Goal: Task Accomplishment & Management: Use online tool/utility

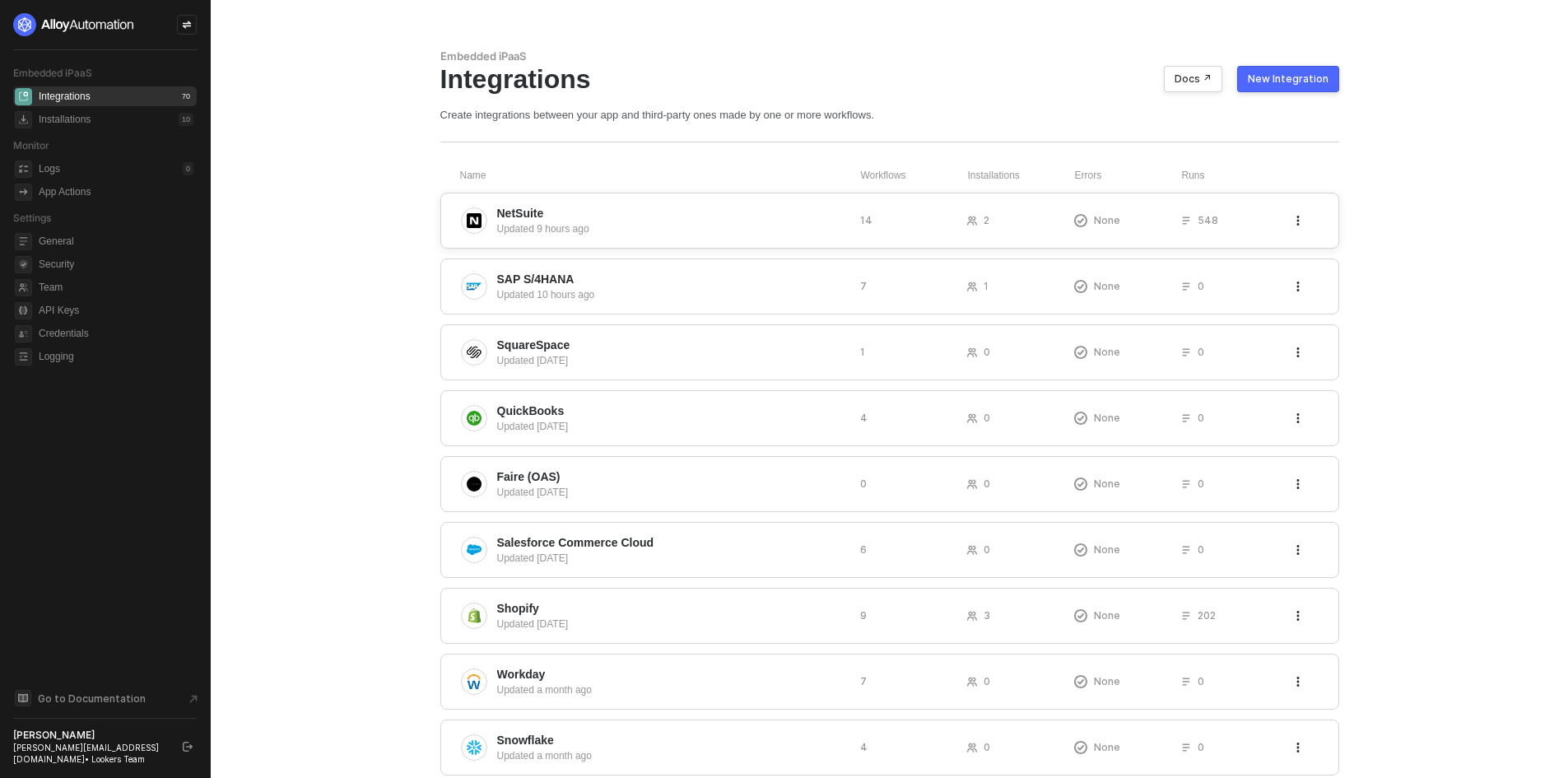
click at [682, 214] on span "NetSuite" at bounding box center [671, 213] width 350 height 17
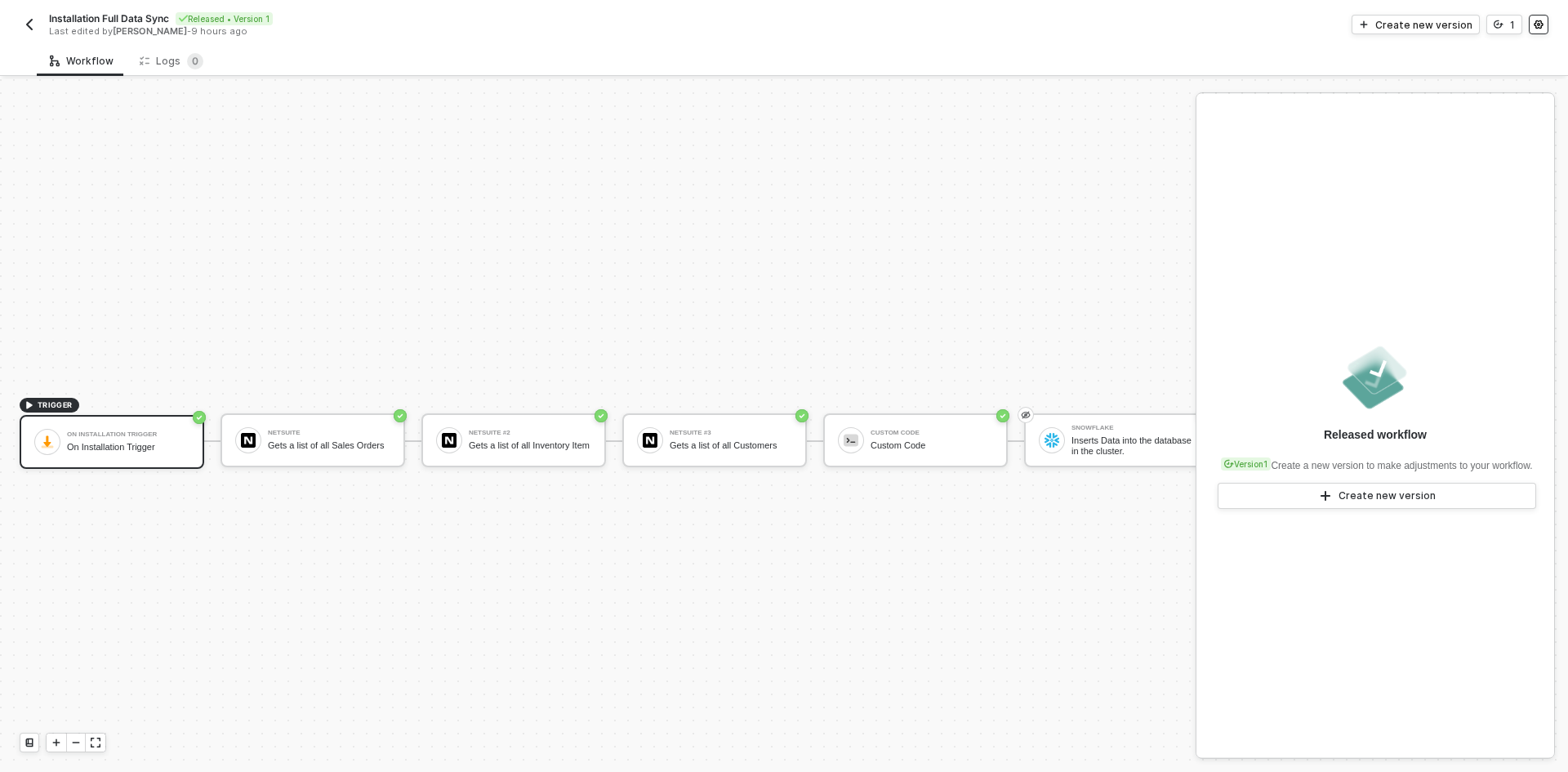
scroll to position [43, 0]
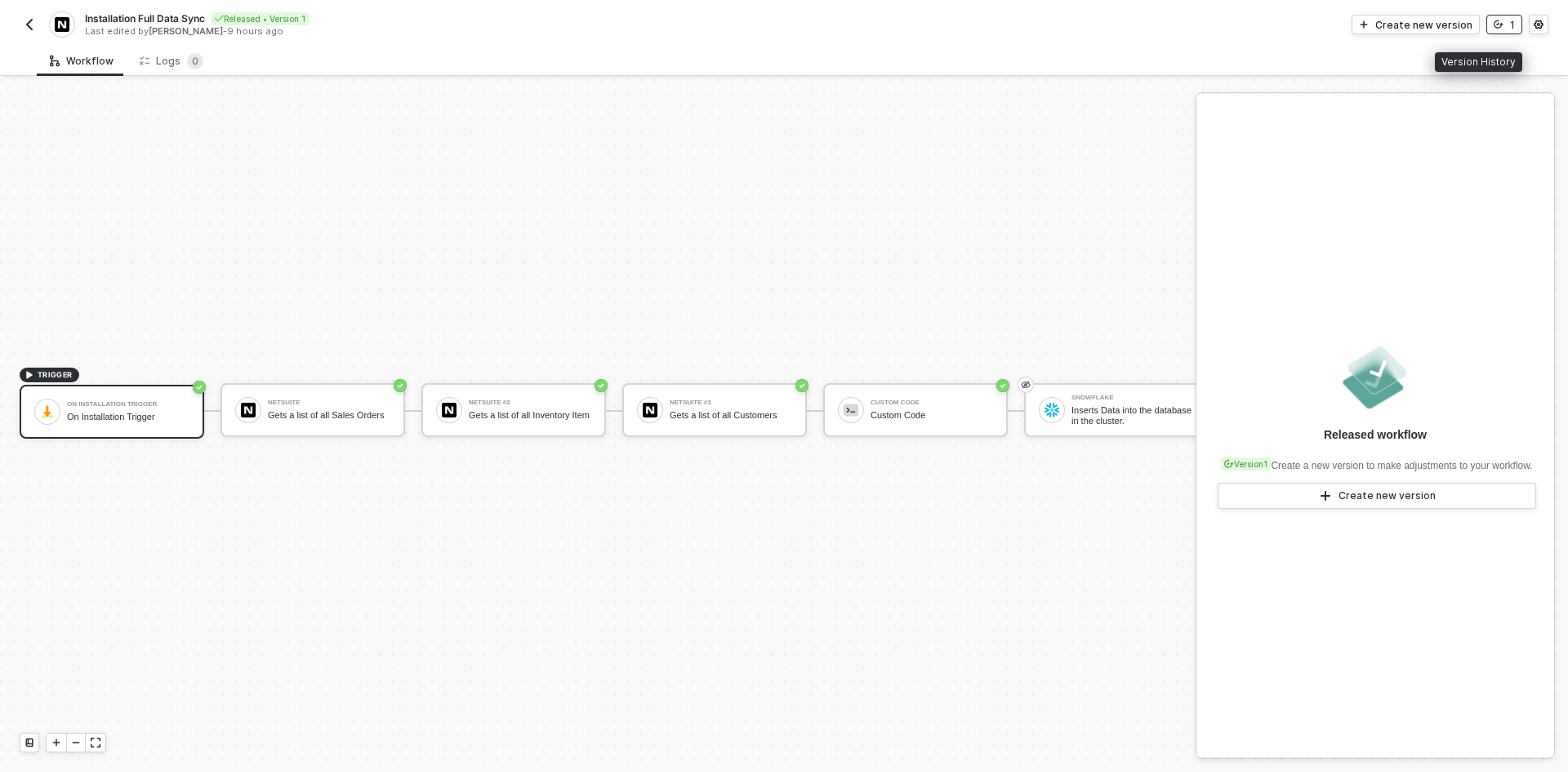
click at [1500, 20] on icon "icon-versioning" at bounding box center [1498, 24] width 10 height 10
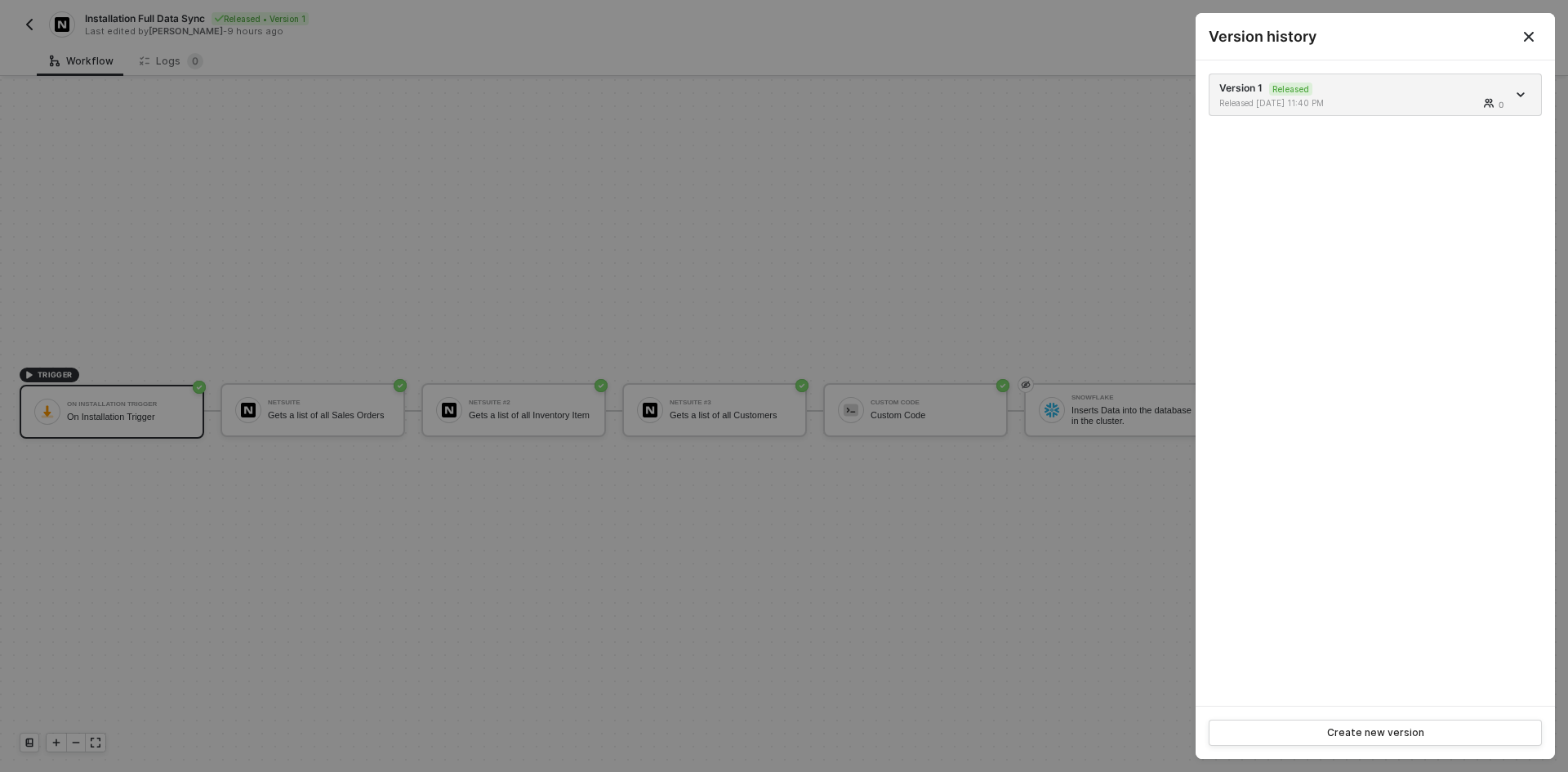
click at [1536, 27] on button "Close" at bounding box center [1528, 37] width 19 height 19
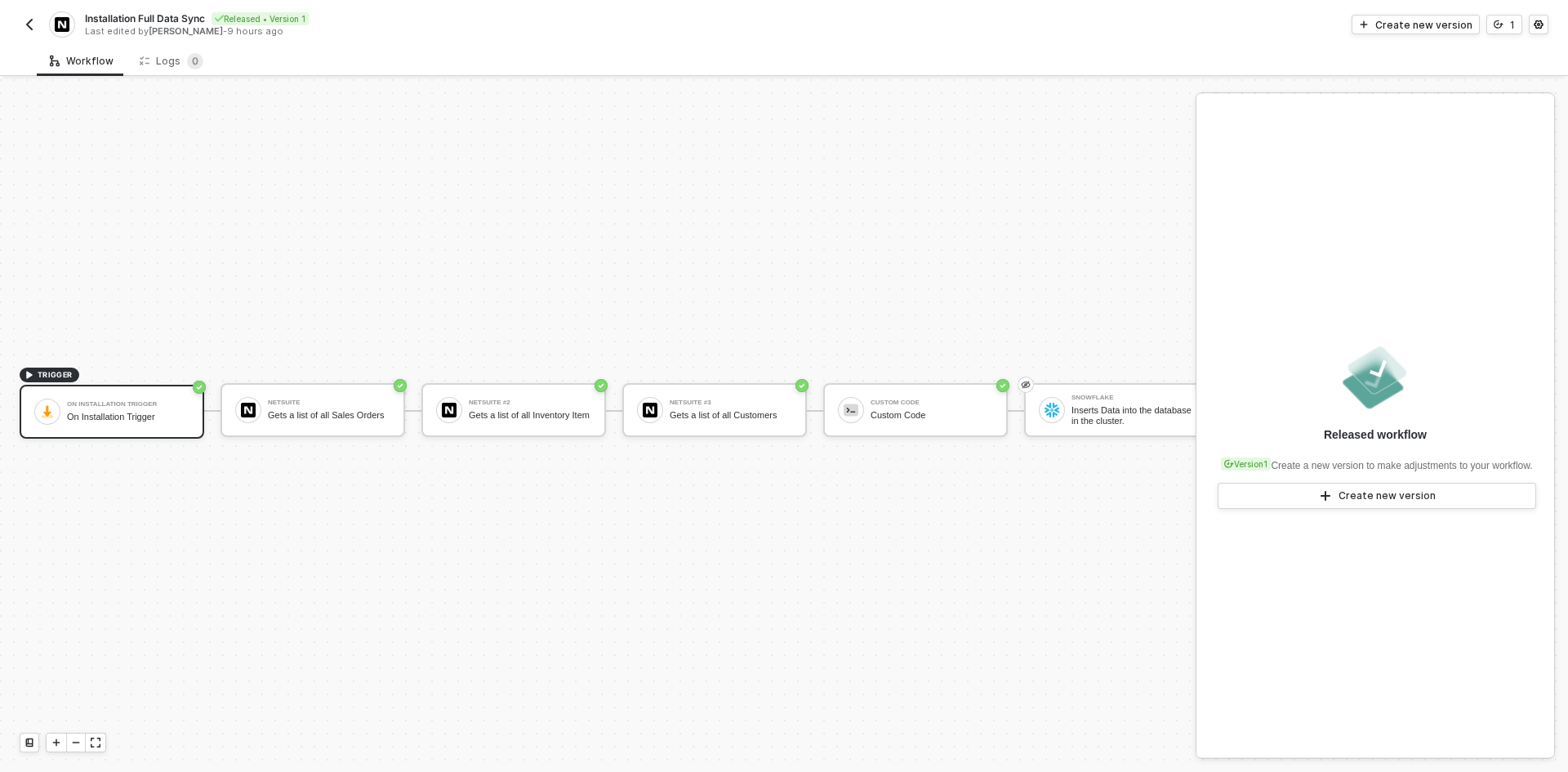
click at [27, 18] on button "button" at bounding box center [29, 24] width 19 height 19
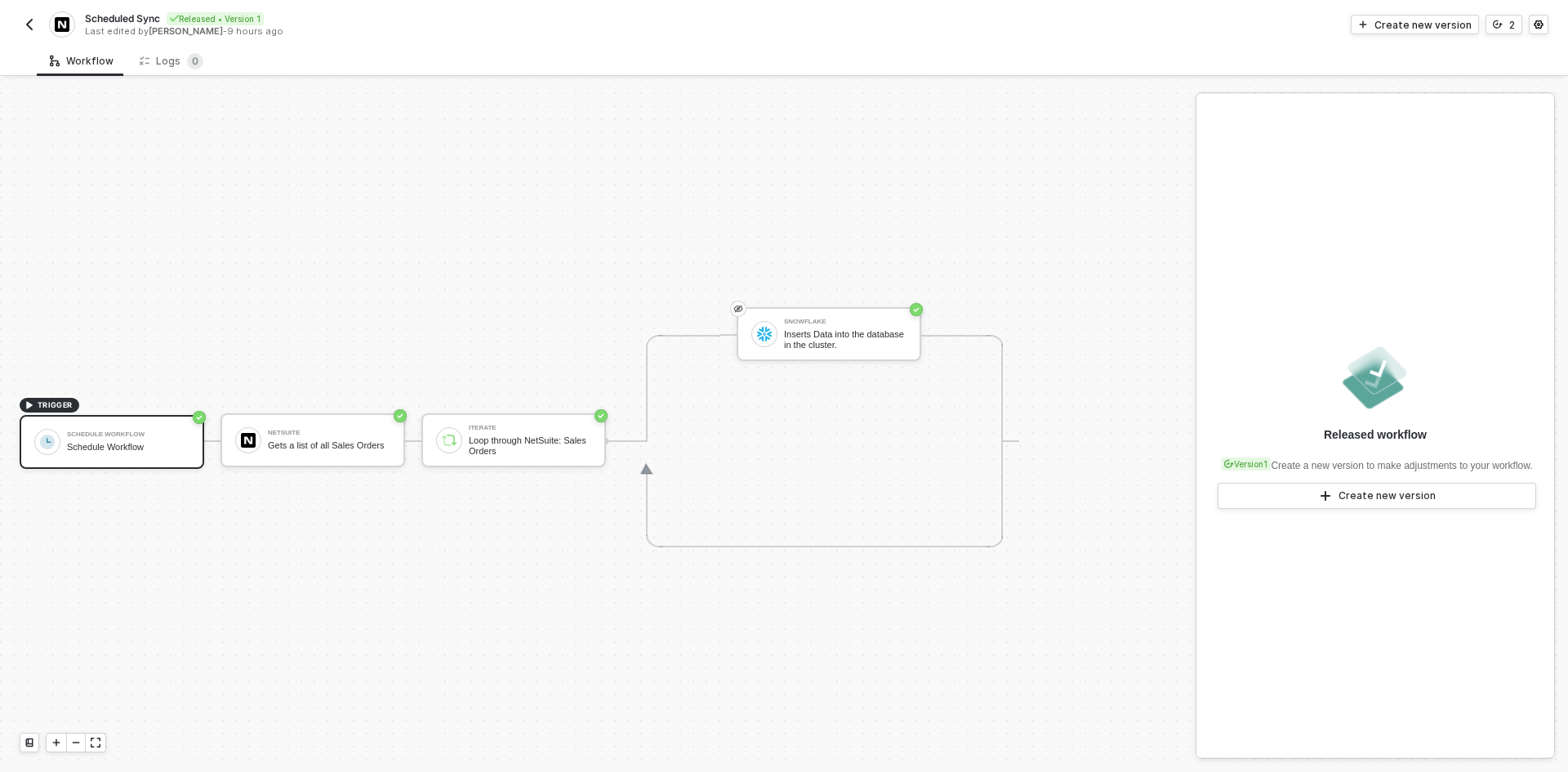
scroll to position [30, 0]
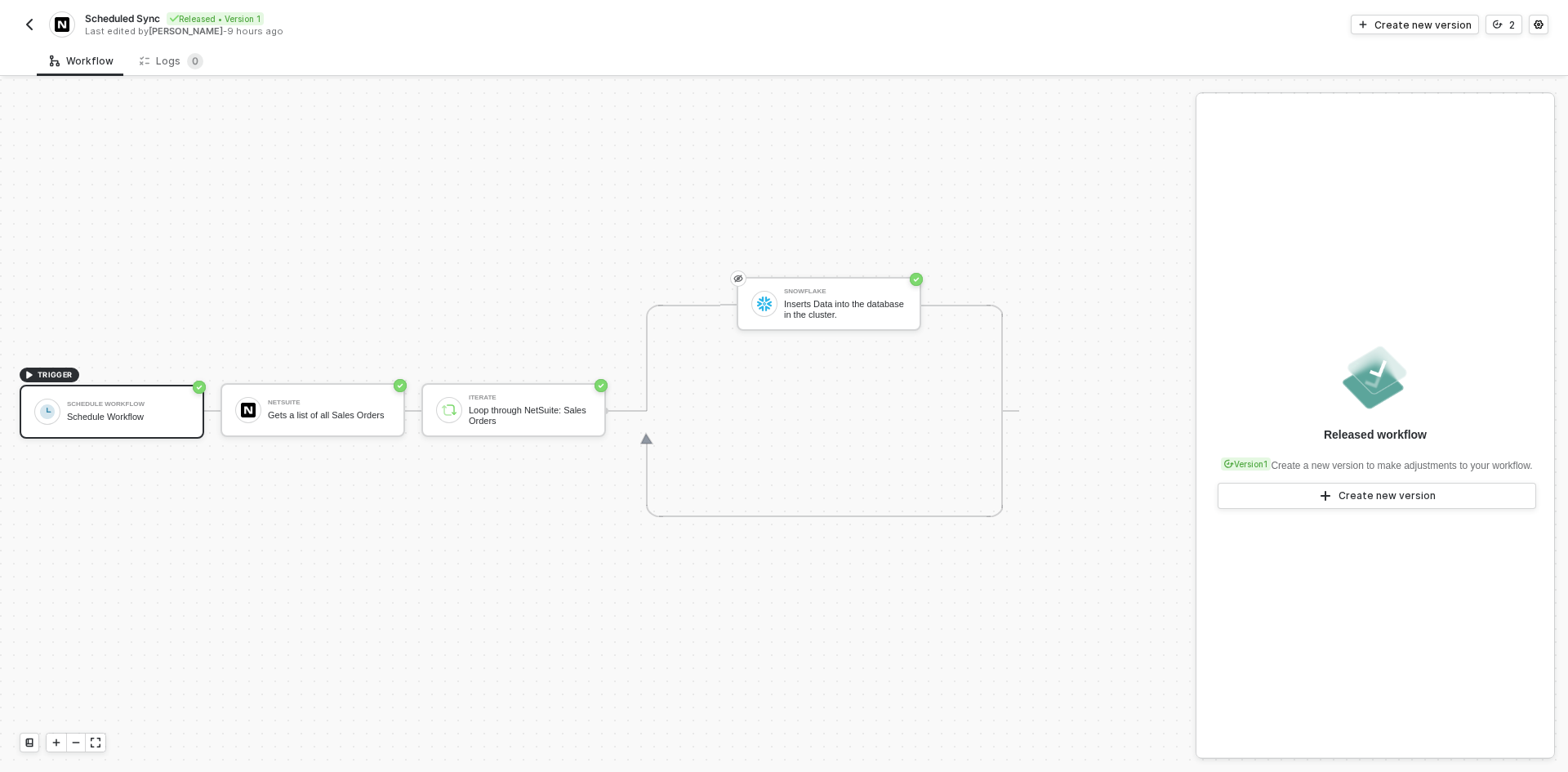
click at [1514, 34] on div "Scheduled Sync Released • Version 1 Last edited by Brandon Looker - 9 hours ago…" at bounding box center [784, 22] width 1528 height 46
click at [1510, 28] on div "2" at bounding box center [1512, 24] width 6 height 14
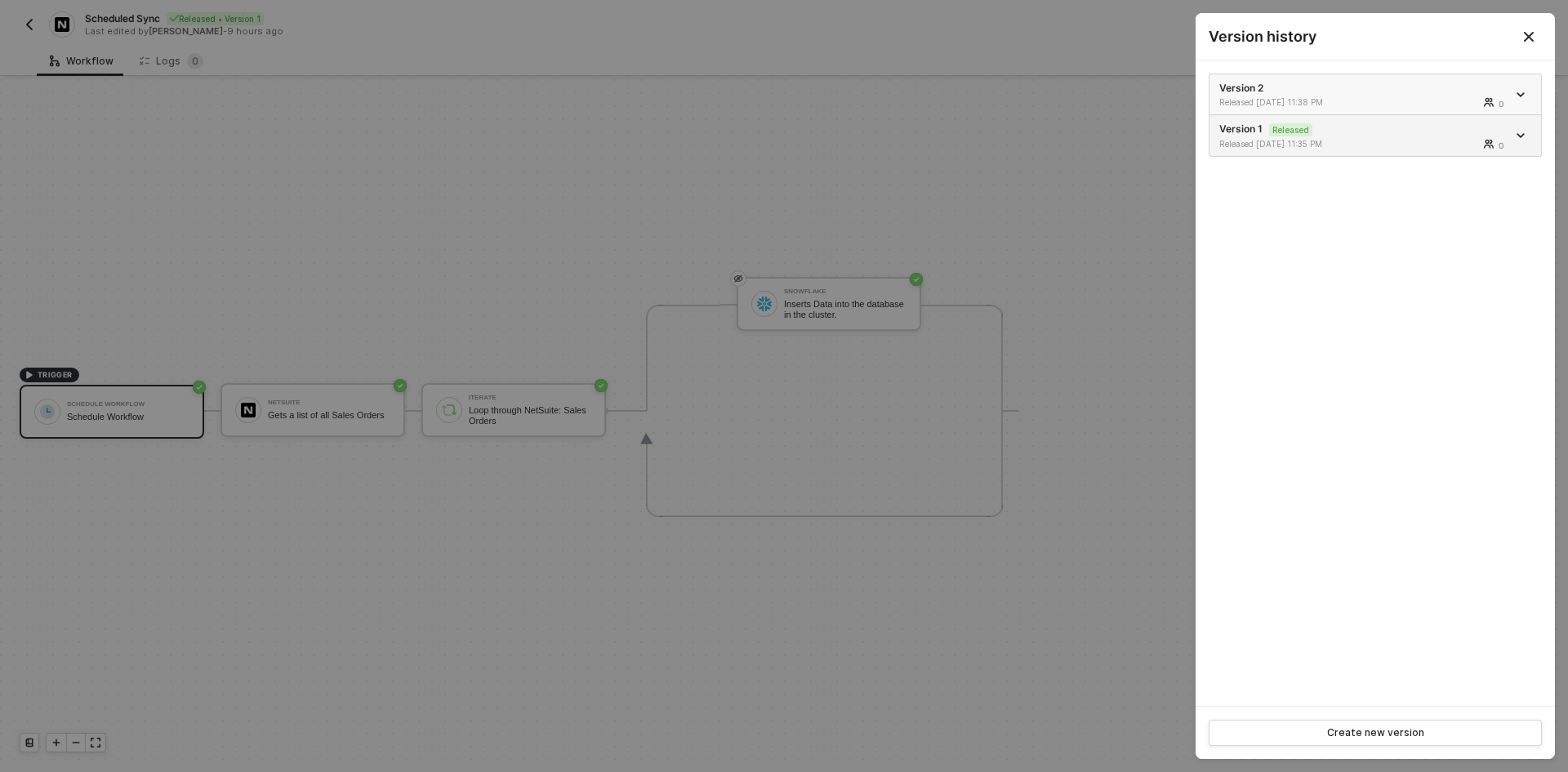
click at [1523, 84] on span "Version 2 Released 09/30/2025 11:38 PM 0" at bounding box center [1375, 94] width 312 height 27
click at [1388, 88] on div "Version 2 Released 09/30/2025 11:38 PM 0" at bounding box center [1363, 94] width 288 height 27
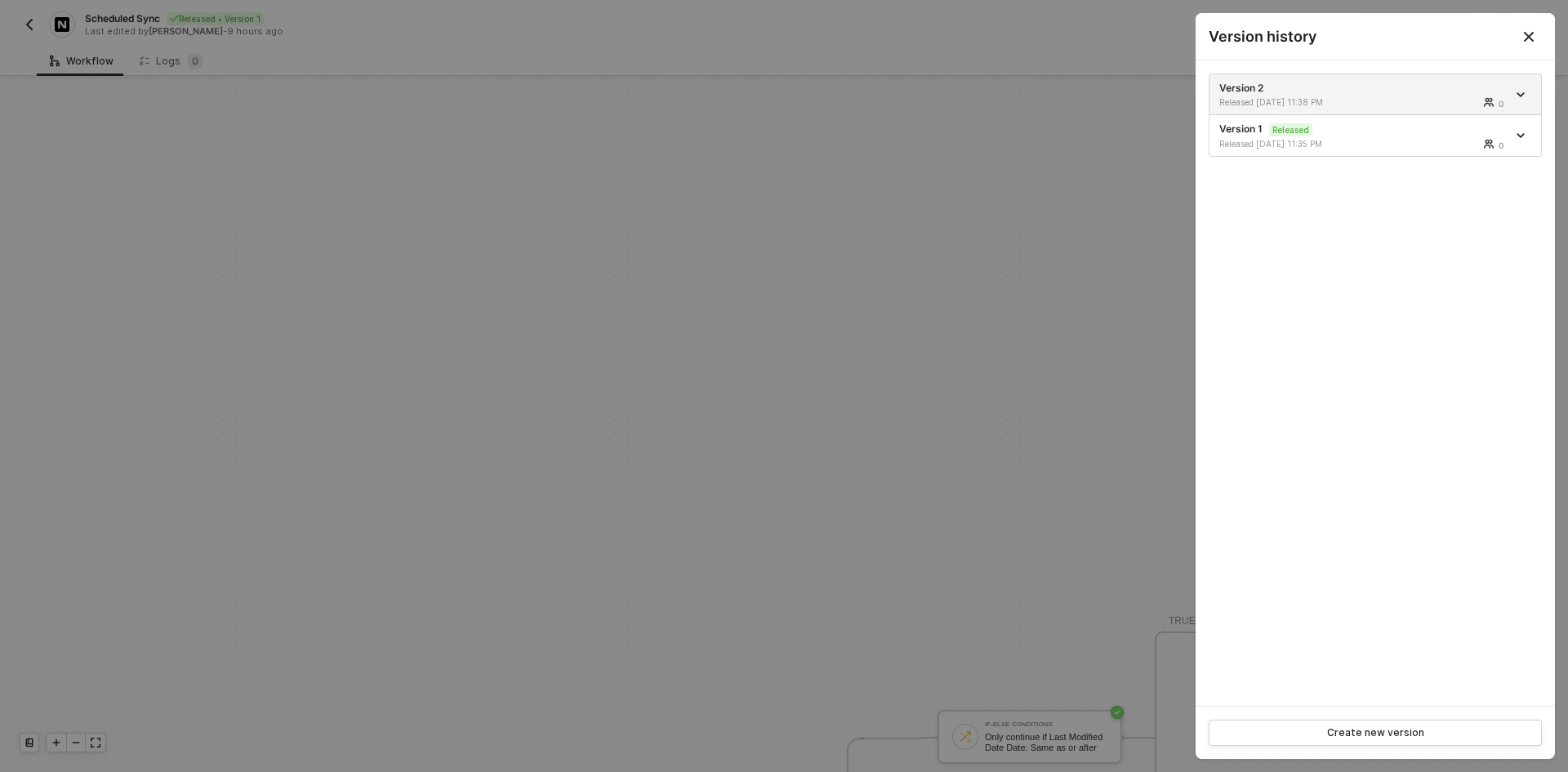
click at [877, 260] on div at bounding box center [784, 386] width 1568 height 772
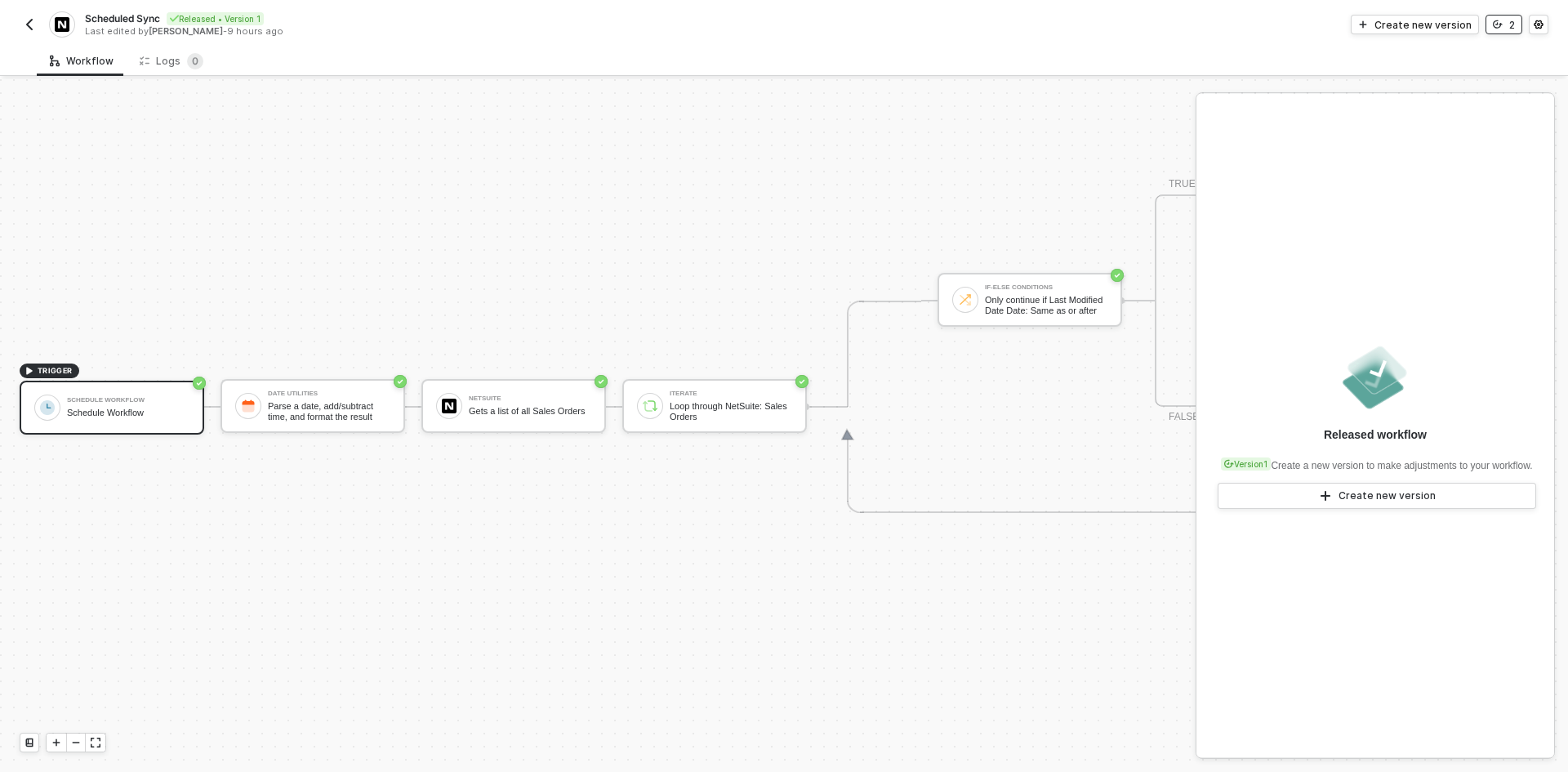
scroll to position [439, 0]
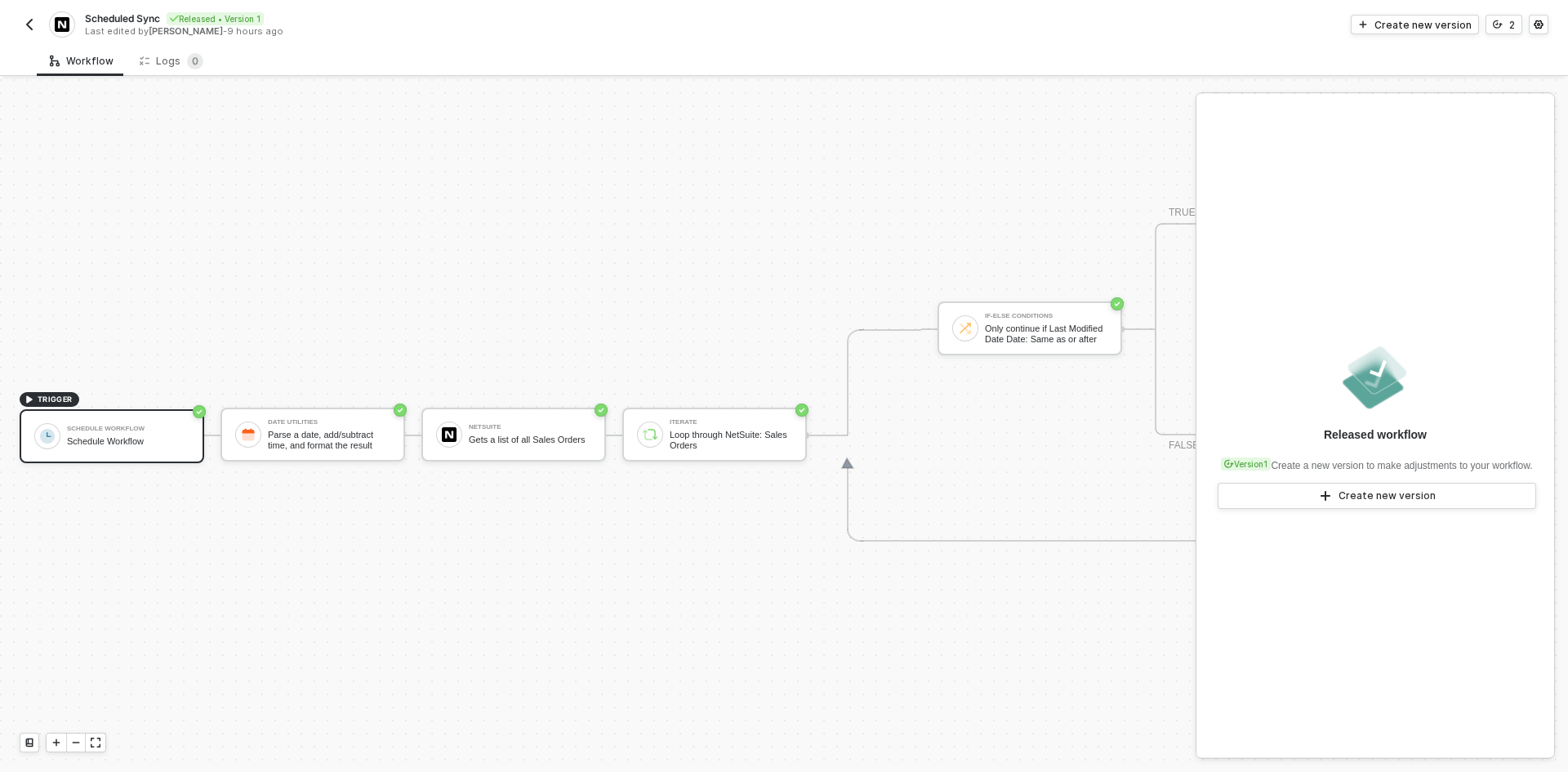
click at [23, 15] on button "button" at bounding box center [29, 24] width 19 height 19
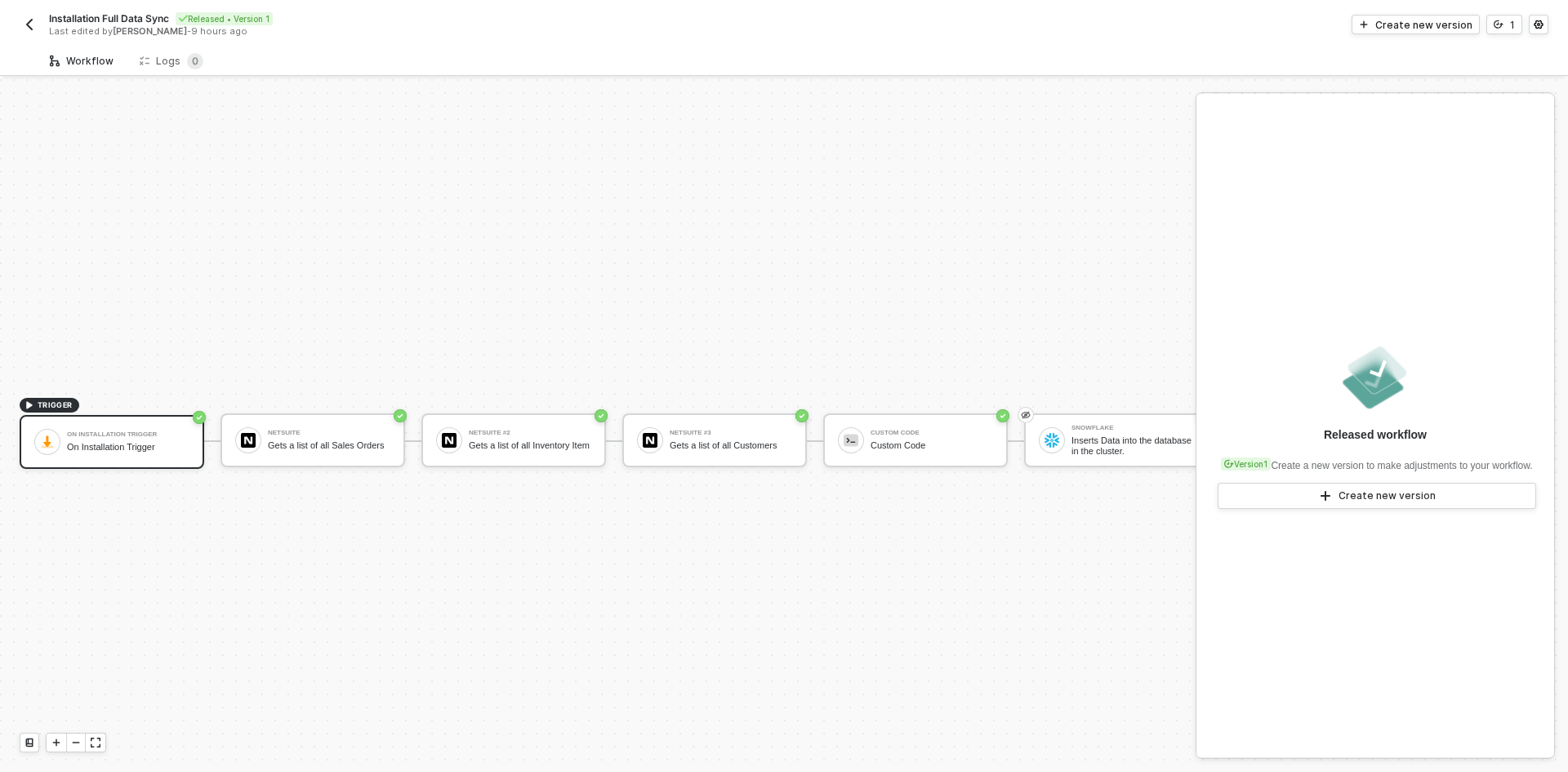
scroll to position [43, 0]
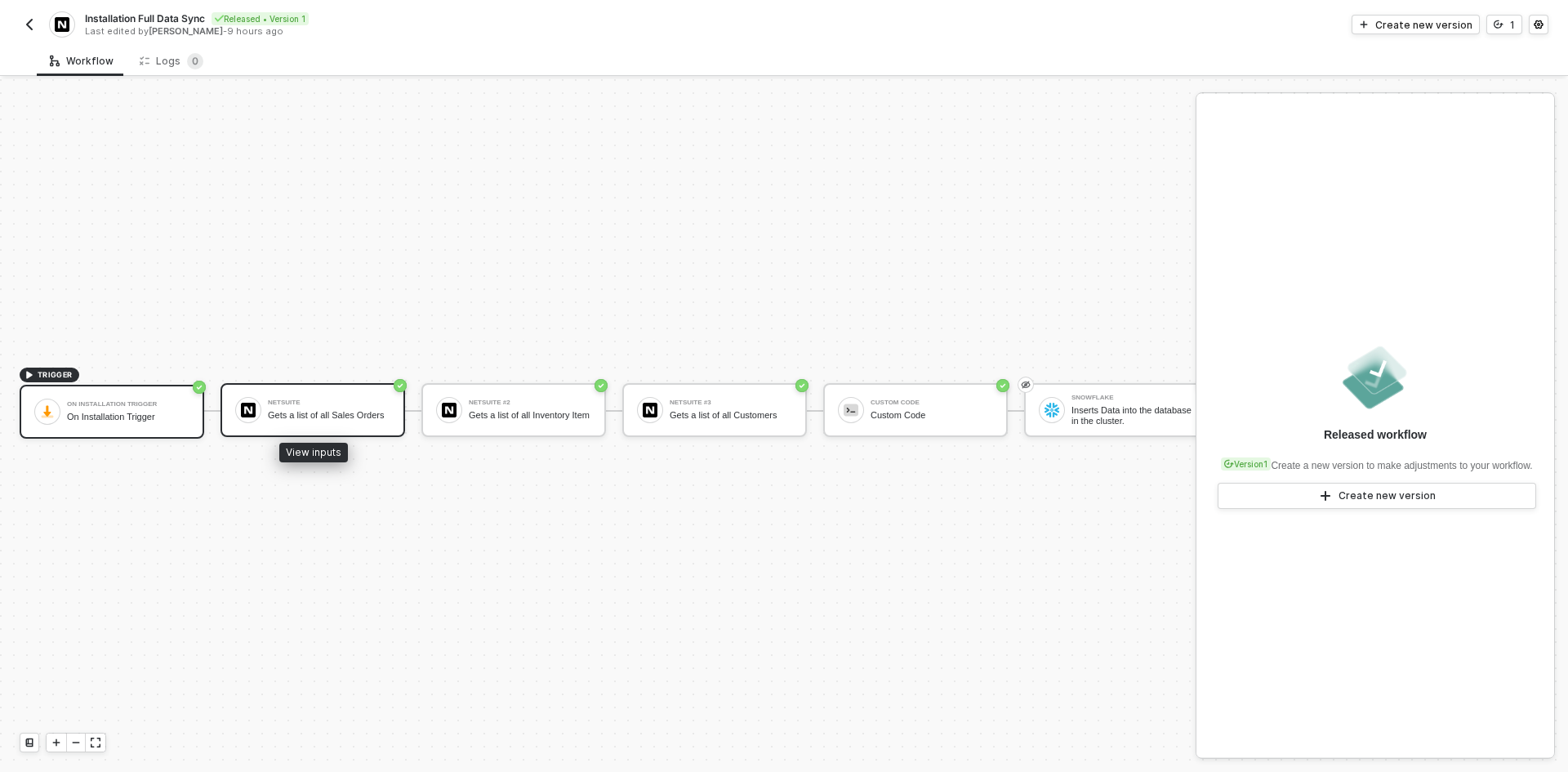
click at [354, 400] on div "NetSuite" at bounding box center [329, 403] width 122 height 7
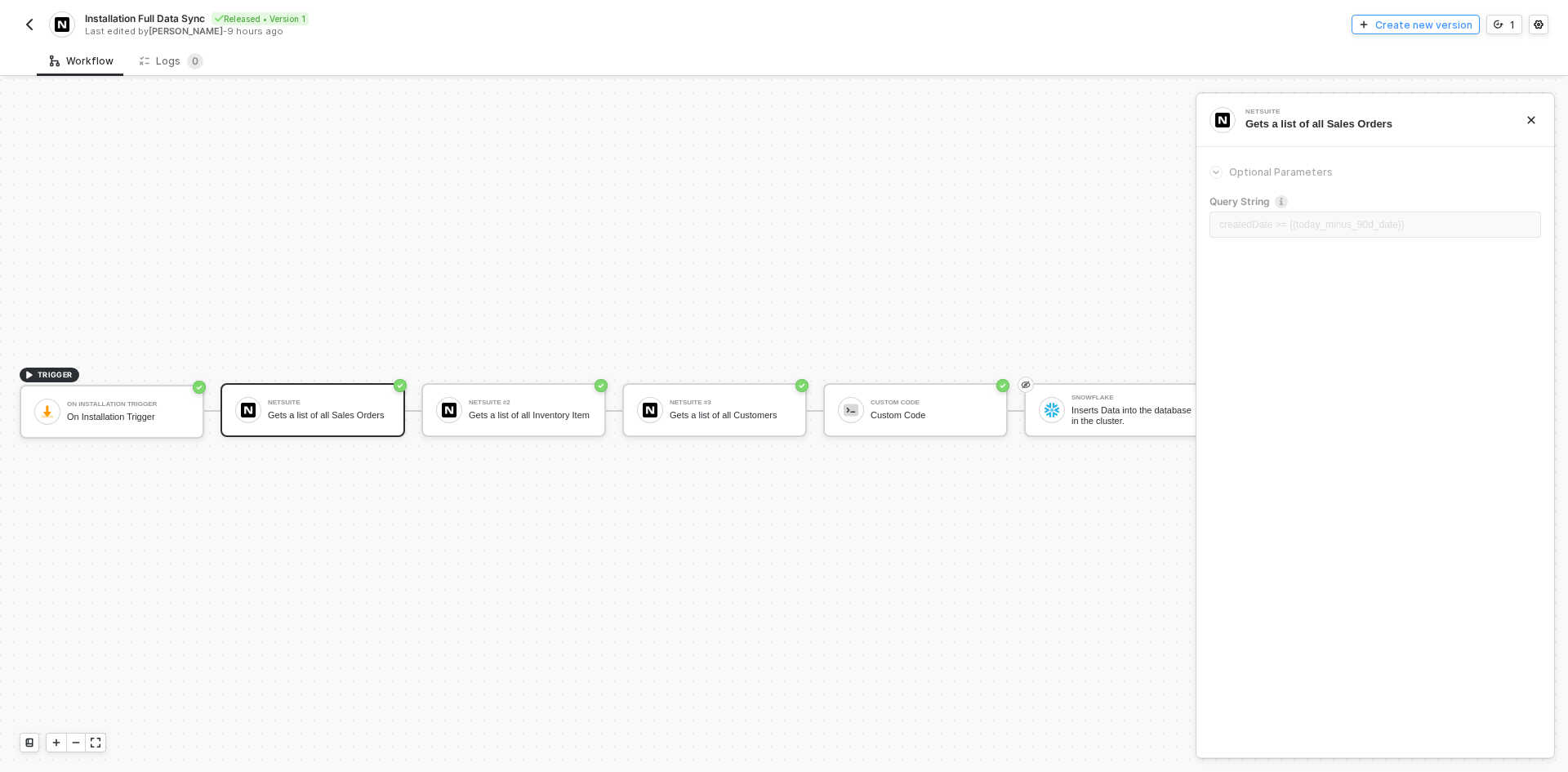
click at [1411, 18] on div "Create new version" at bounding box center [1423, 24] width 97 height 14
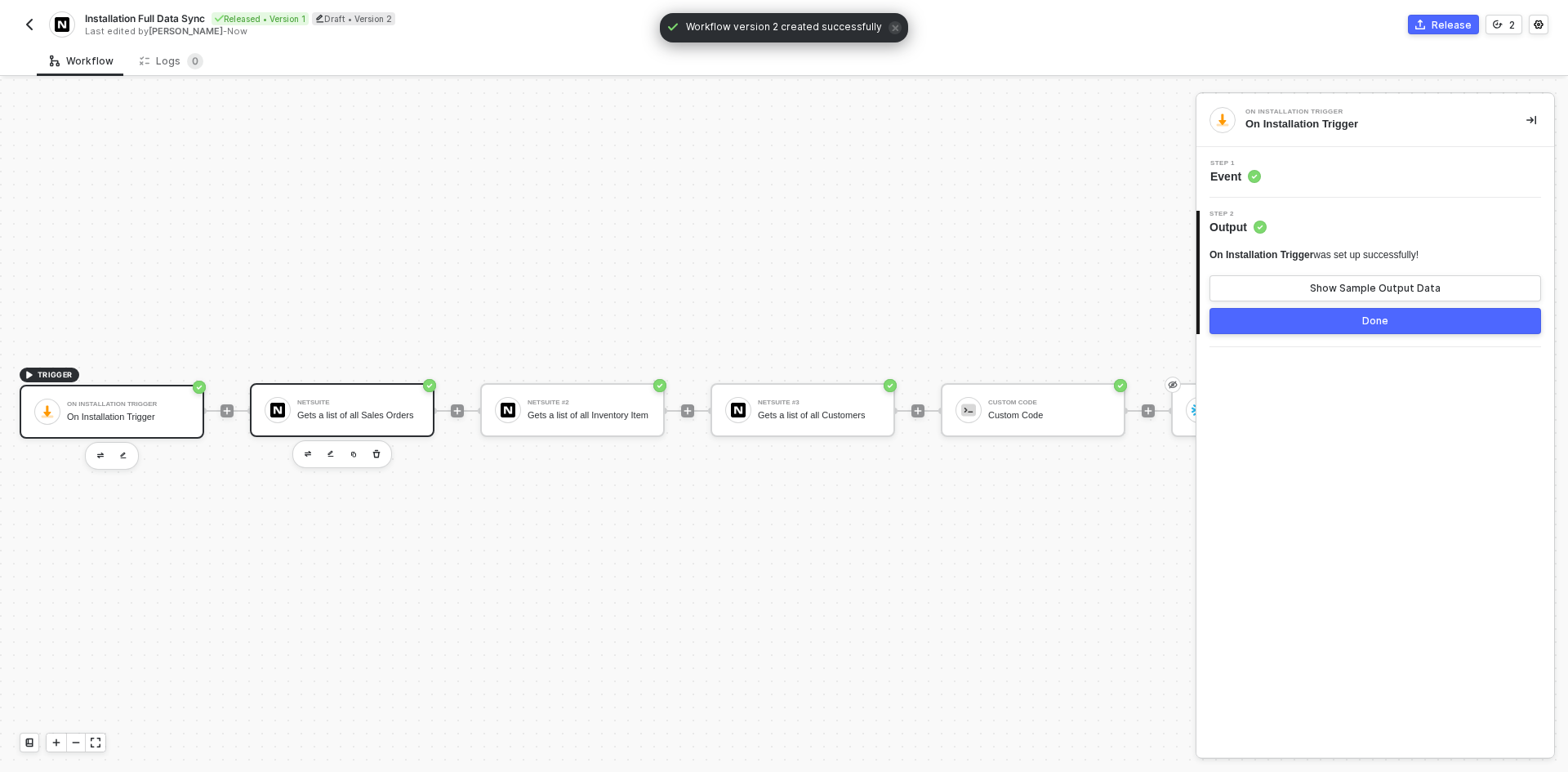
click at [329, 395] on div "NetSuite Gets a list of all Sales Orders" at bounding box center [359, 410] width 122 height 31
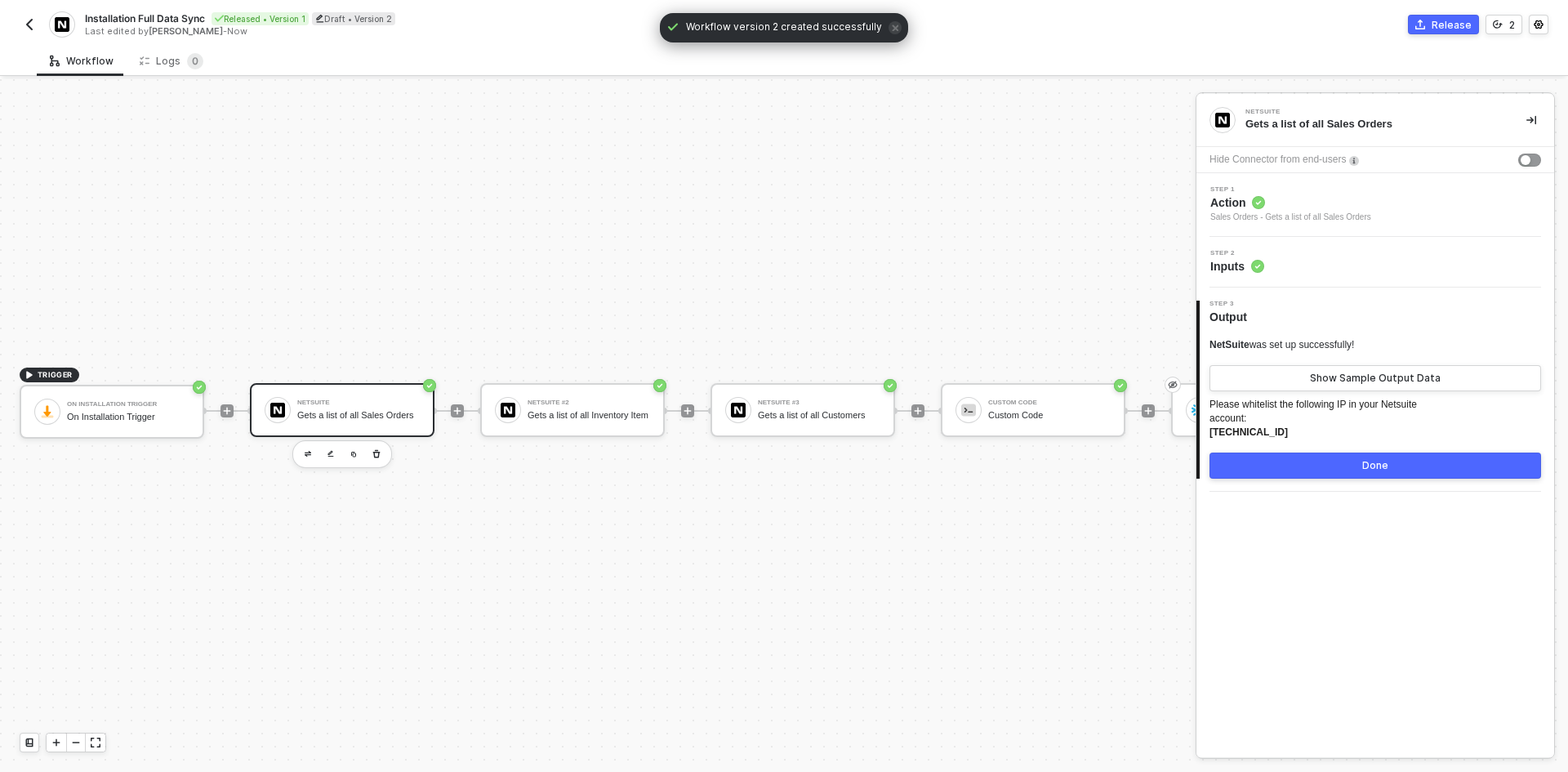
click at [1376, 264] on div "Step 2 Inputs" at bounding box center [1377, 262] width 354 height 24
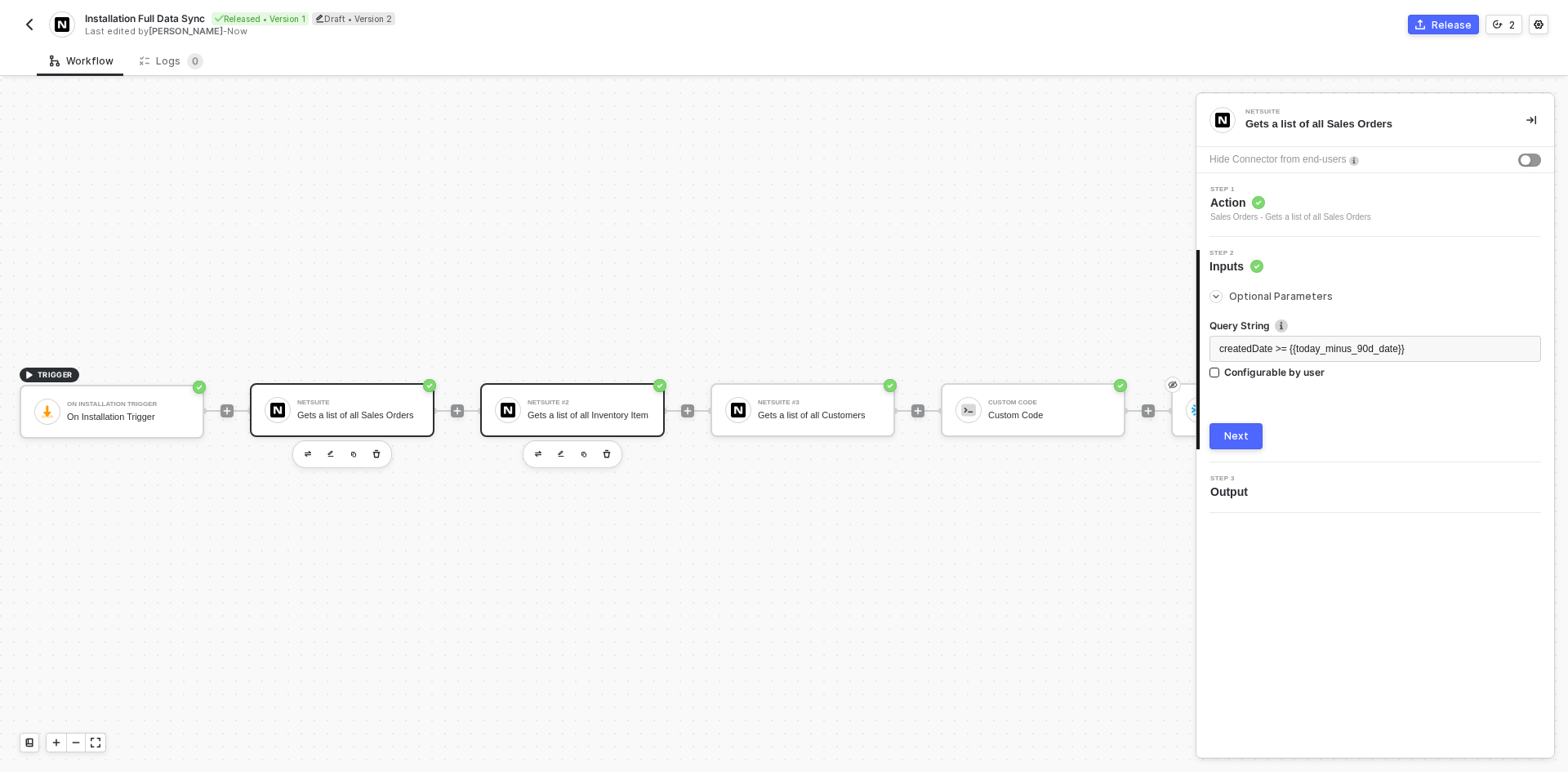
click at [602, 419] on div "NetSuite #2 Gets a list of all Inventory Item" at bounding box center [573, 409] width 185 height 53
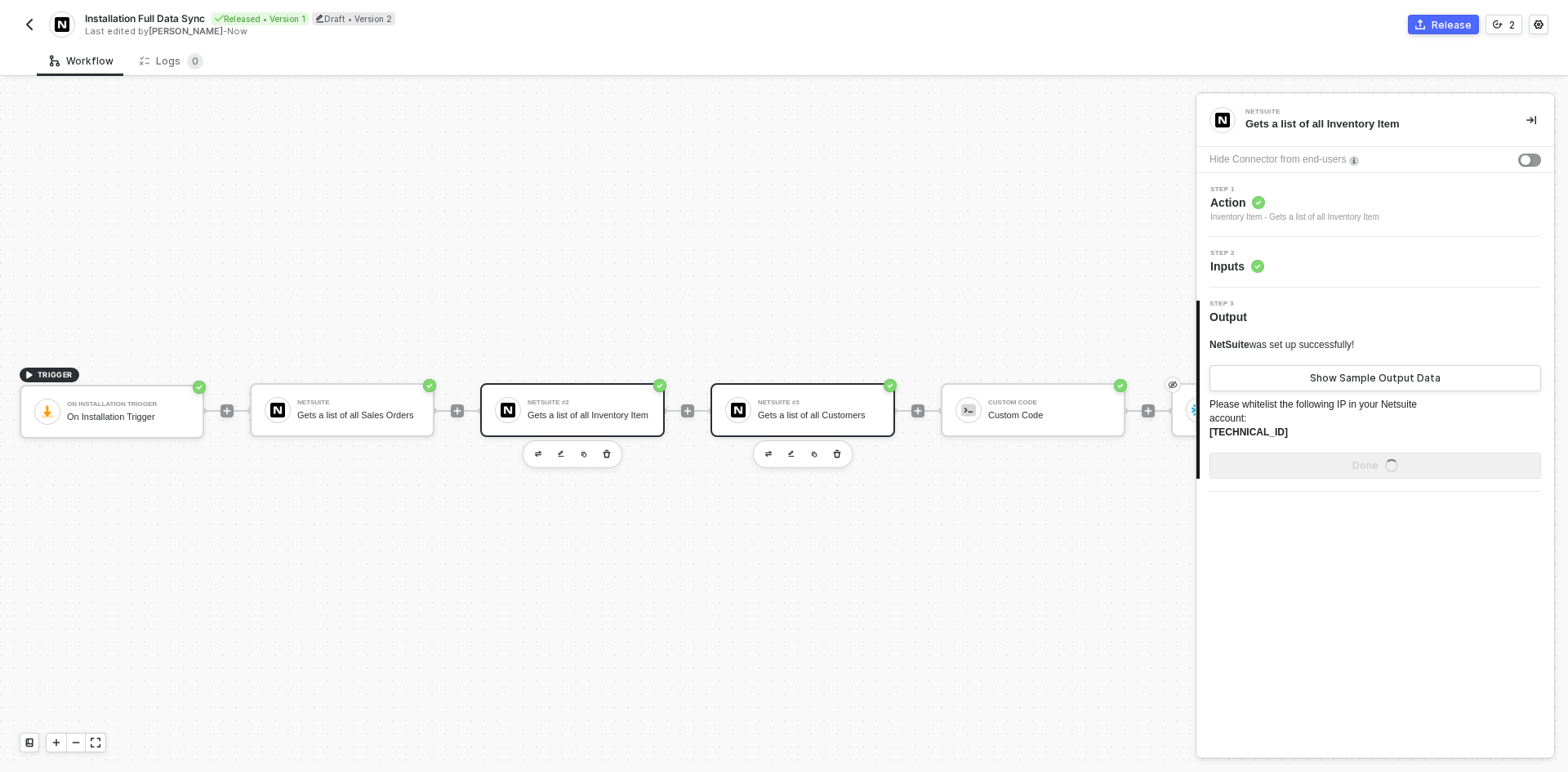
click at [833, 411] on div "NetSuite #3 Gets a list of all Customers" at bounding box center [819, 410] width 122 height 31
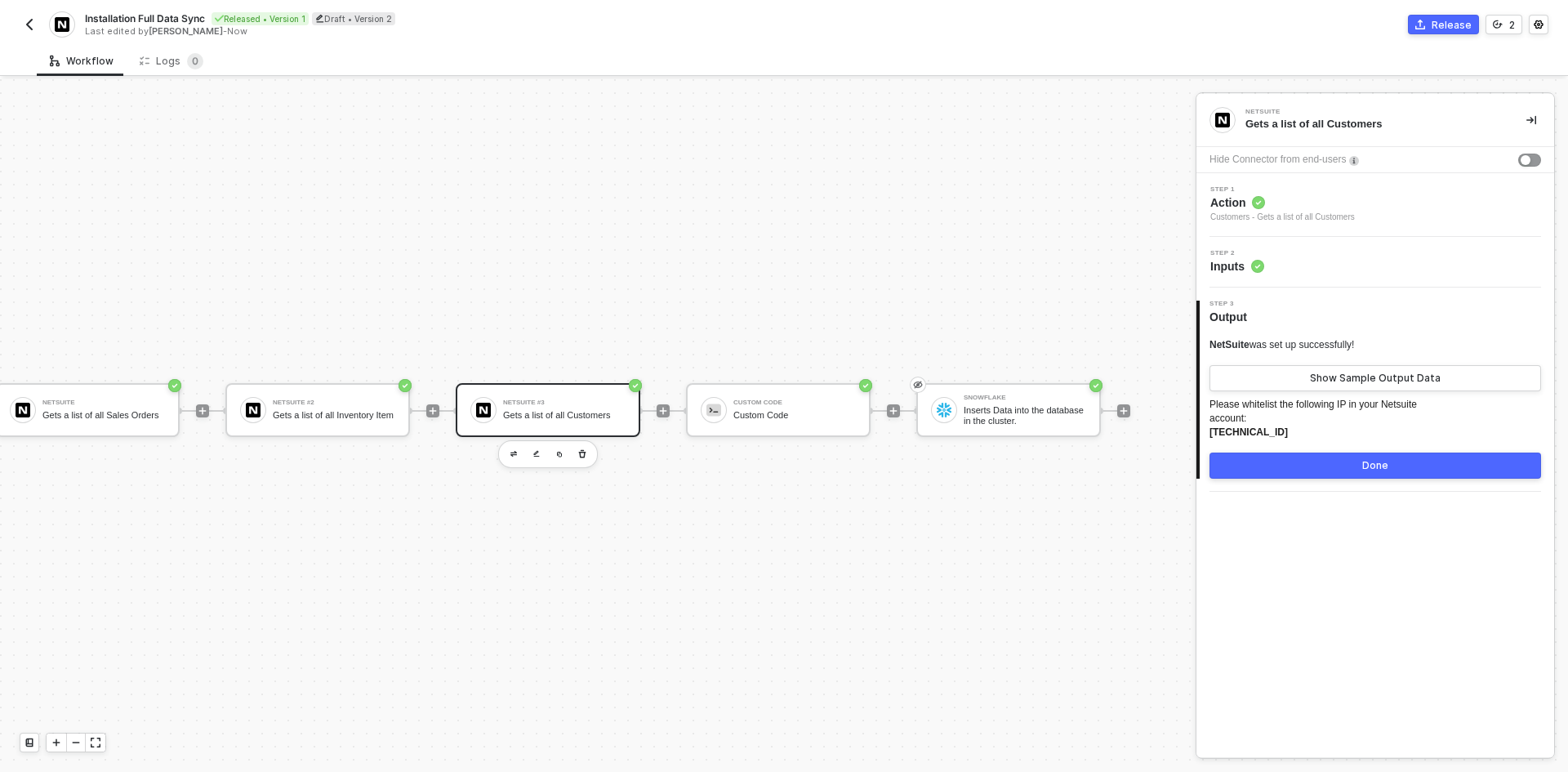
scroll to position [43, 256]
click at [793, 400] on div "Custom Code" at bounding box center [793, 403] width 122 height 7
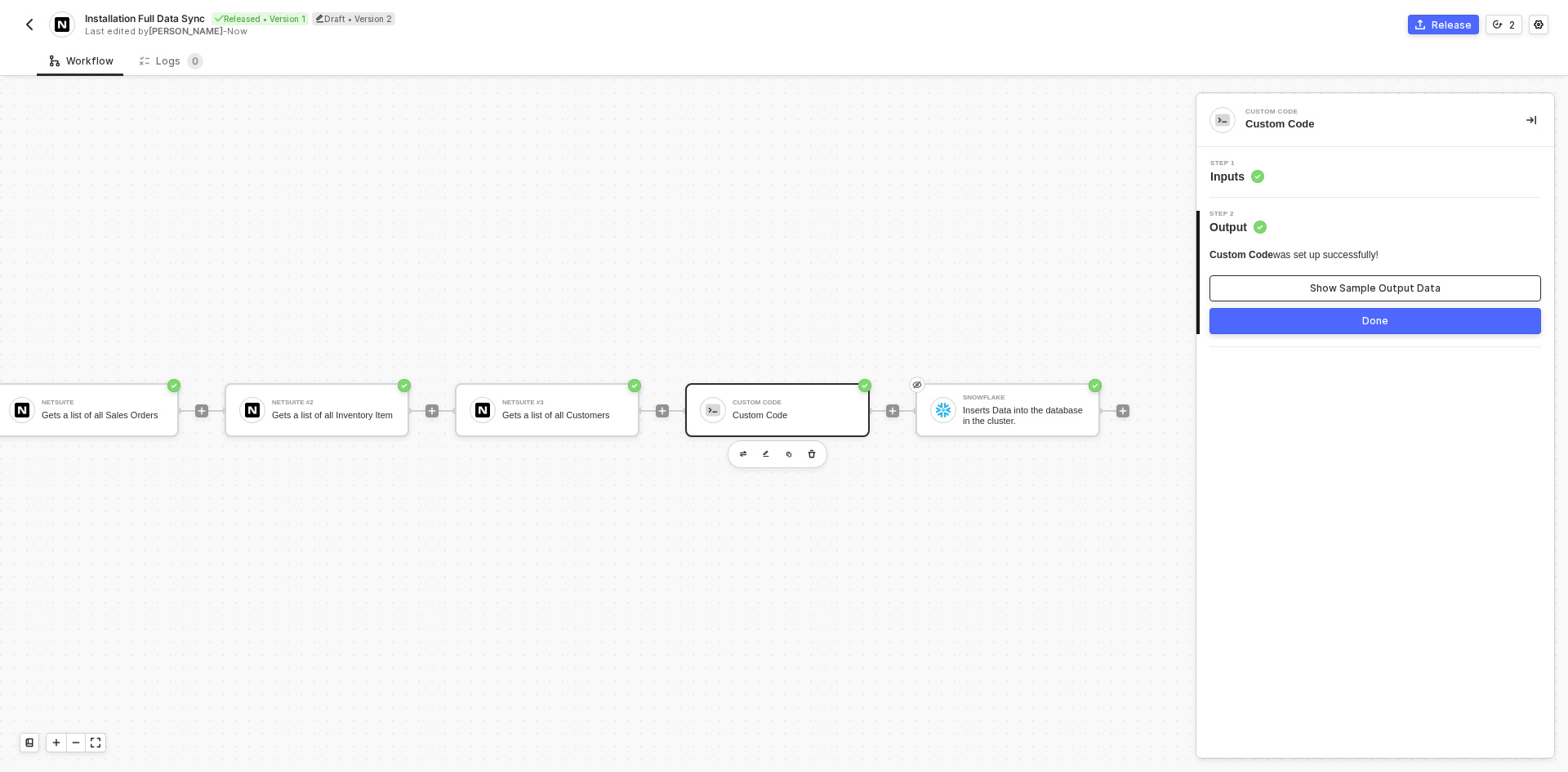
click at [1358, 298] on button "Show Sample Output Data" at bounding box center [1375, 288] width 331 height 26
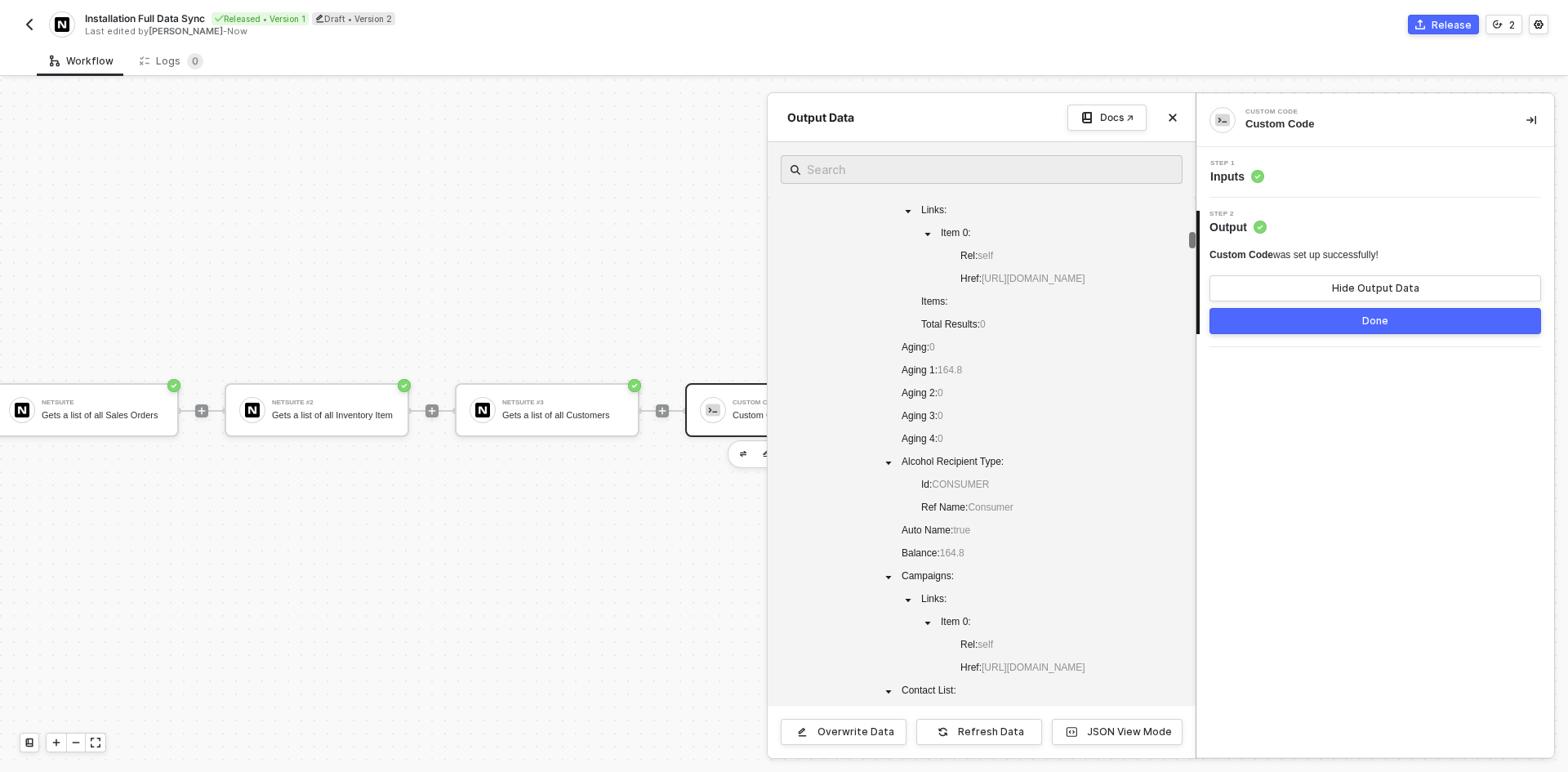
scroll to position [2777, 0]
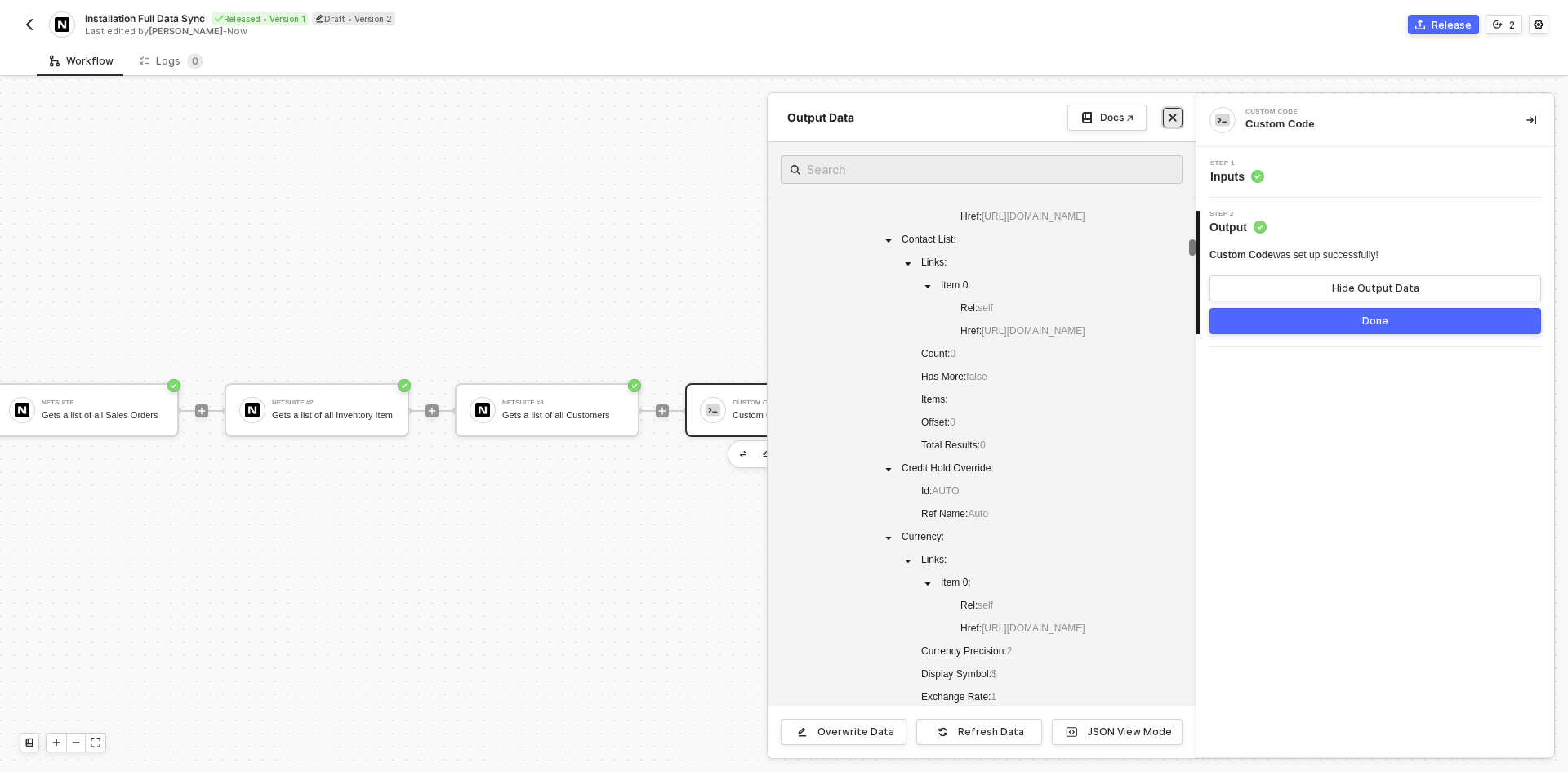
click at [1172, 115] on icon "icon-close" at bounding box center [1172, 118] width 10 height 10
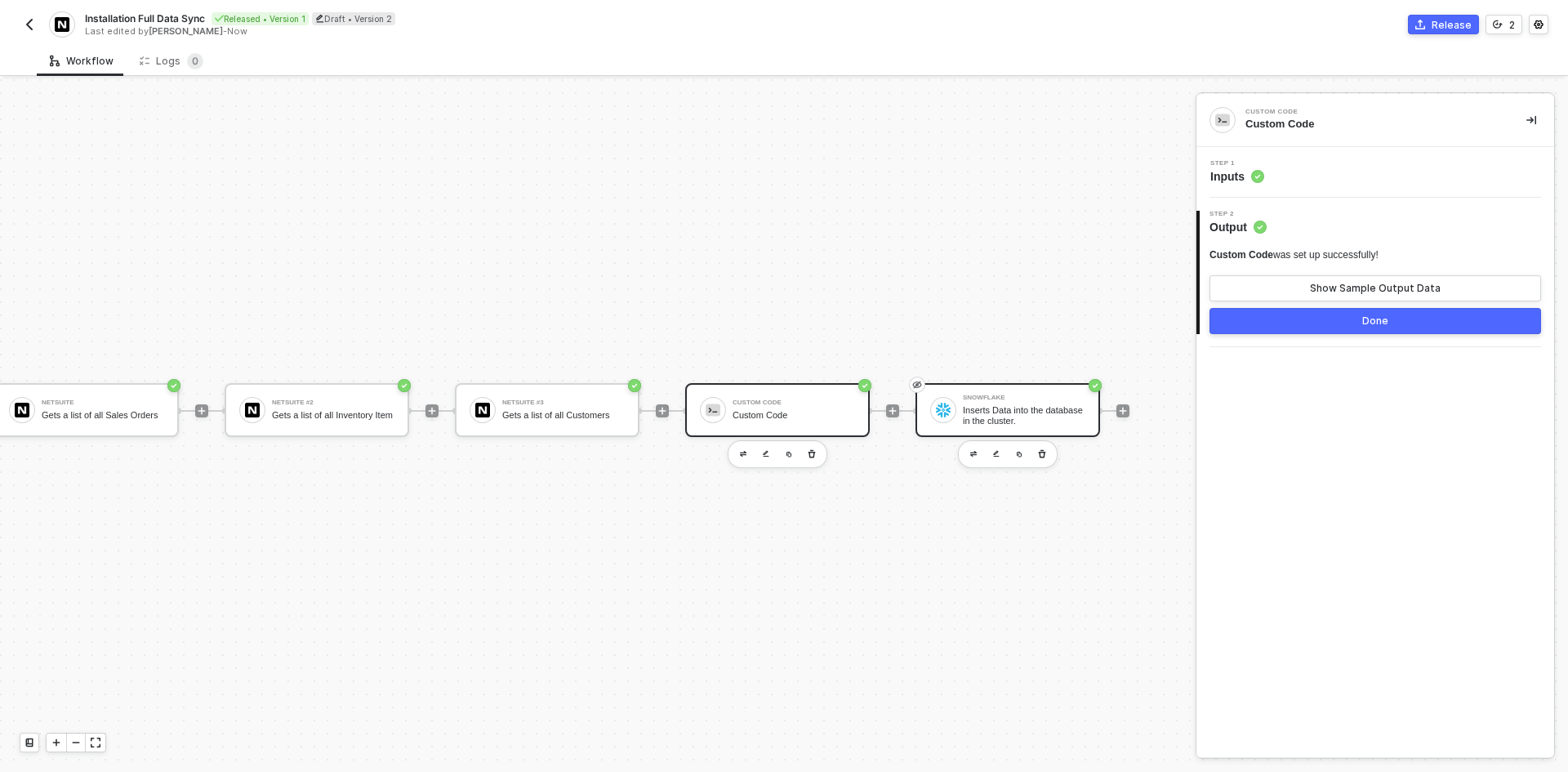
scroll to position [43, 303]
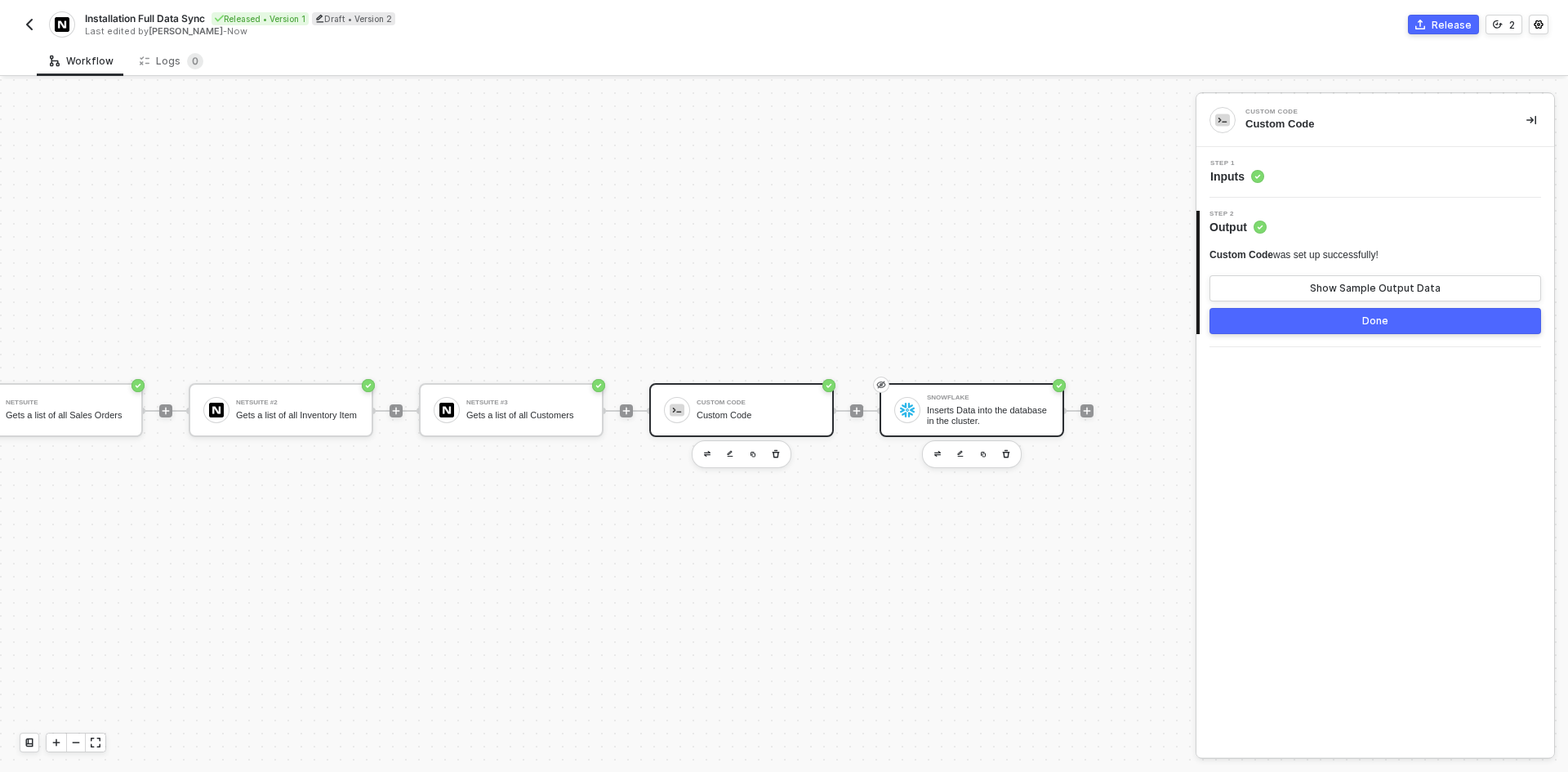
click at [961, 405] on div "Inserts Data into the database in the cluster." at bounding box center [988, 415] width 122 height 20
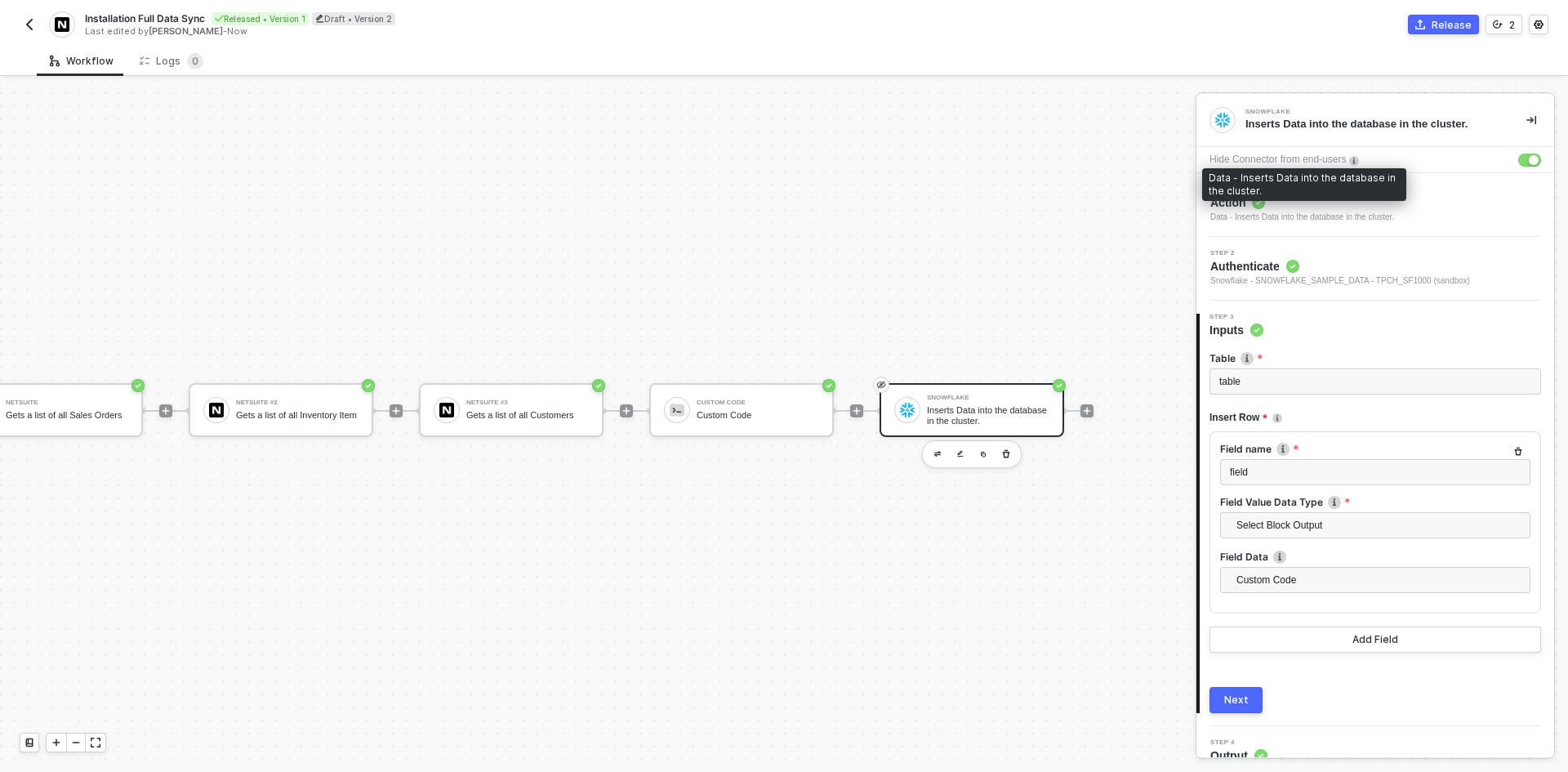
click at [1343, 211] on div "Data - Inserts Data into the database in the cluster." at bounding box center [1302, 217] width 184 height 13
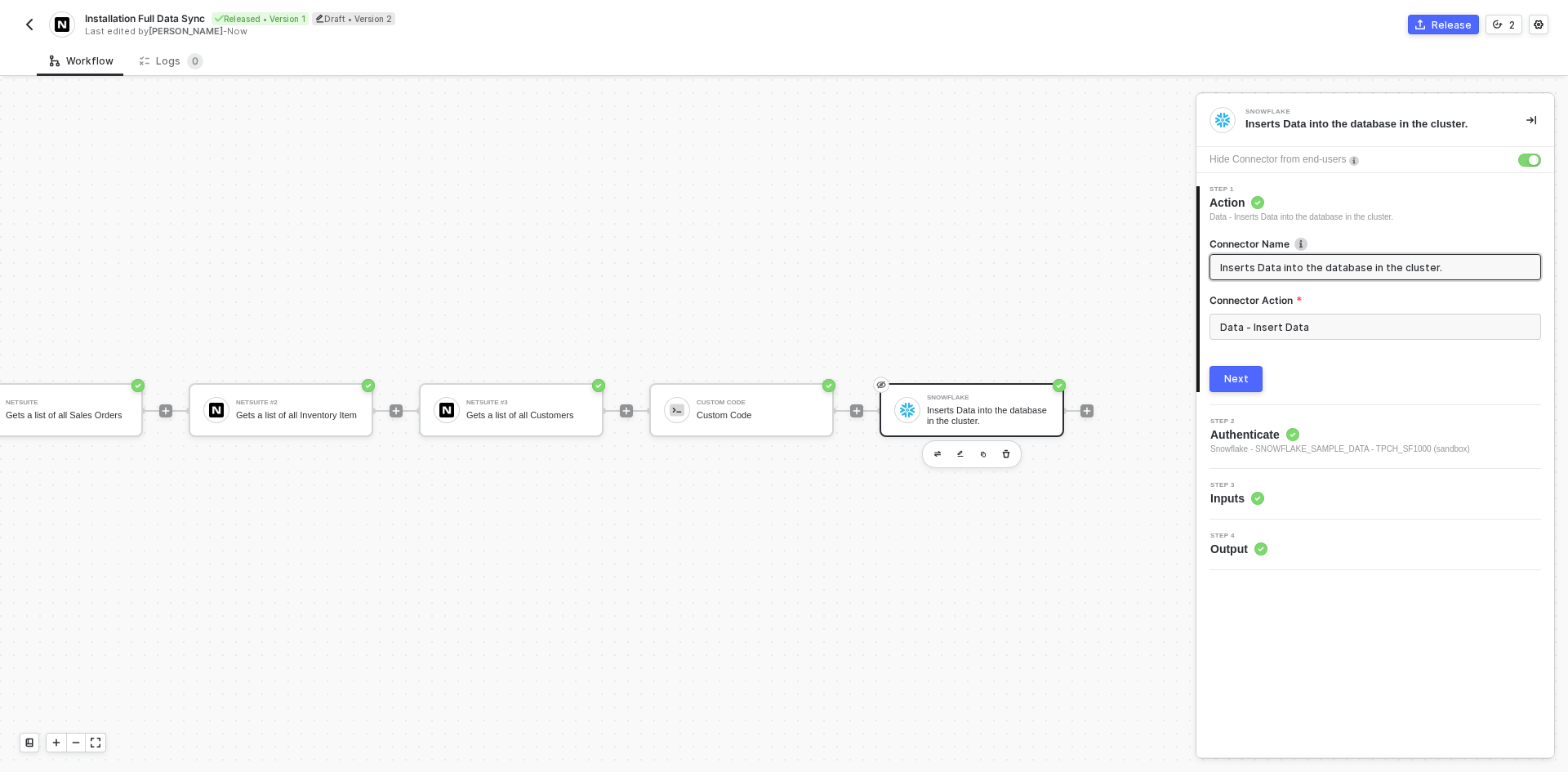
click at [1305, 430] on span "Authenticate" at bounding box center [1340, 434] width 260 height 17
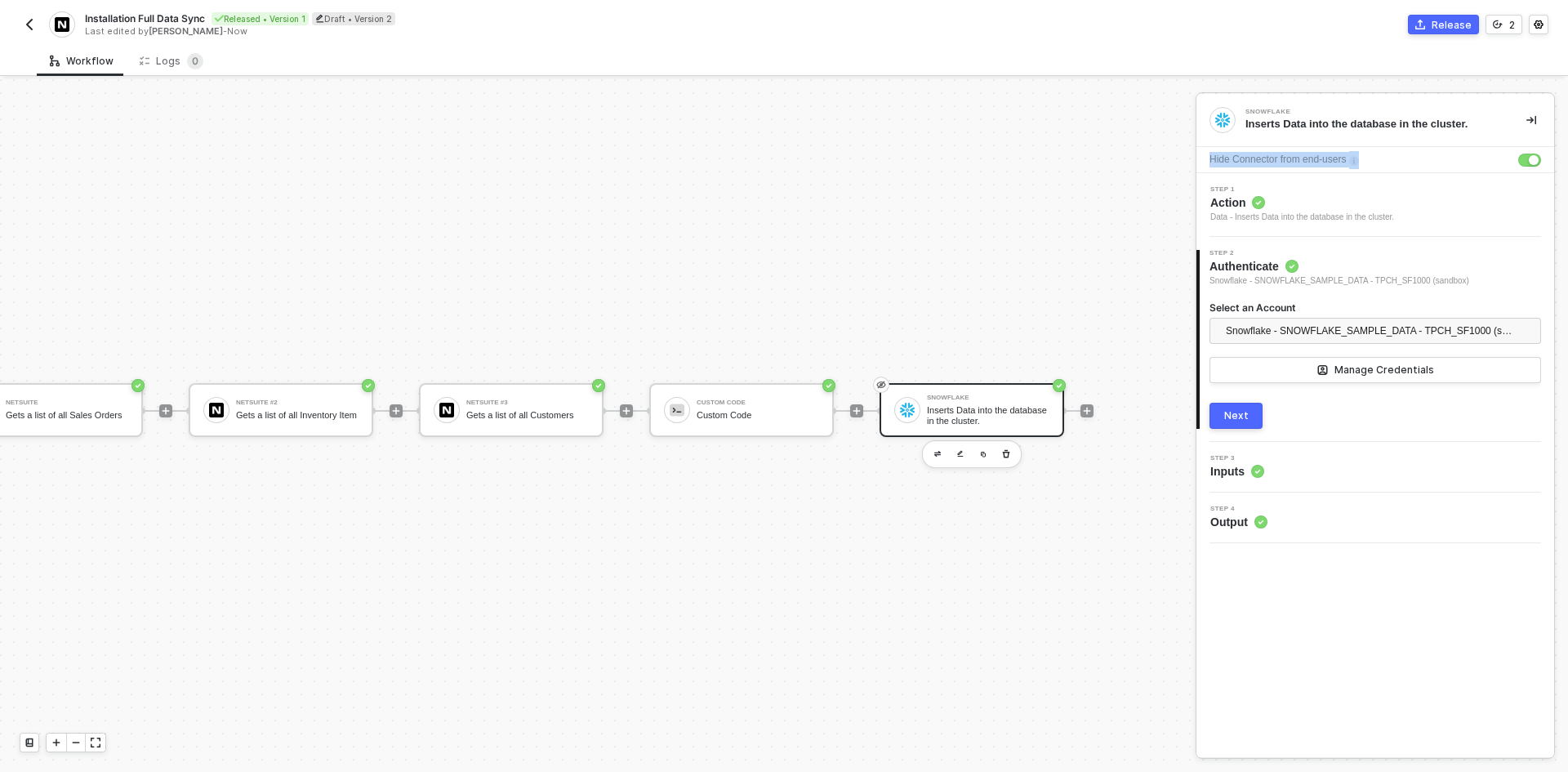
drag, startPoint x: 1202, startPoint y: 157, endPoint x: 1371, endPoint y: 169, distance: 169.4
click at [1371, 169] on div "Hide Connector from end-users" at bounding box center [1375, 159] width 358 height 26
click at [1257, 404] on button "Next" at bounding box center [1236, 415] width 53 height 26
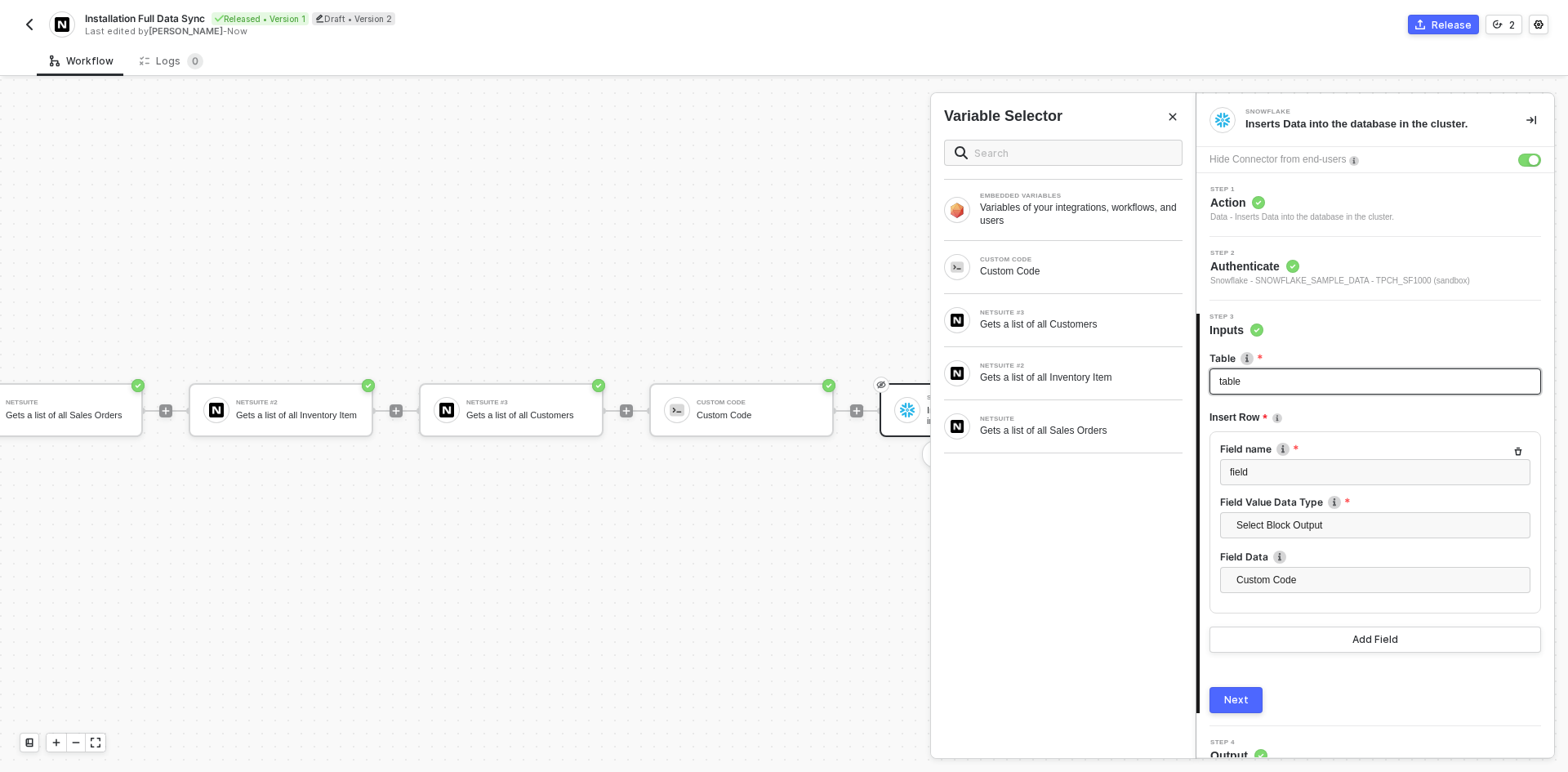
click at [1292, 380] on div "table" at bounding box center [1375, 382] width 312 height 16
drag, startPoint x: 1292, startPoint y: 380, endPoint x: 1068, endPoint y: 387, distance: 224.1
click at [1196, 387] on div "Snowflake Inserts Data into the database in the cluster. Hide Connector from en…" at bounding box center [1381, 425] width 372 height 692
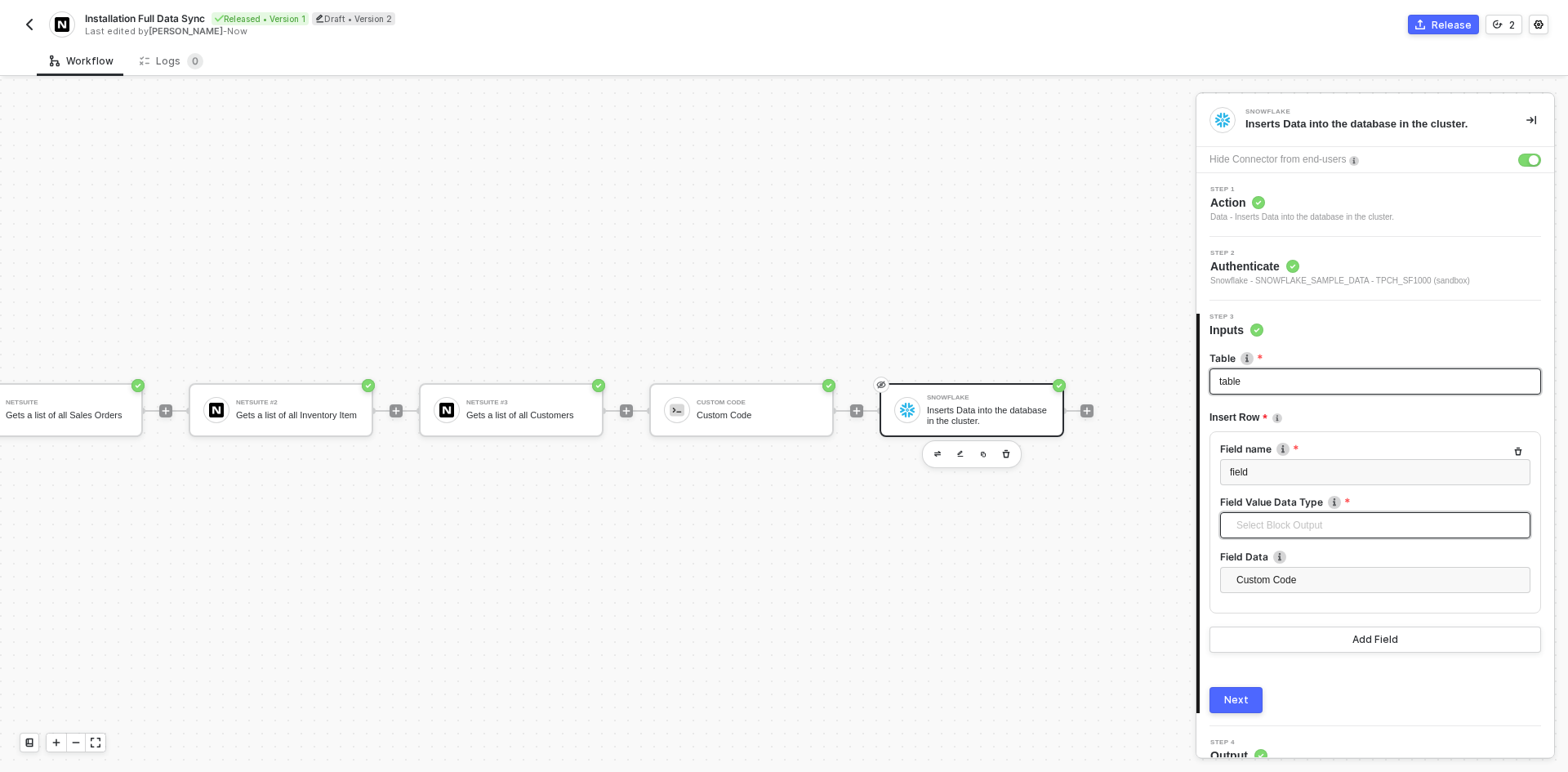
click at [1292, 525] on span "Select Block Output" at bounding box center [1378, 524] width 284 height 24
click at [1325, 553] on div "Define Value" at bounding box center [1369, 561] width 272 height 18
click at [1328, 587] on div "Type or select items ﻿" at bounding box center [1375, 580] width 291 height 16
click at [1362, 642] on div "Add Field" at bounding box center [1375, 637] width 46 height 13
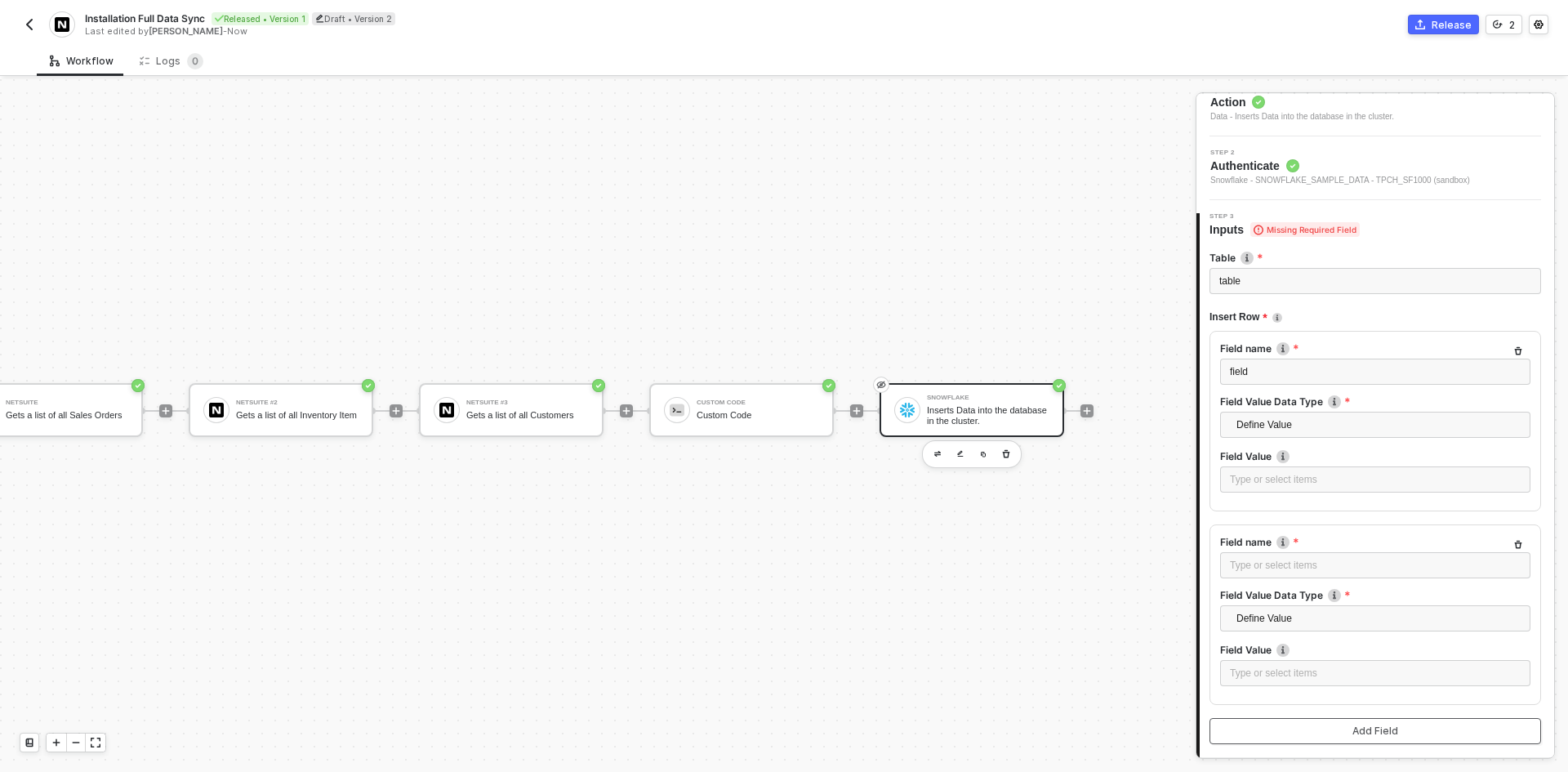
scroll to position [212, 0]
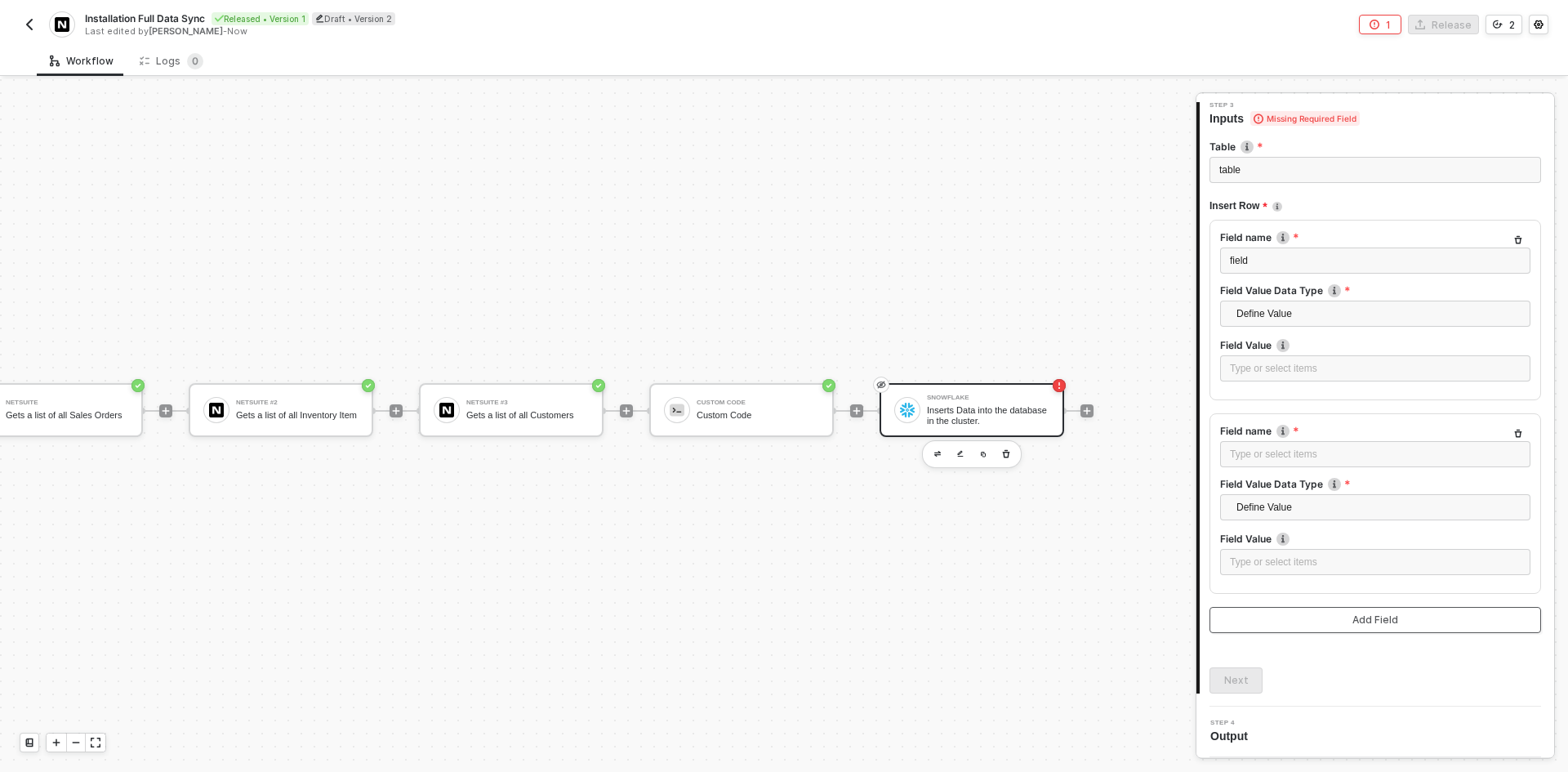
click at [1367, 628] on button "Add Field" at bounding box center [1375, 619] width 331 height 26
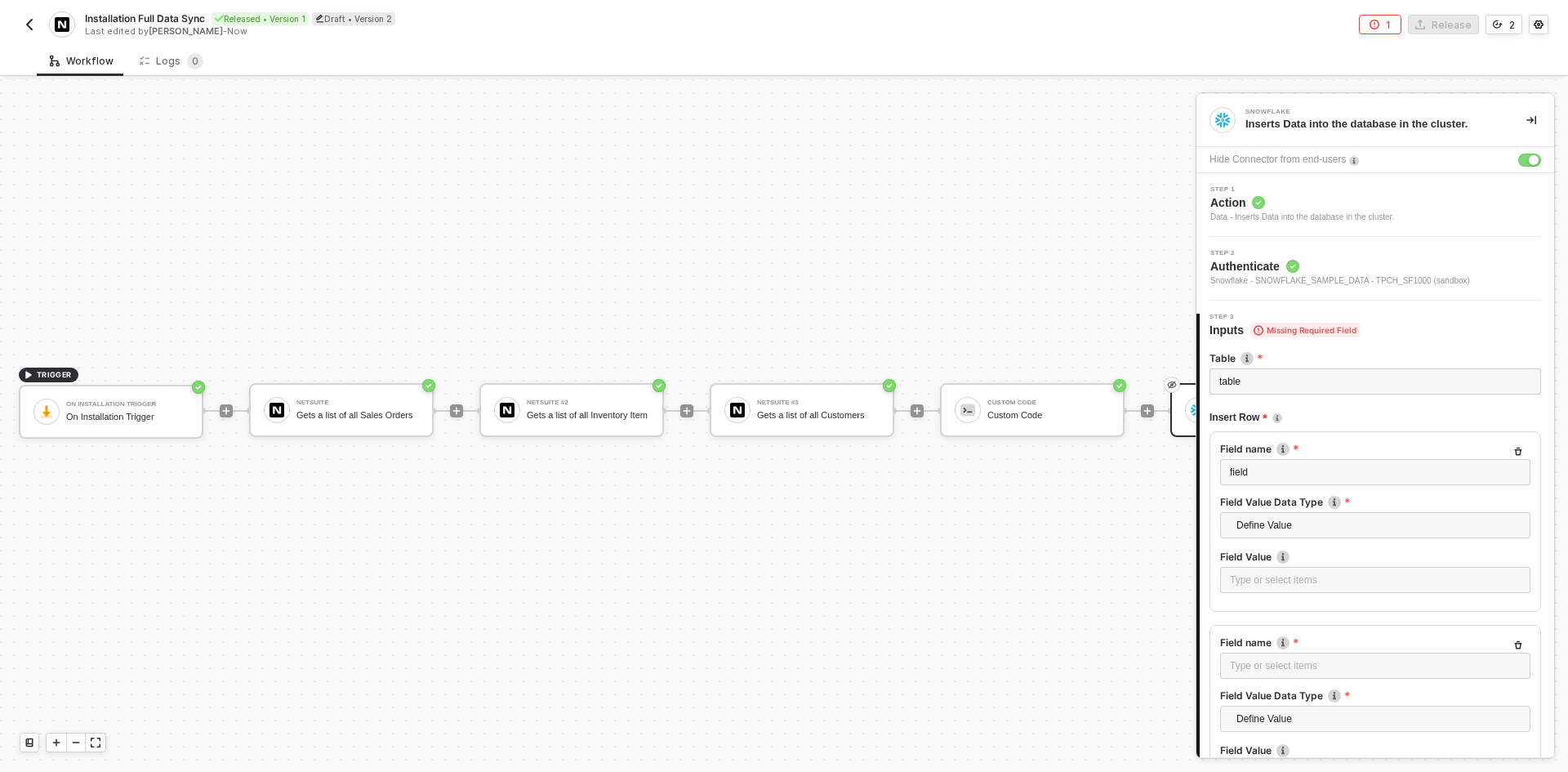
scroll to position [43, 0]
click at [1525, 121] on button "button" at bounding box center [1531, 120] width 19 height 19
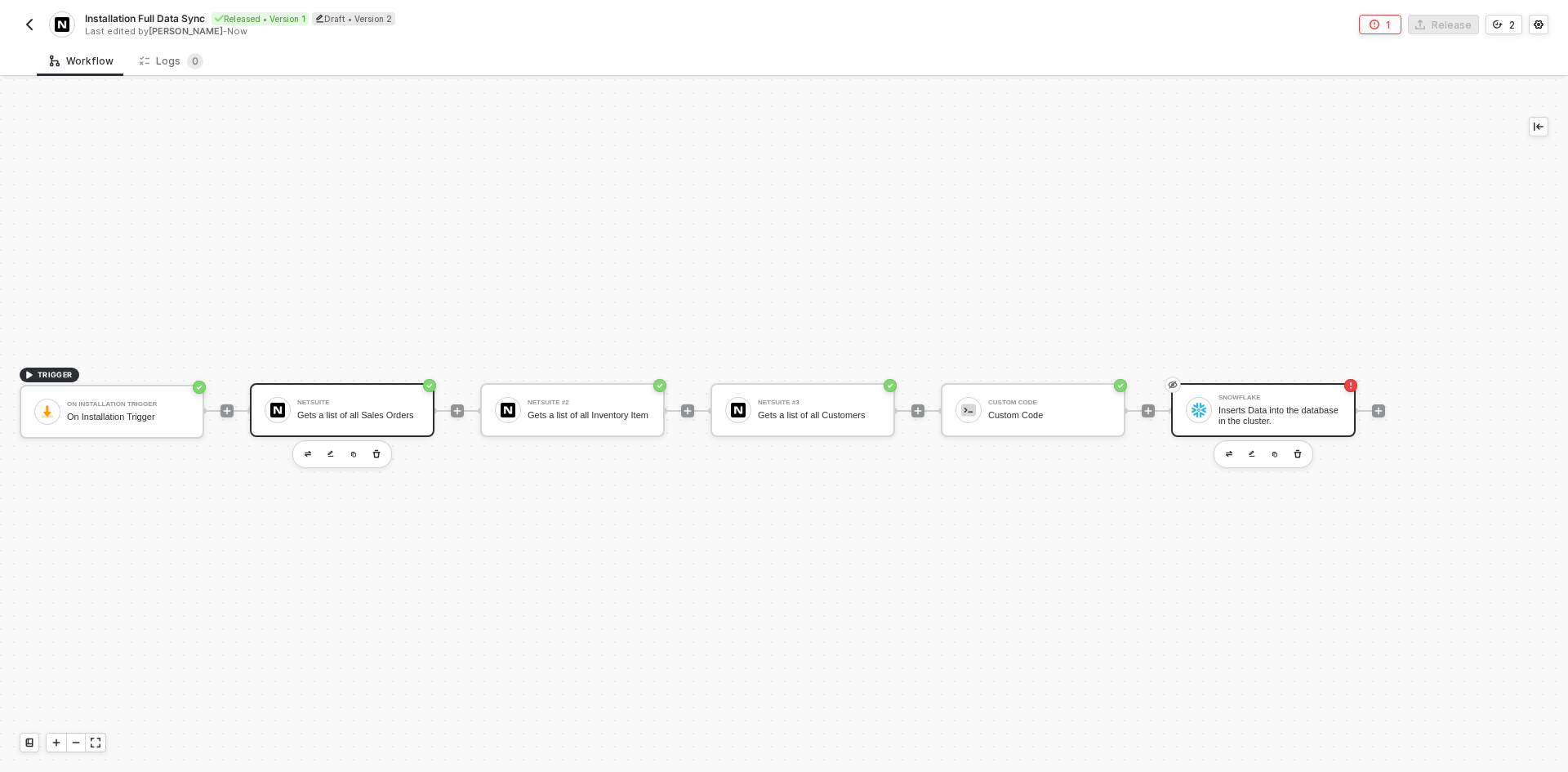
click at [313, 408] on div "NetSuite Gets a list of all Sales Orders" at bounding box center [359, 410] width 122 height 31
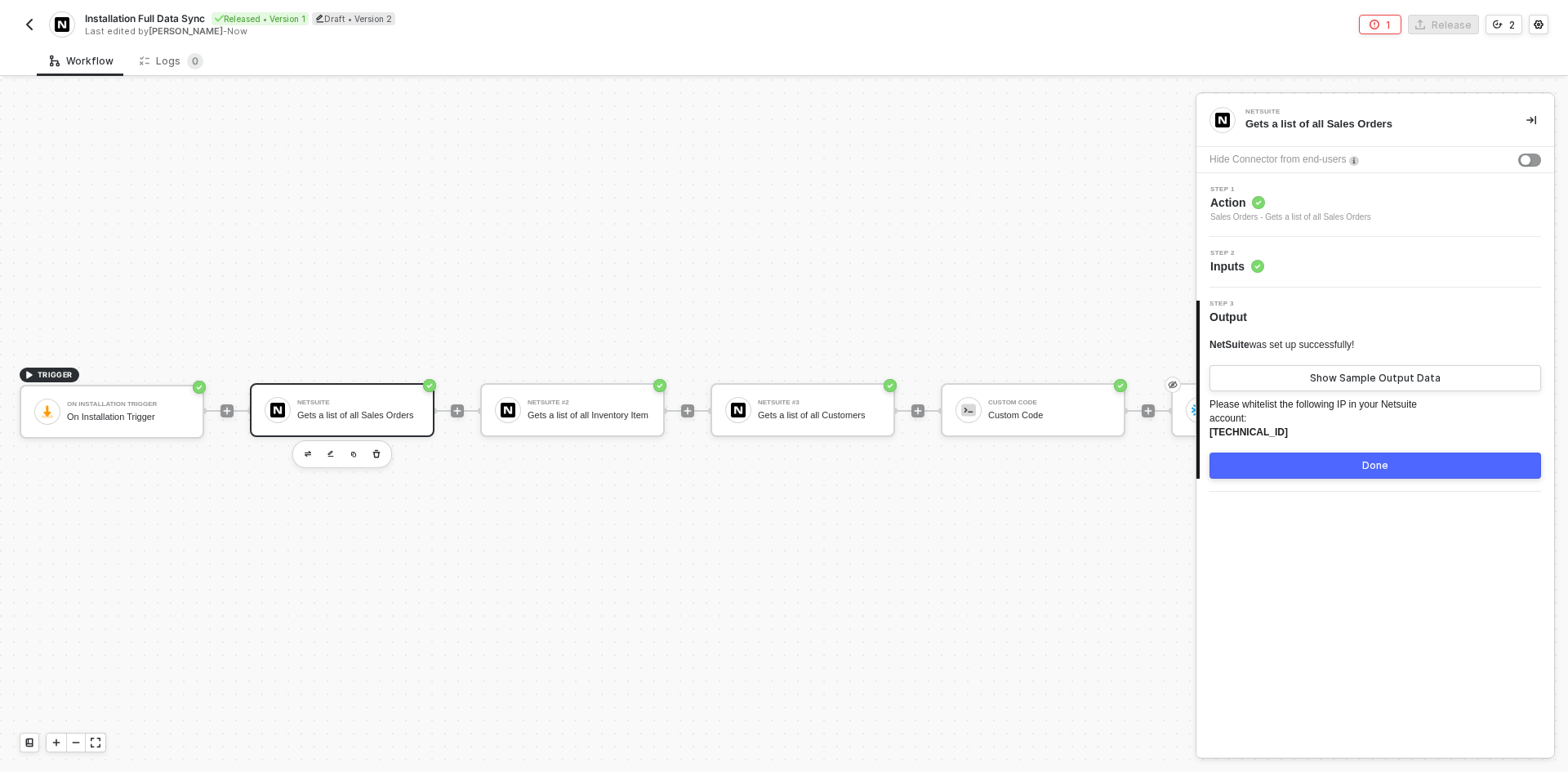
click at [1379, 210] on div "Step 1 Action Sales Orders - Gets a list of all Sales Orders" at bounding box center [1377, 204] width 354 height 38
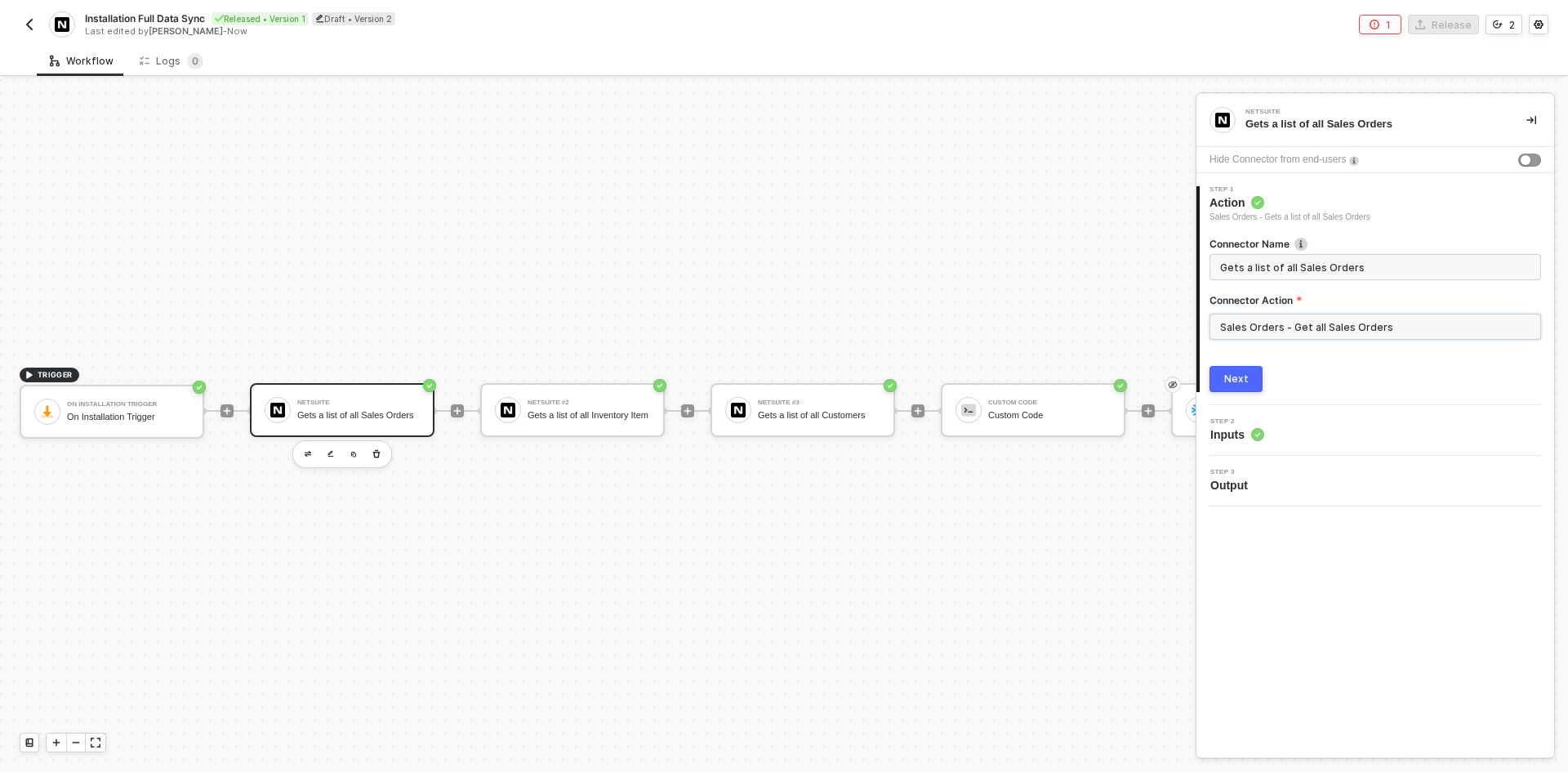
click at [1384, 328] on input "Sales Orders - Get all Sales Orders" at bounding box center [1375, 327] width 331 height 26
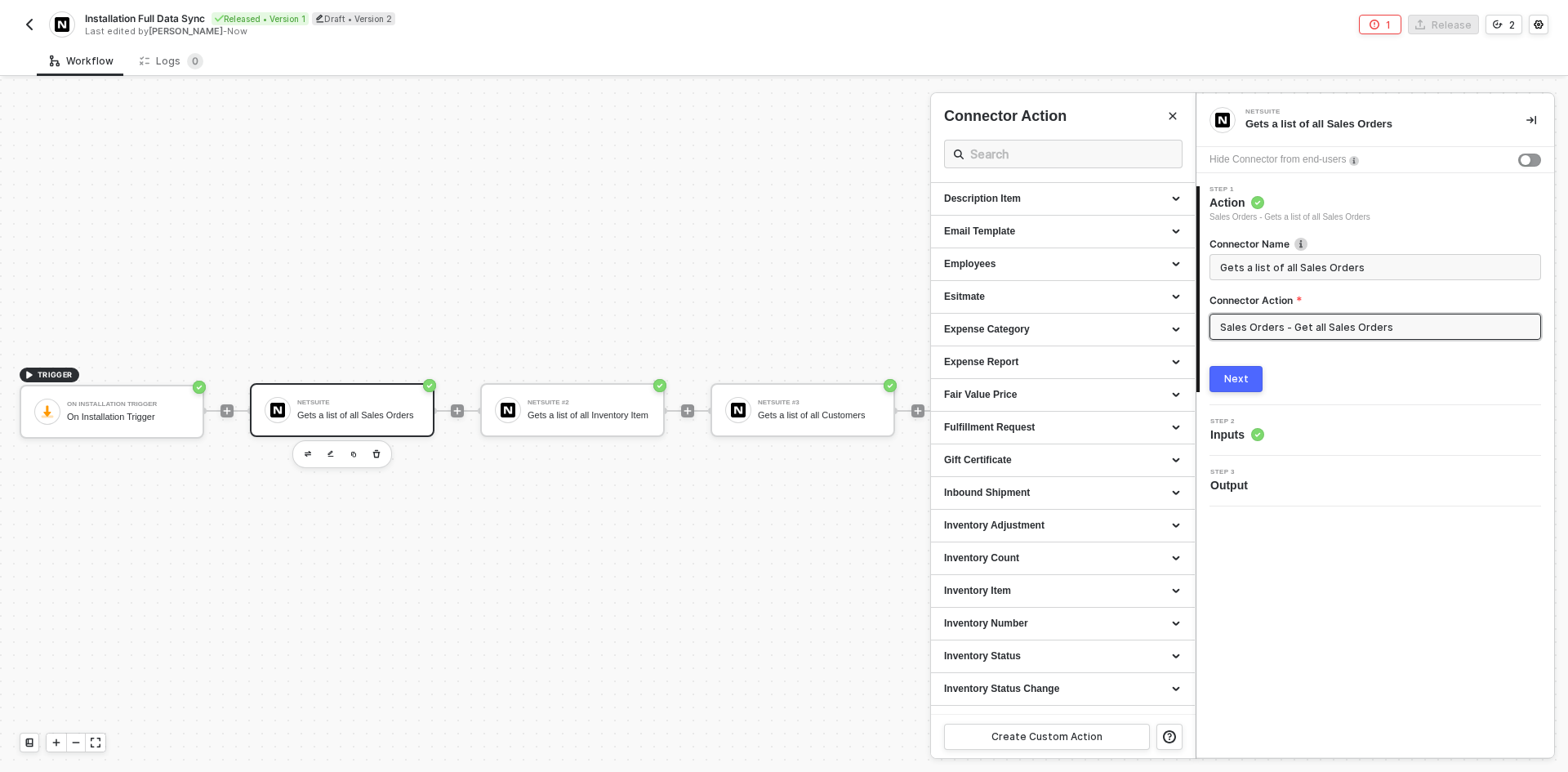
scroll to position [603, 0]
click at [20, 23] on button "button" at bounding box center [29, 24] width 19 height 19
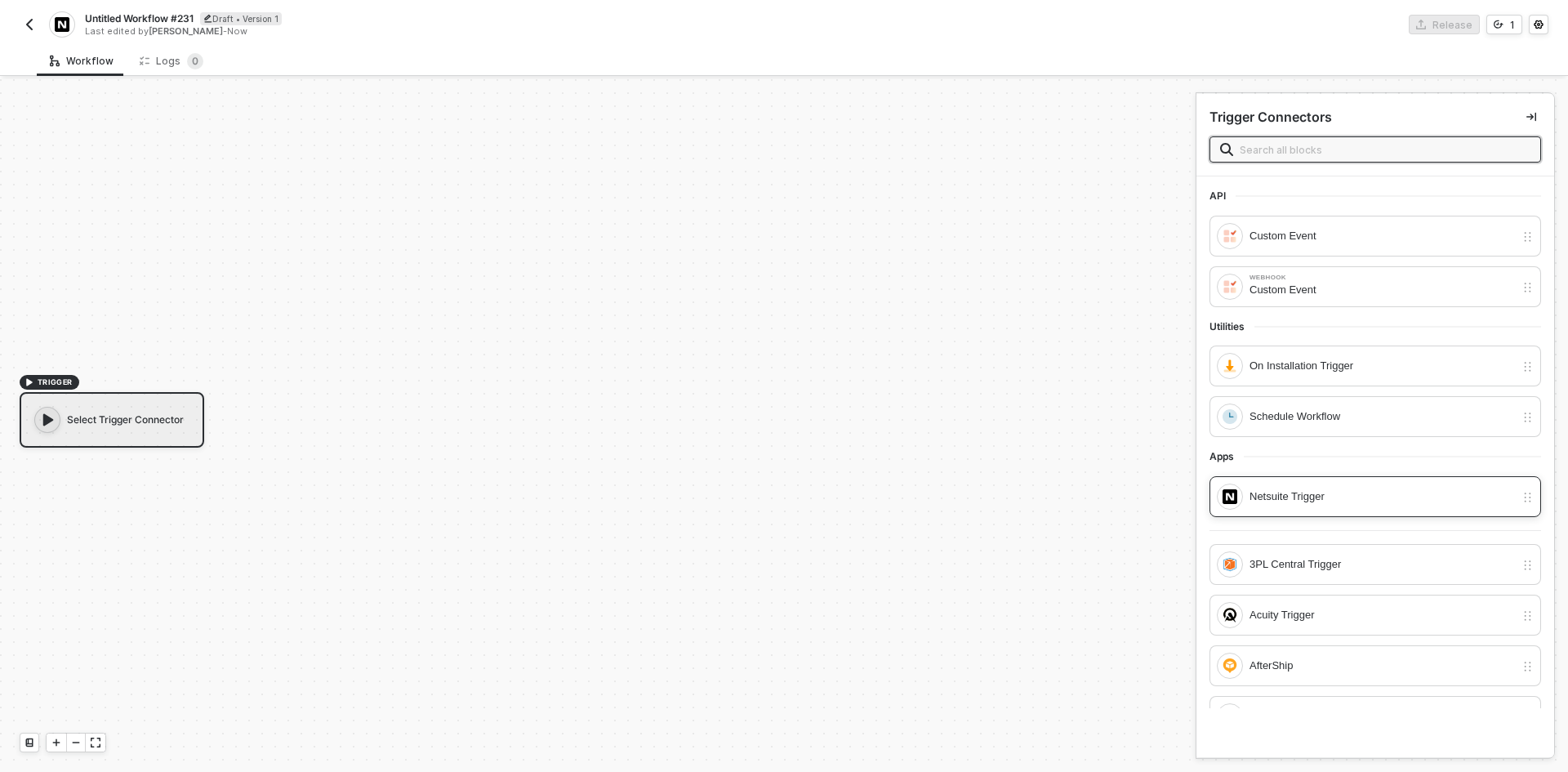
click at [1364, 486] on div "Netsuite Trigger" at bounding box center [1365, 496] width 298 height 26
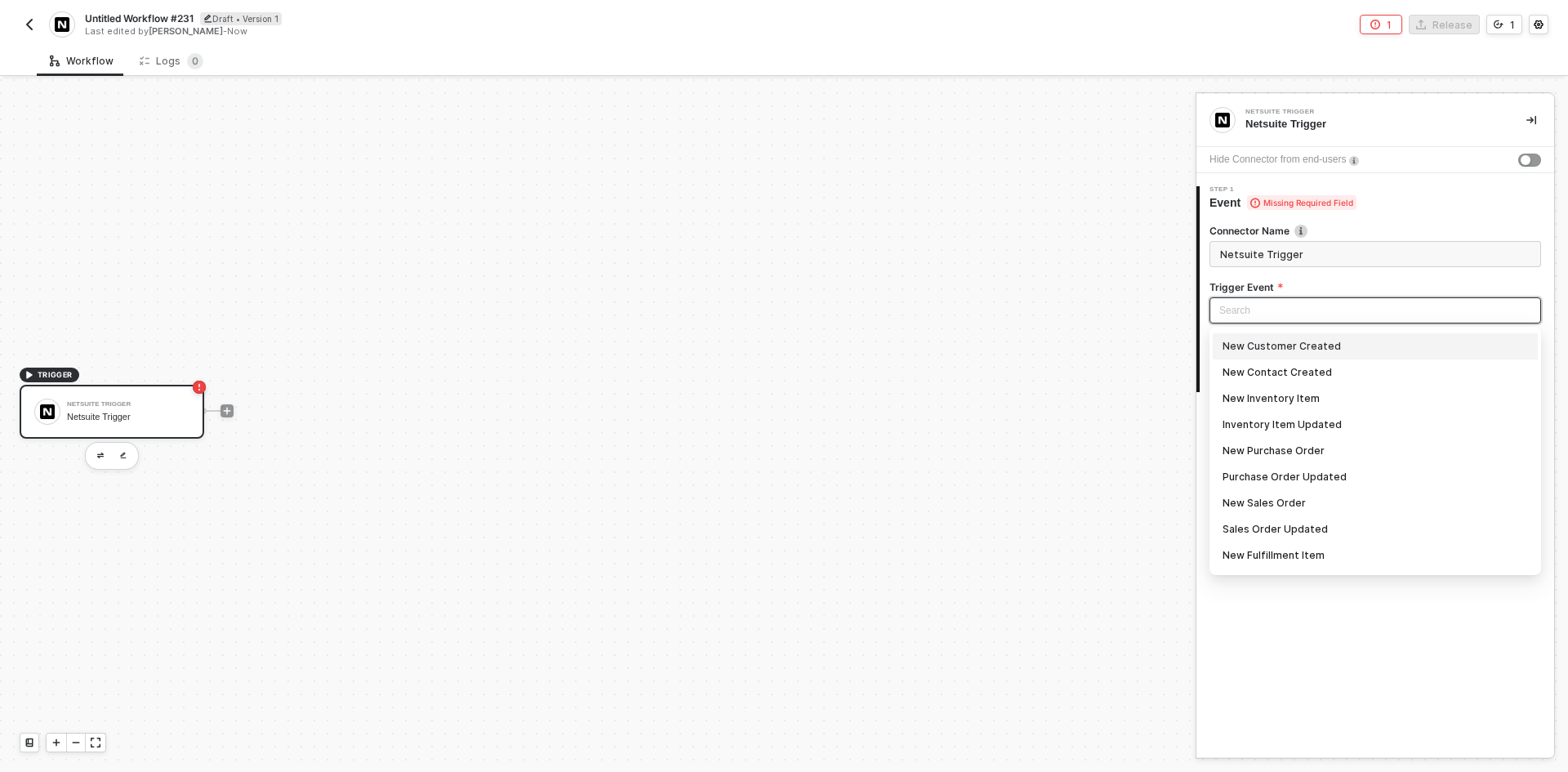
click at [1305, 303] on input "search" at bounding box center [1375, 310] width 312 height 24
click at [1333, 498] on div "New Sales Order" at bounding box center [1375, 503] width 305 height 18
type input "Trigger workflow when new sales order"
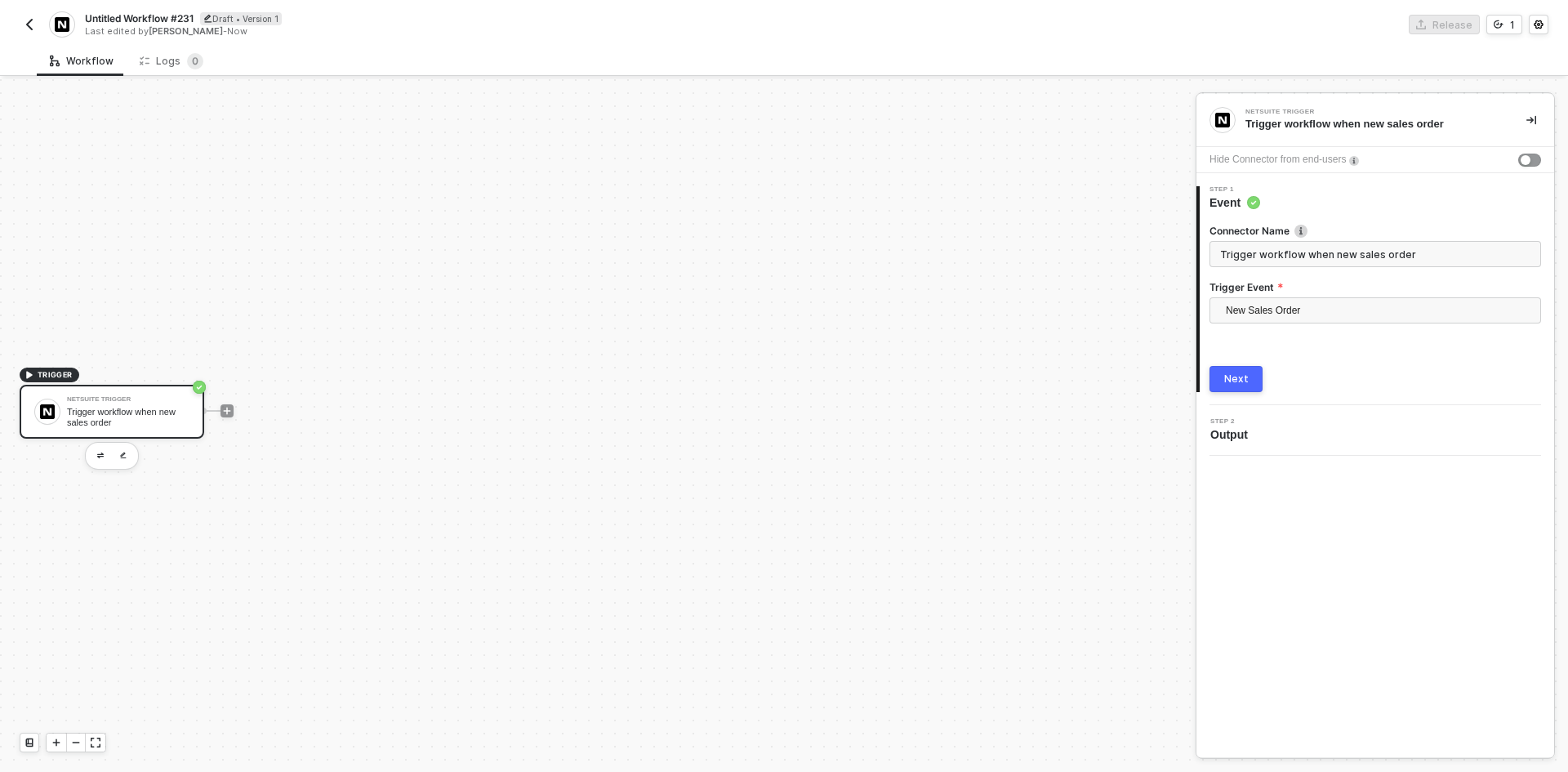
click at [1240, 388] on button "Next" at bounding box center [1236, 378] width 53 height 26
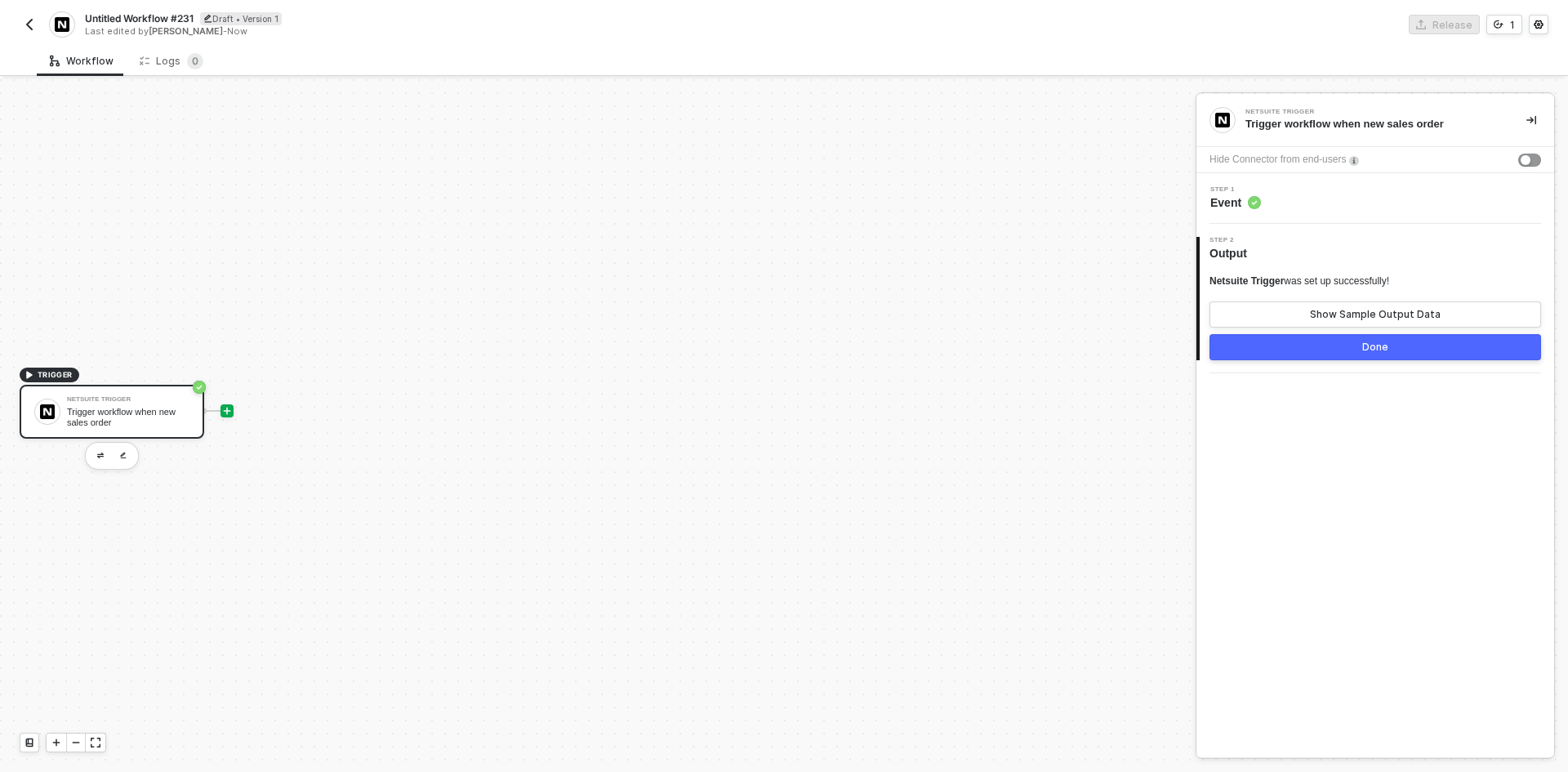
click at [225, 412] on icon "icon-play" at bounding box center [226, 410] width 10 height 10
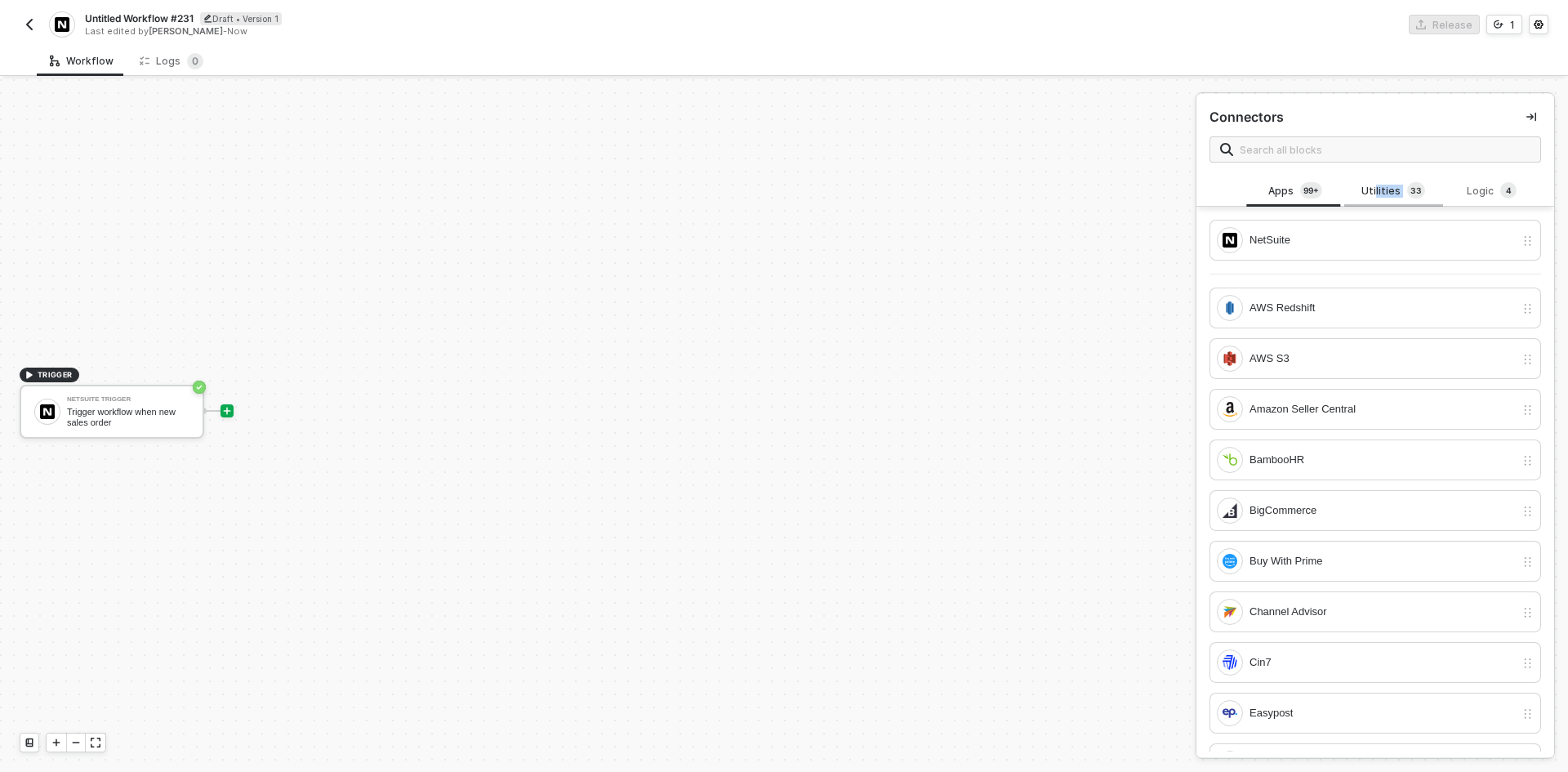
click at [1370, 196] on div "Utilities 3 3" at bounding box center [1393, 191] width 72 height 18
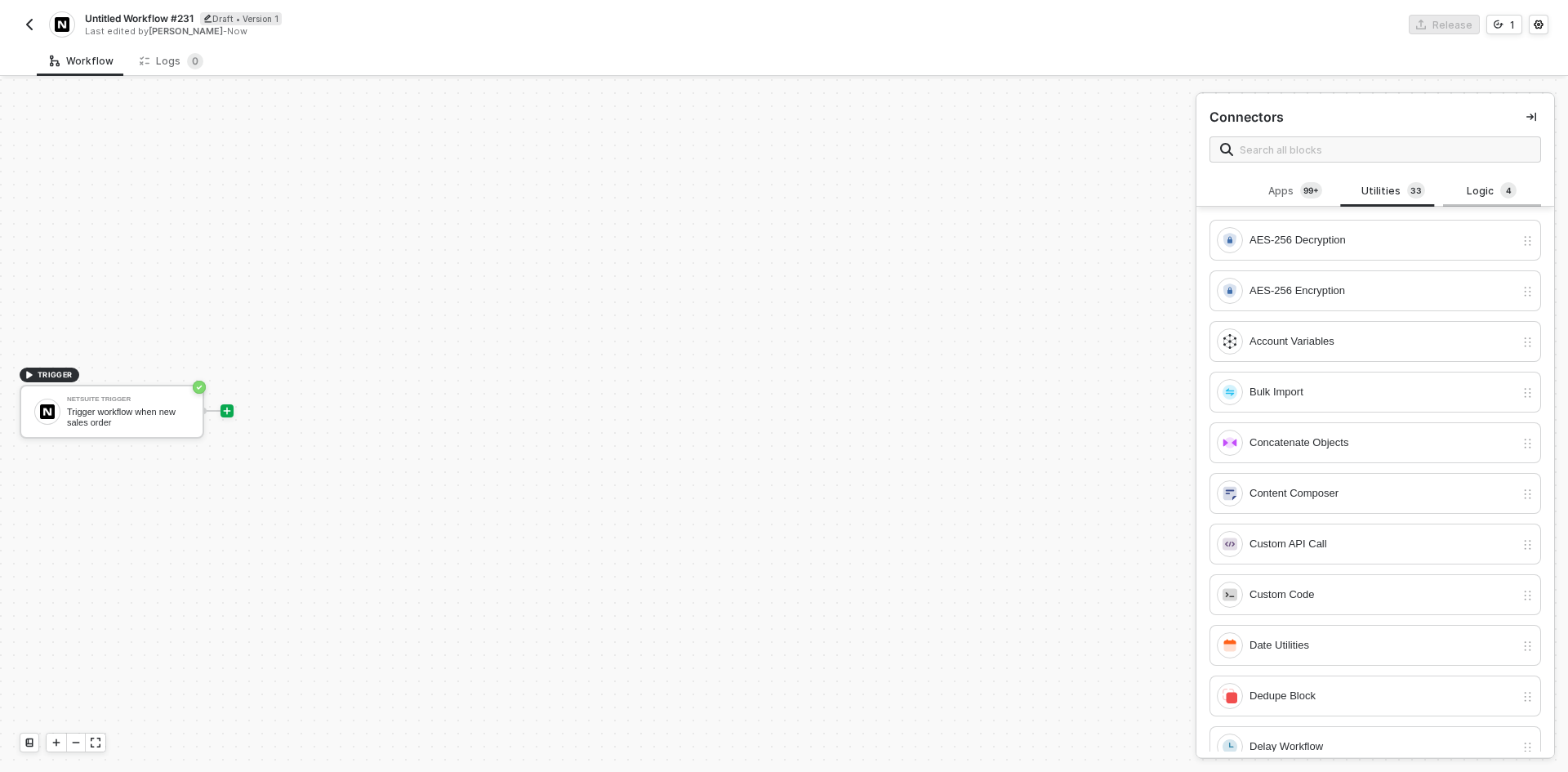
click at [1469, 194] on div "Logic 4" at bounding box center [1491, 191] width 72 height 18
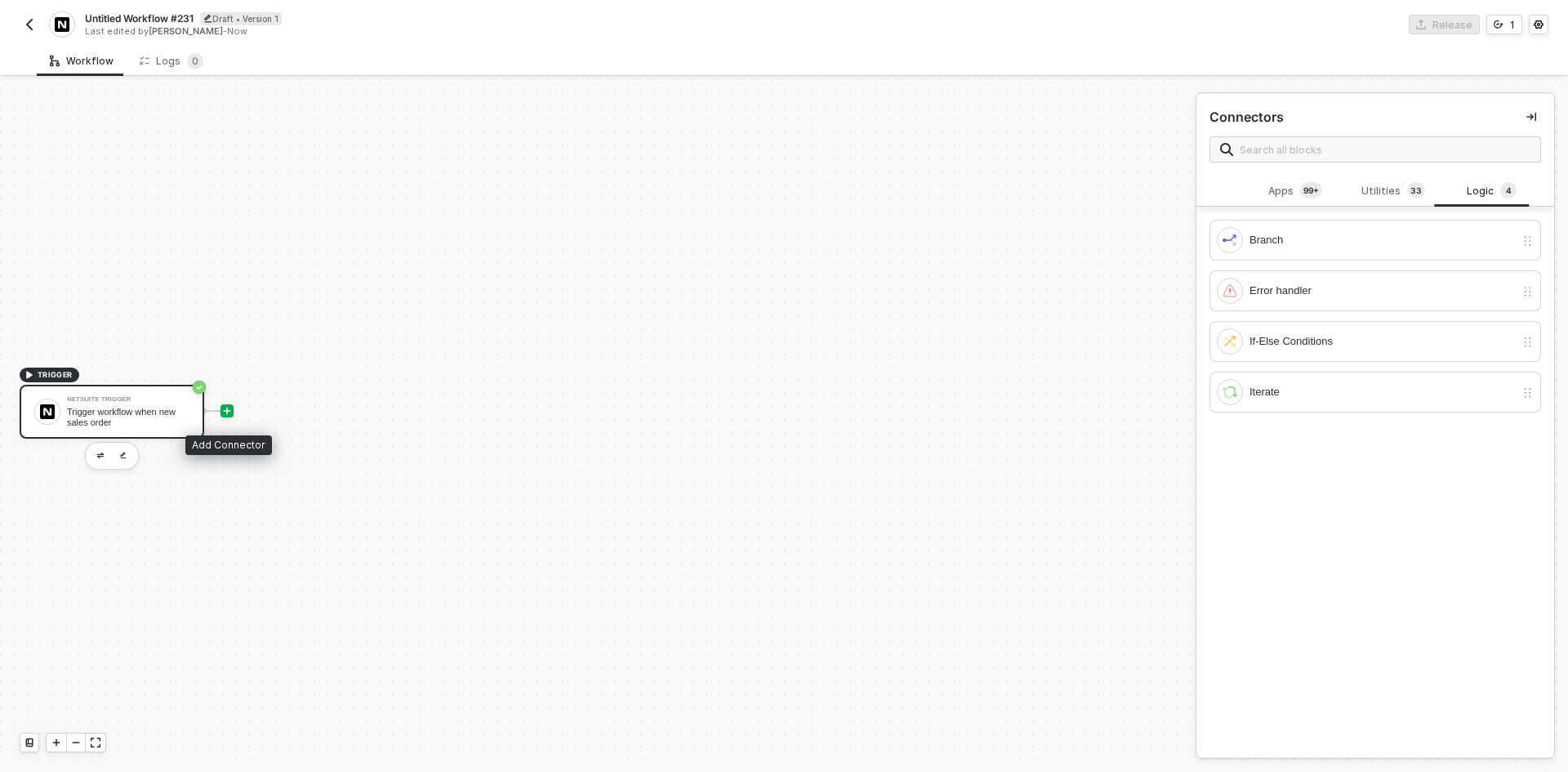
click at [158, 401] on div "Netsuite Trigger" at bounding box center [128, 399] width 122 height 7
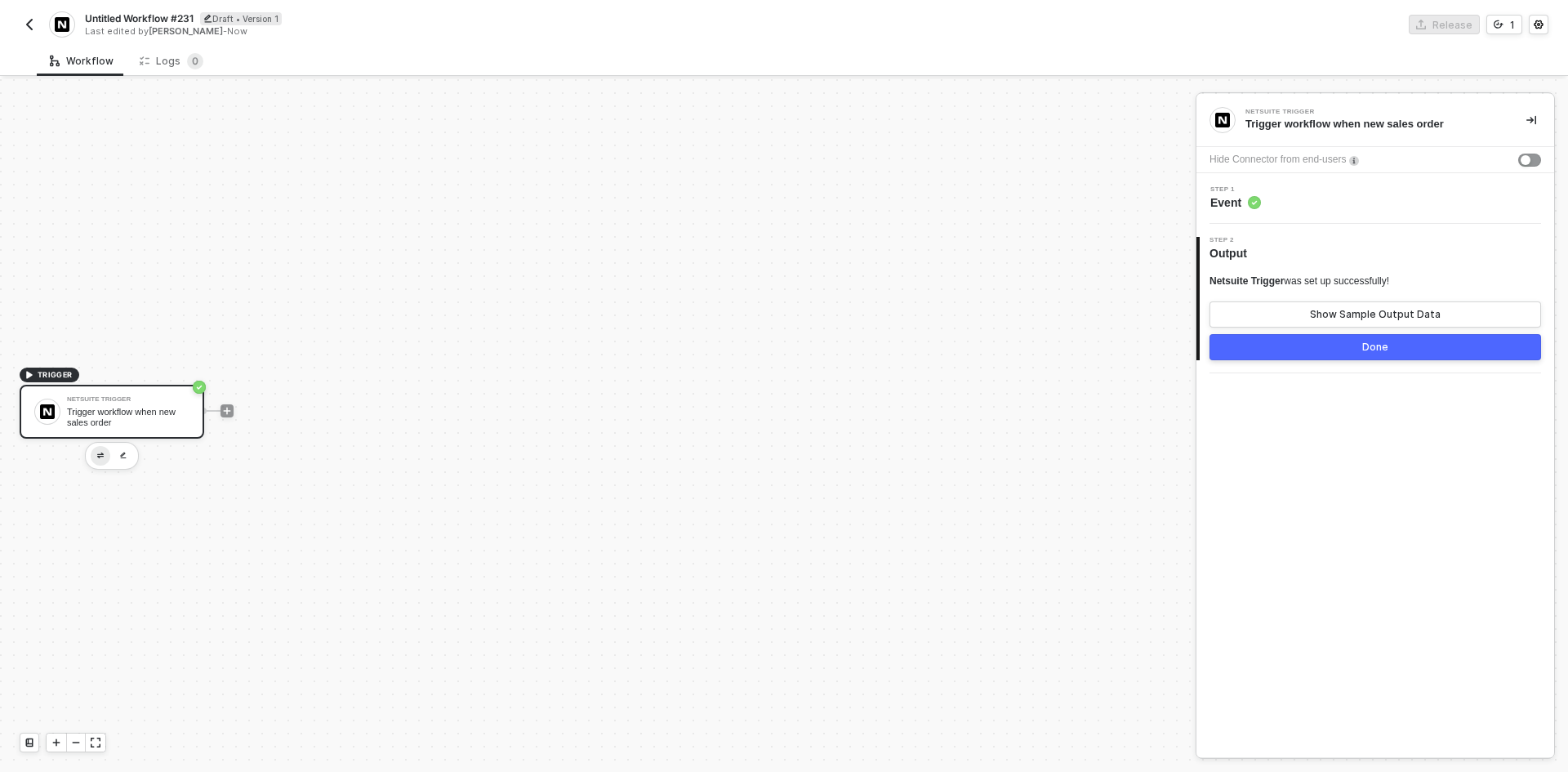
click at [90, 446] on button "button" at bounding box center [100, 456] width 19 height 19
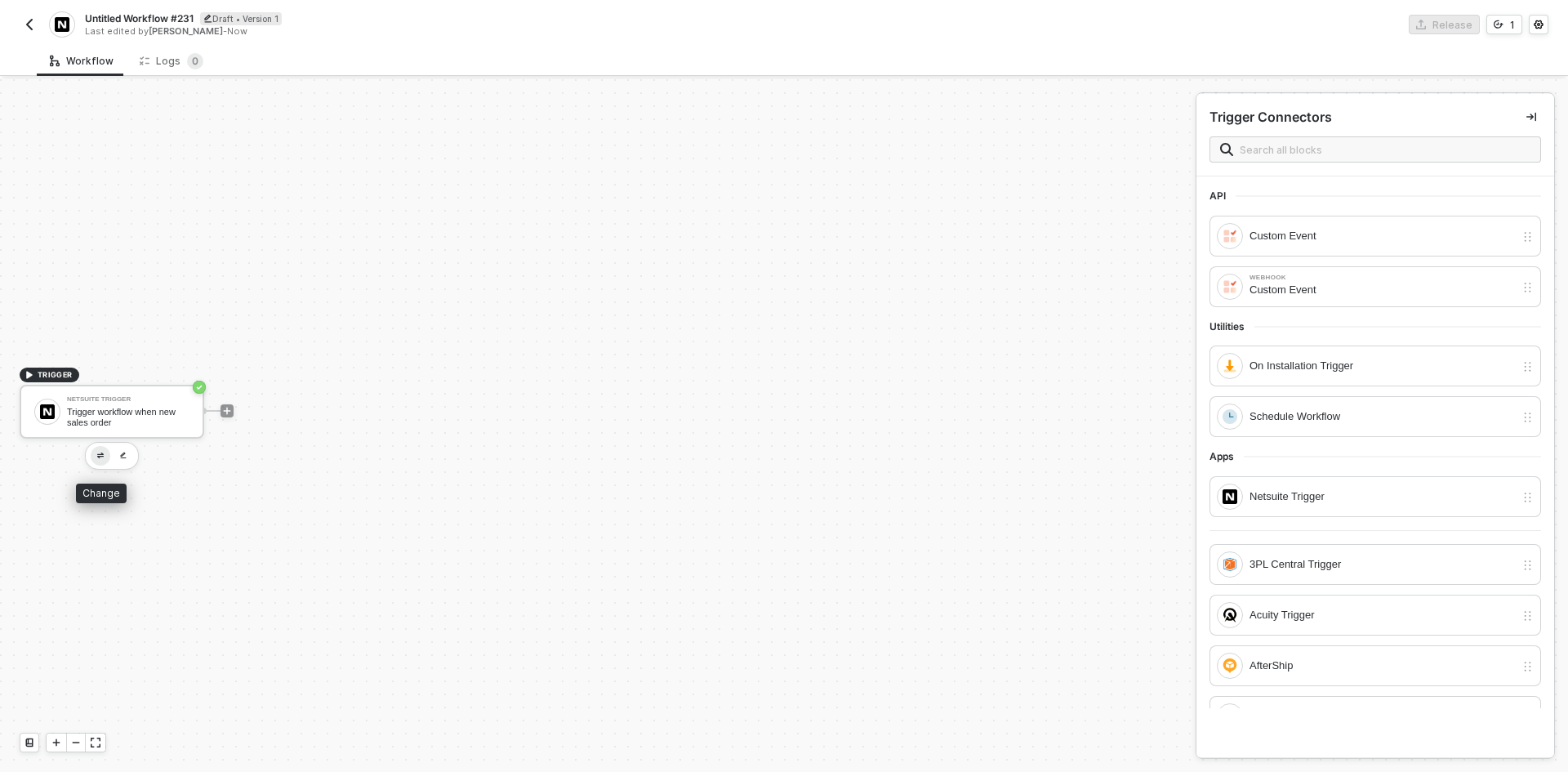
click at [103, 450] on button "button" at bounding box center [100, 456] width 19 height 19
click at [1293, 360] on div "On Installation Trigger" at bounding box center [1381, 366] width 265 height 18
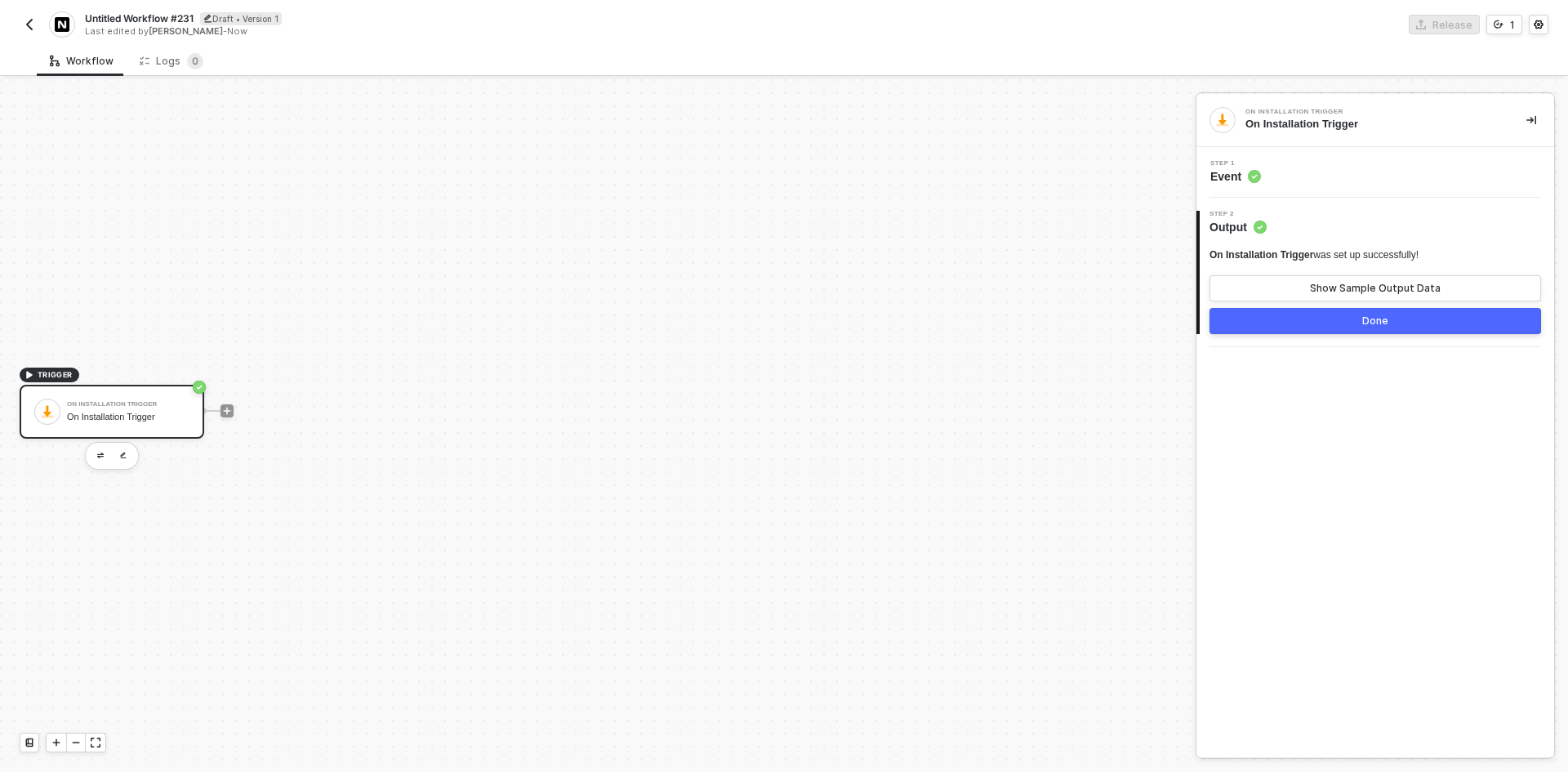
click at [229, 418] on div at bounding box center [226, 410] width 217 height 127
click at [226, 410] on icon "icon-play" at bounding box center [227, 410] width 8 height 8
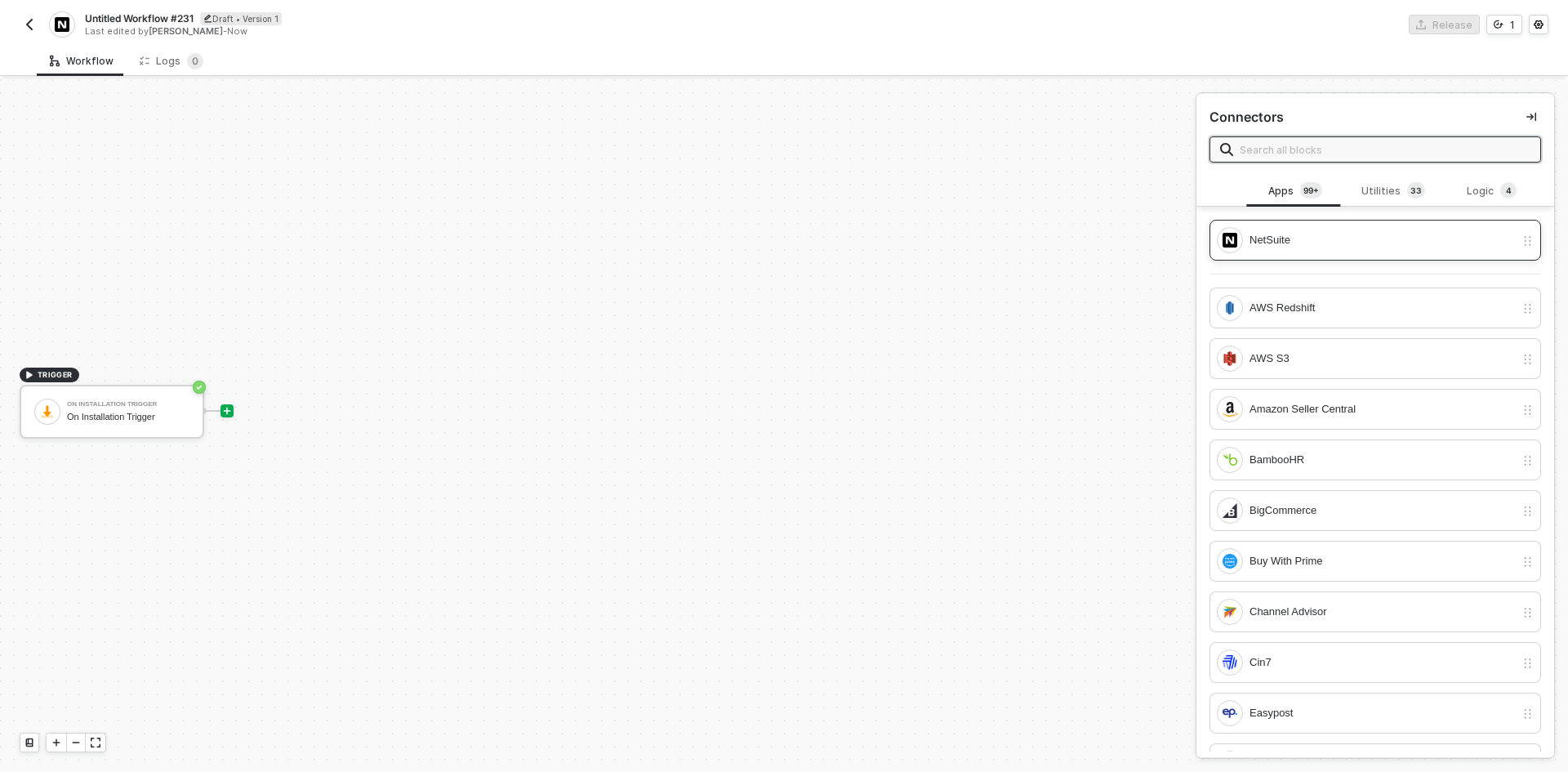
click at [1310, 225] on div "NetSuite" at bounding box center [1375, 240] width 331 height 41
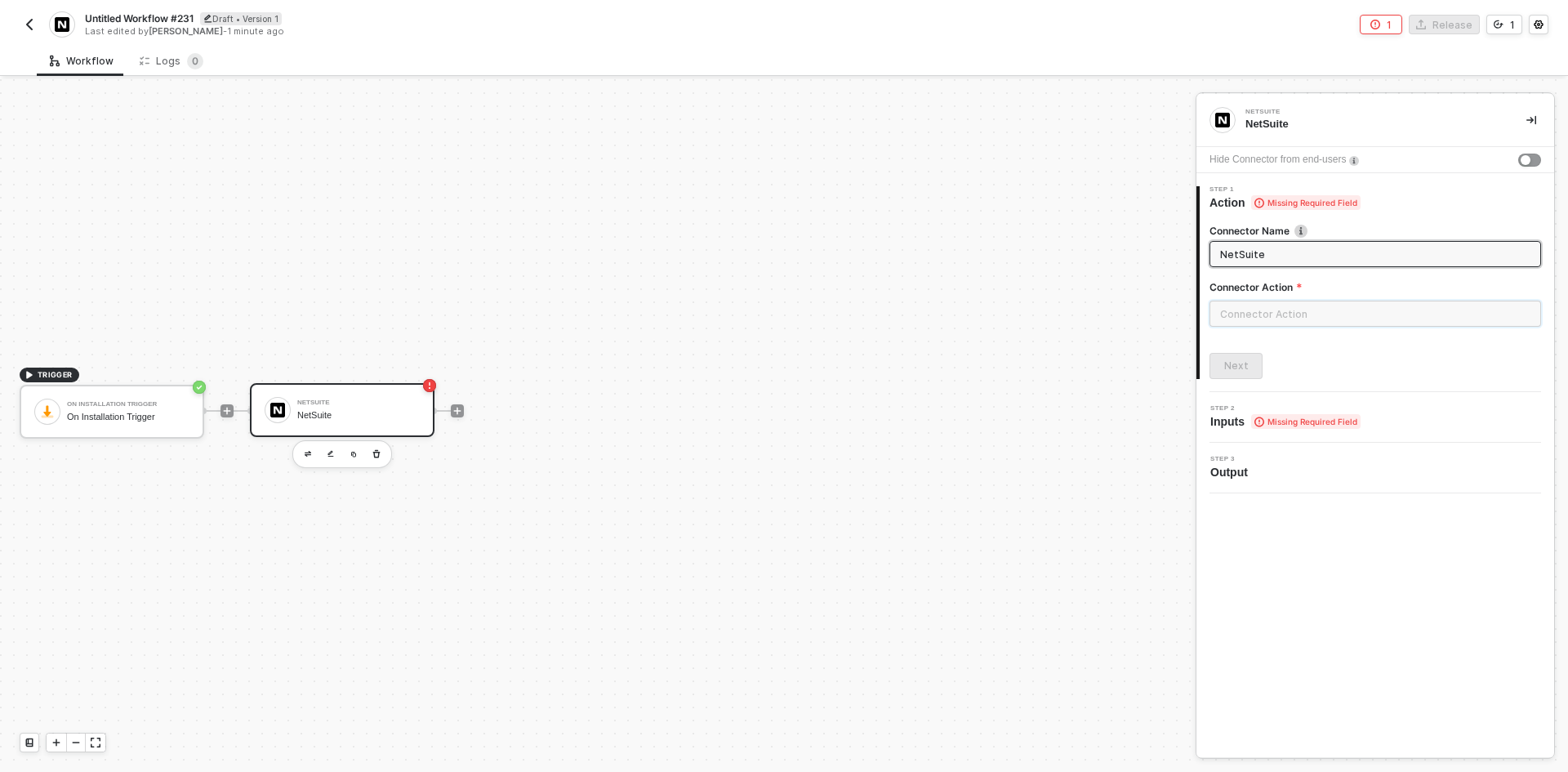
click at [1294, 324] on input "text" at bounding box center [1375, 313] width 331 height 26
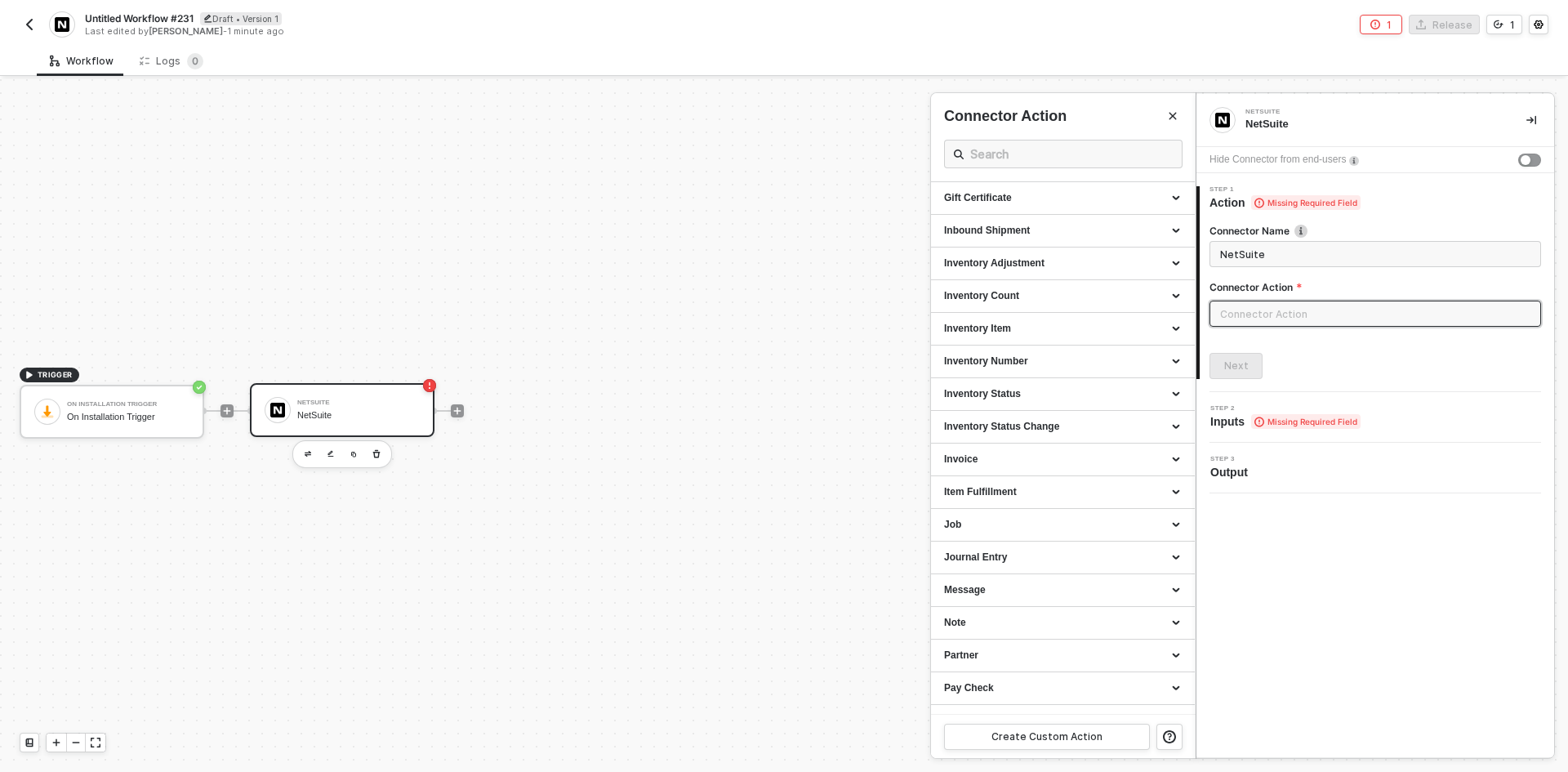
scroll to position [1143, 0]
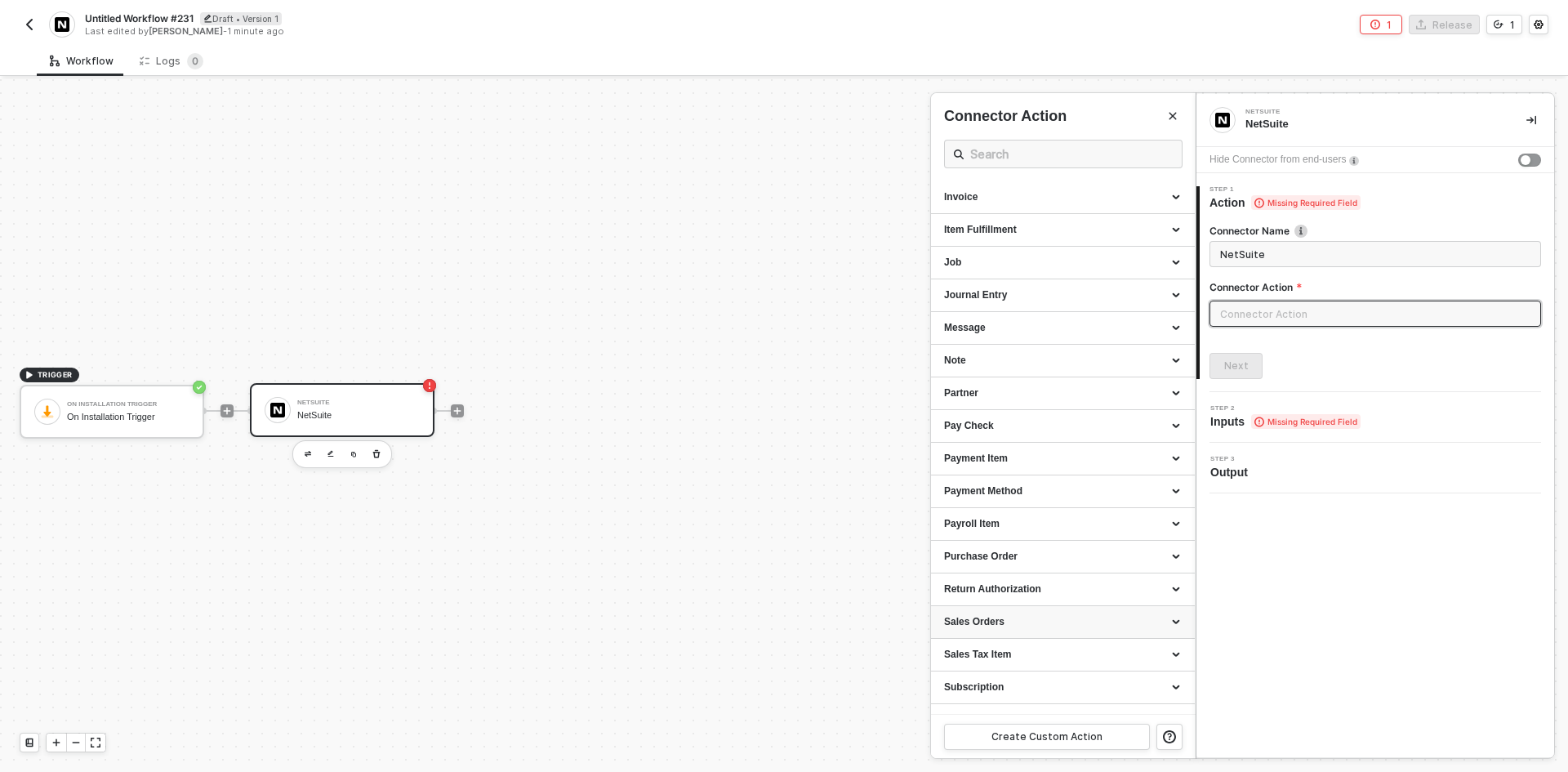
click at [1055, 618] on div "Sales Orders" at bounding box center [1063, 621] width 237 height 14
click at [1053, 669] on div "Get all Sales Orders Gets a list of all Sales Orders" at bounding box center [1063, 659] width 237 height 27
type input "Gets a list of all Sales Orders"
type input "Sales Orders - Get all Sales Orders"
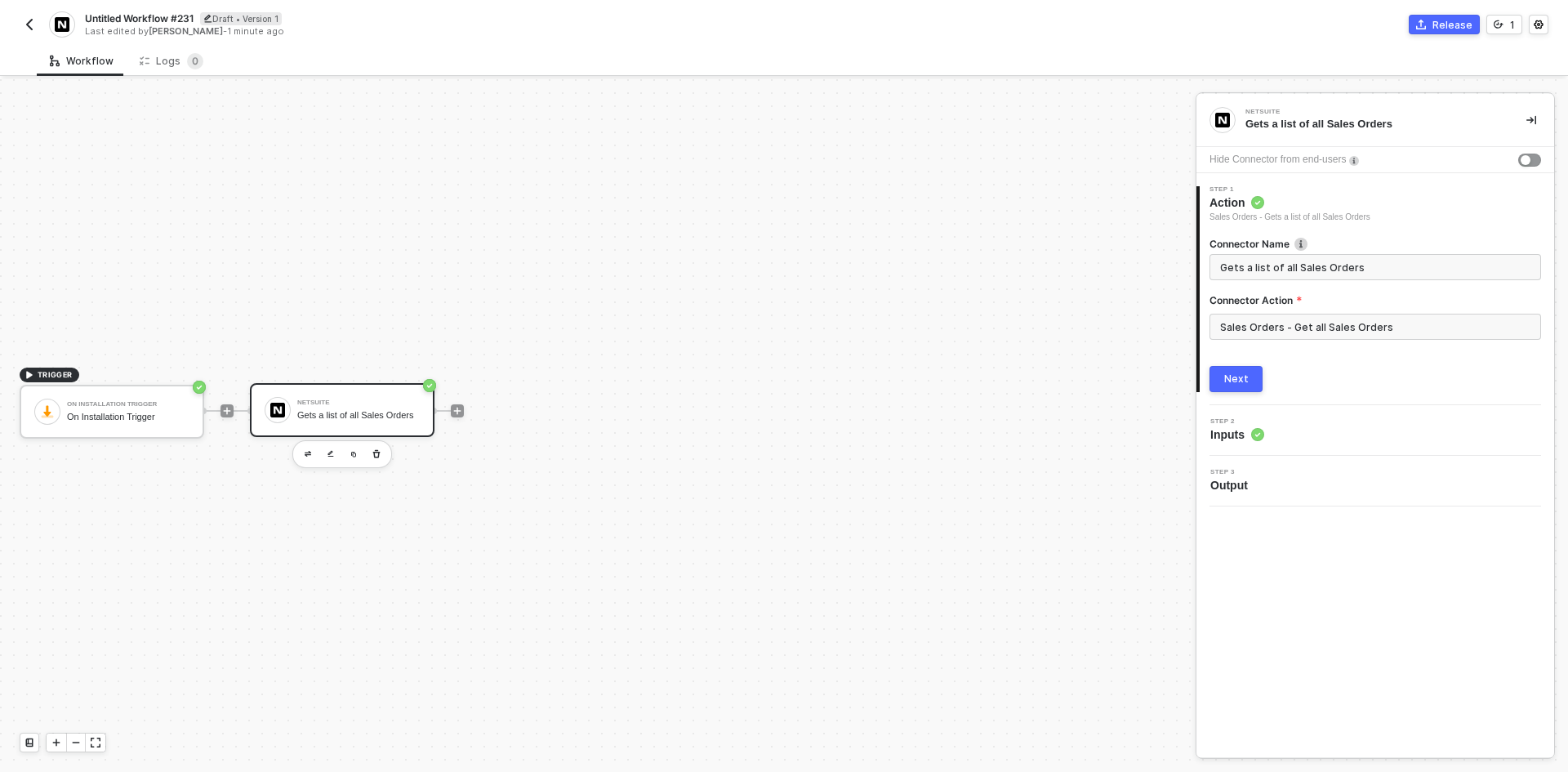
click at [1244, 373] on div "Next" at bounding box center [1236, 378] width 24 height 13
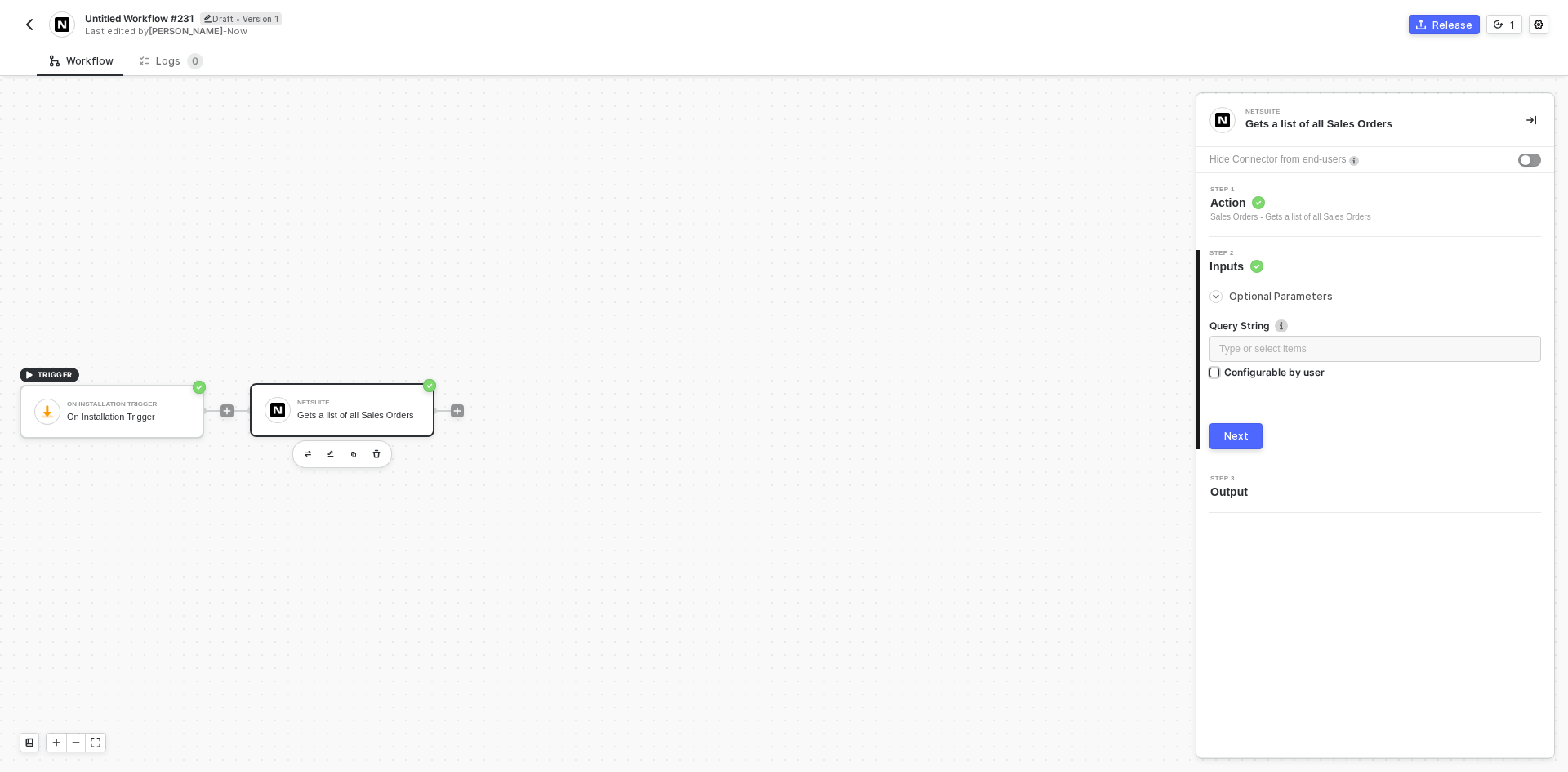
click at [1309, 368] on div "Configurable by user" at bounding box center [1273, 371] width 100 height 14
click at [1221, 368] on input "Configurable by user" at bounding box center [1215, 373] width 12 height 12
click at [1537, 354] on button "button" at bounding box center [1527, 348] width 26 height 26
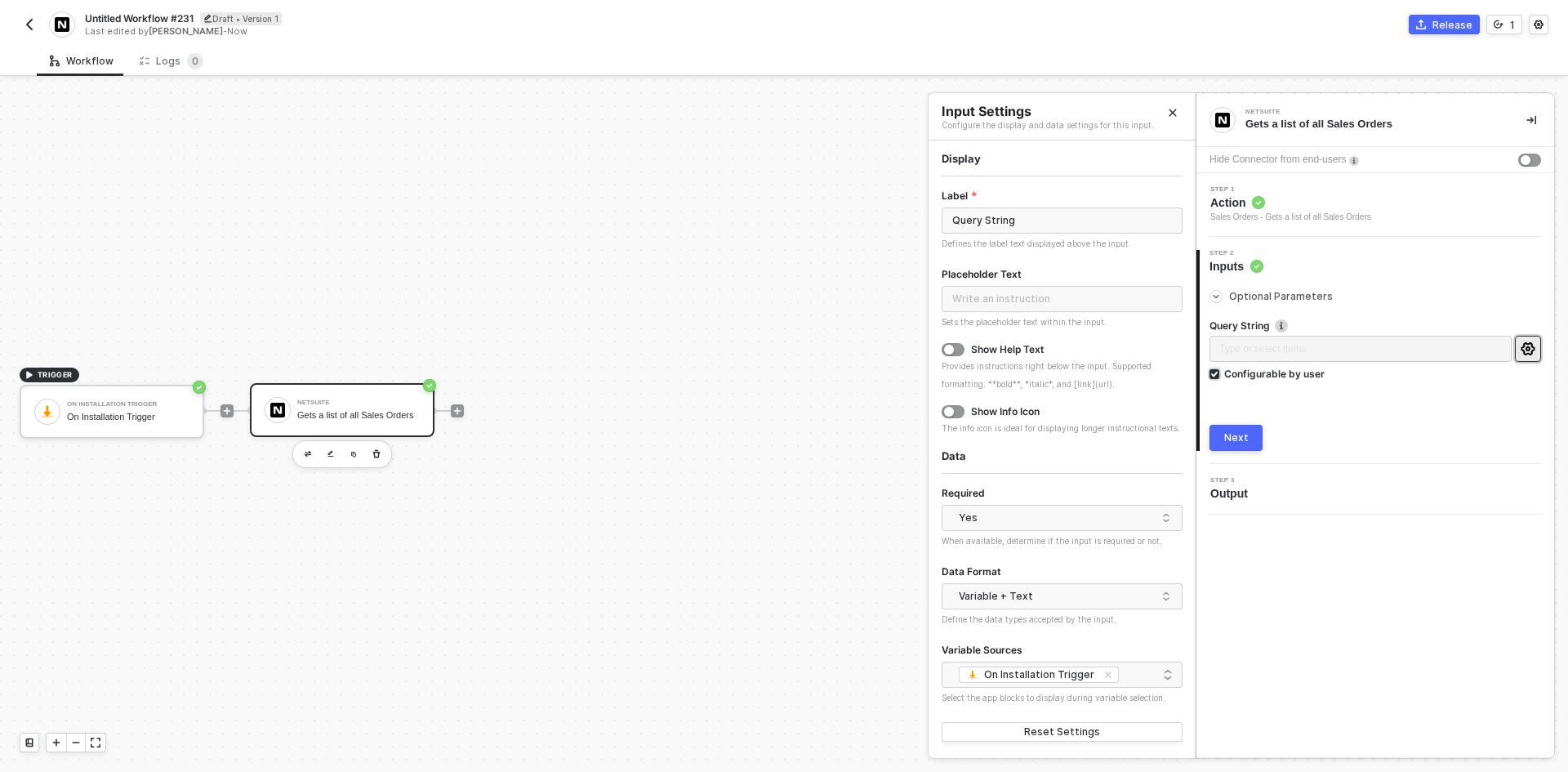
click at [1268, 369] on div "Configurable by user" at bounding box center [1273, 373] width 100 height 14
click at [1221, 369] on input "Configurable by user" at bounding box center [1215, 375] width 12 height 12
checkbox input "false"
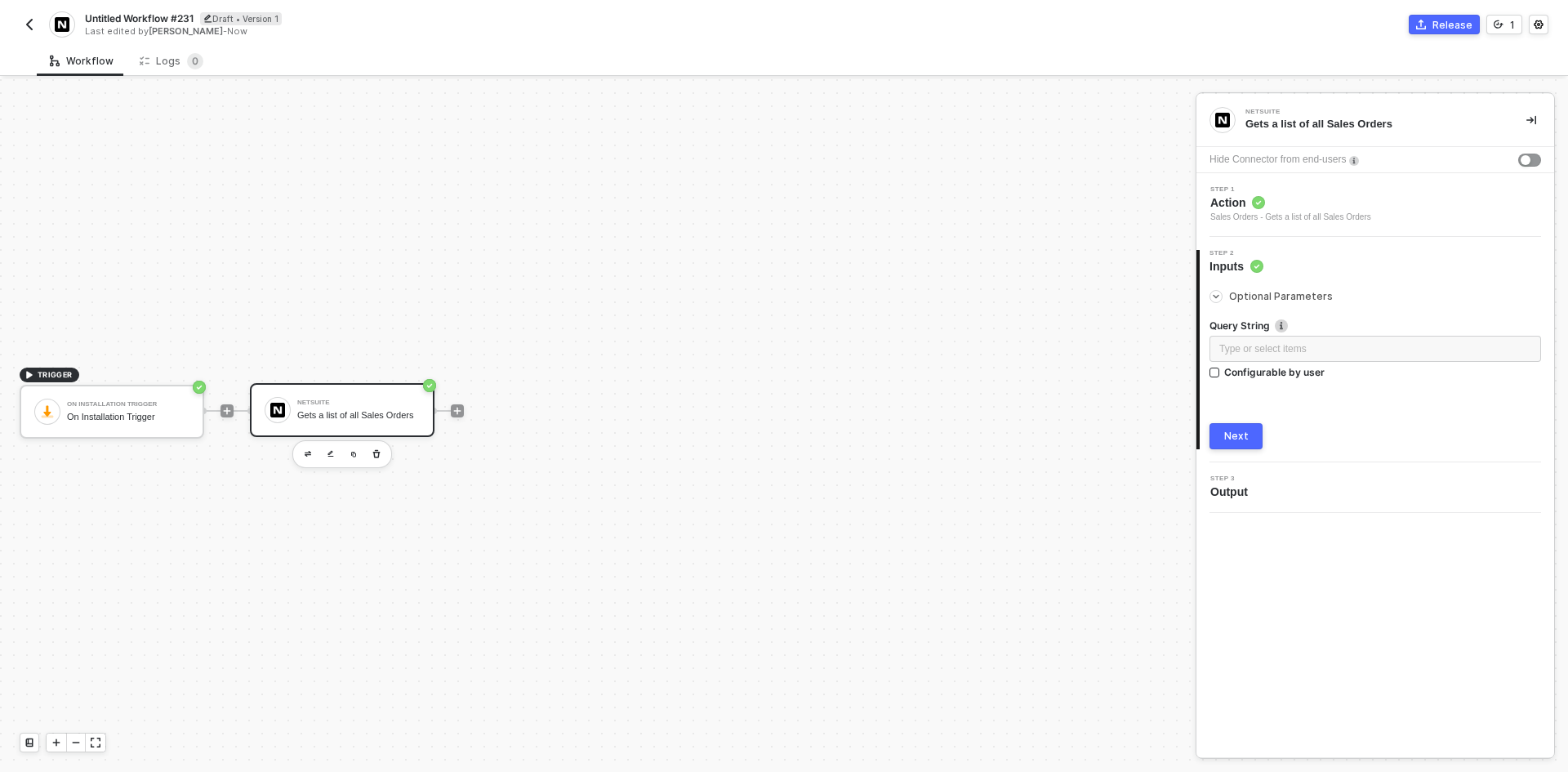
click at [32, 13] on div "Untitled Workflow #231 Draft • Version 1 Last edited by Brandon Looker - Now" at bounding box center [401, 24] width 764 height 26
click at [23, 27] on img "button" at bounding box center [29, 23] width 13 height 13
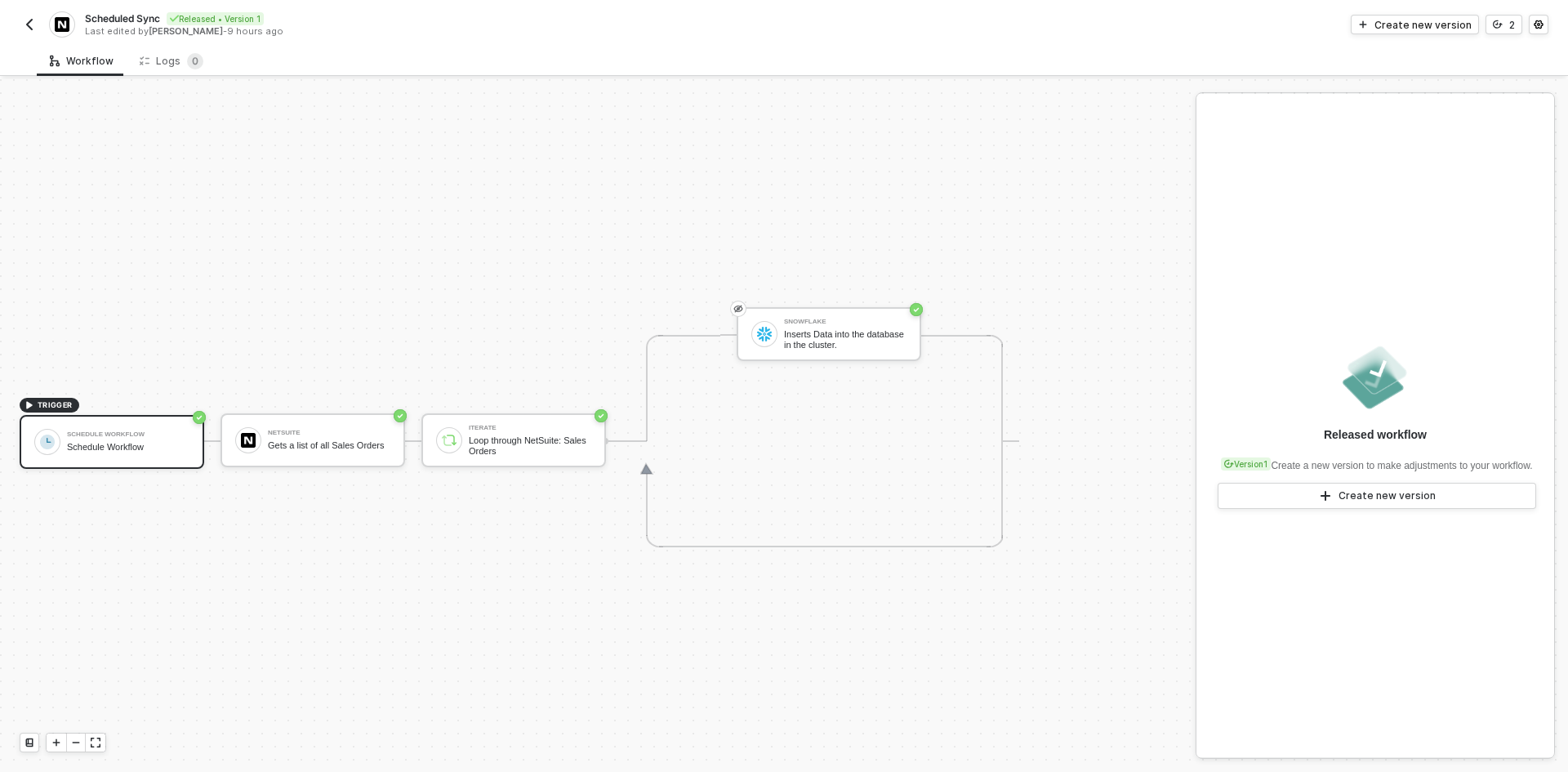
scroll to position [30, 0]
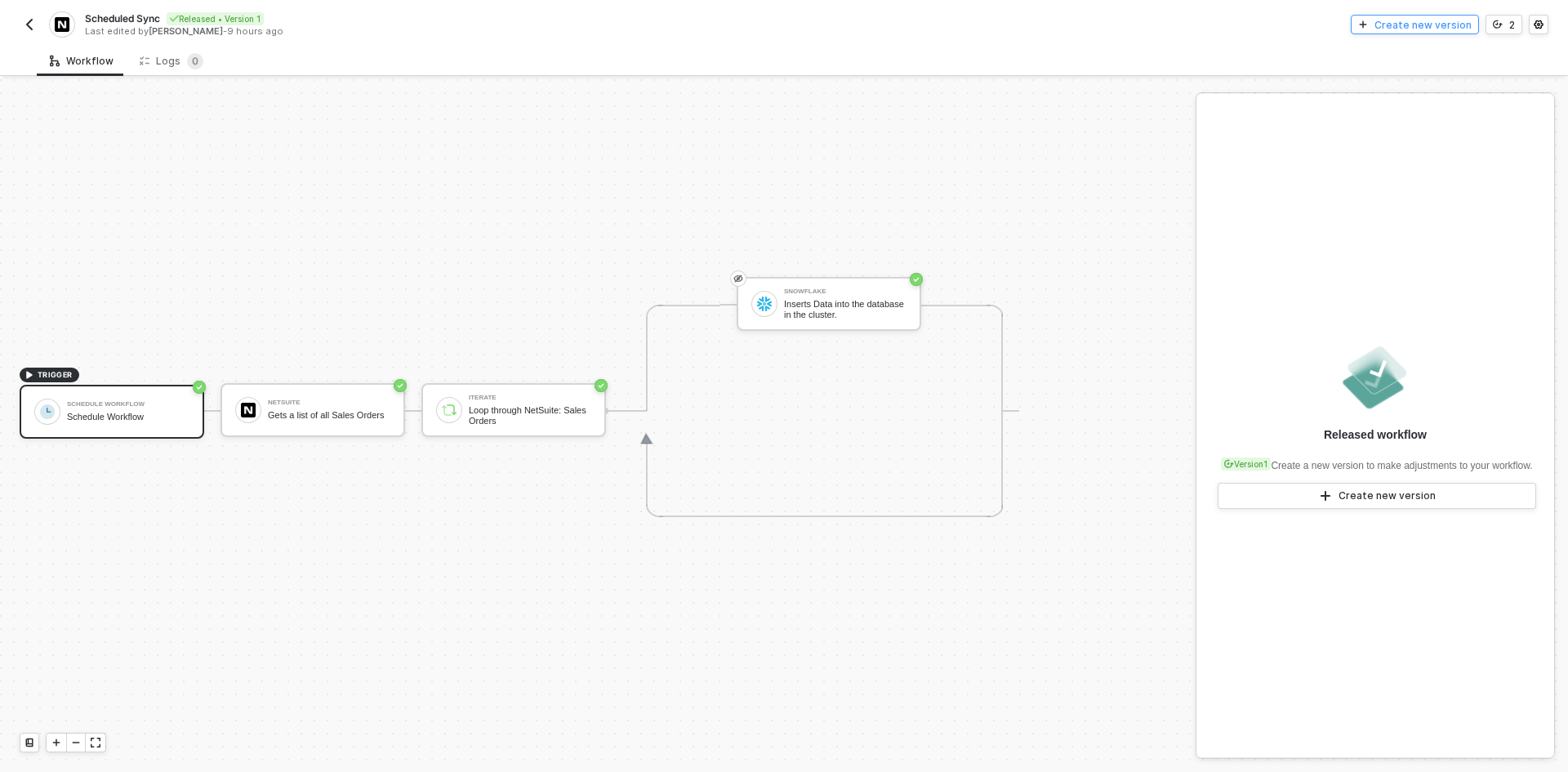
click at [1424, 29] on div "Create new version" at bounding box center [1422, 24] width 97 height 14
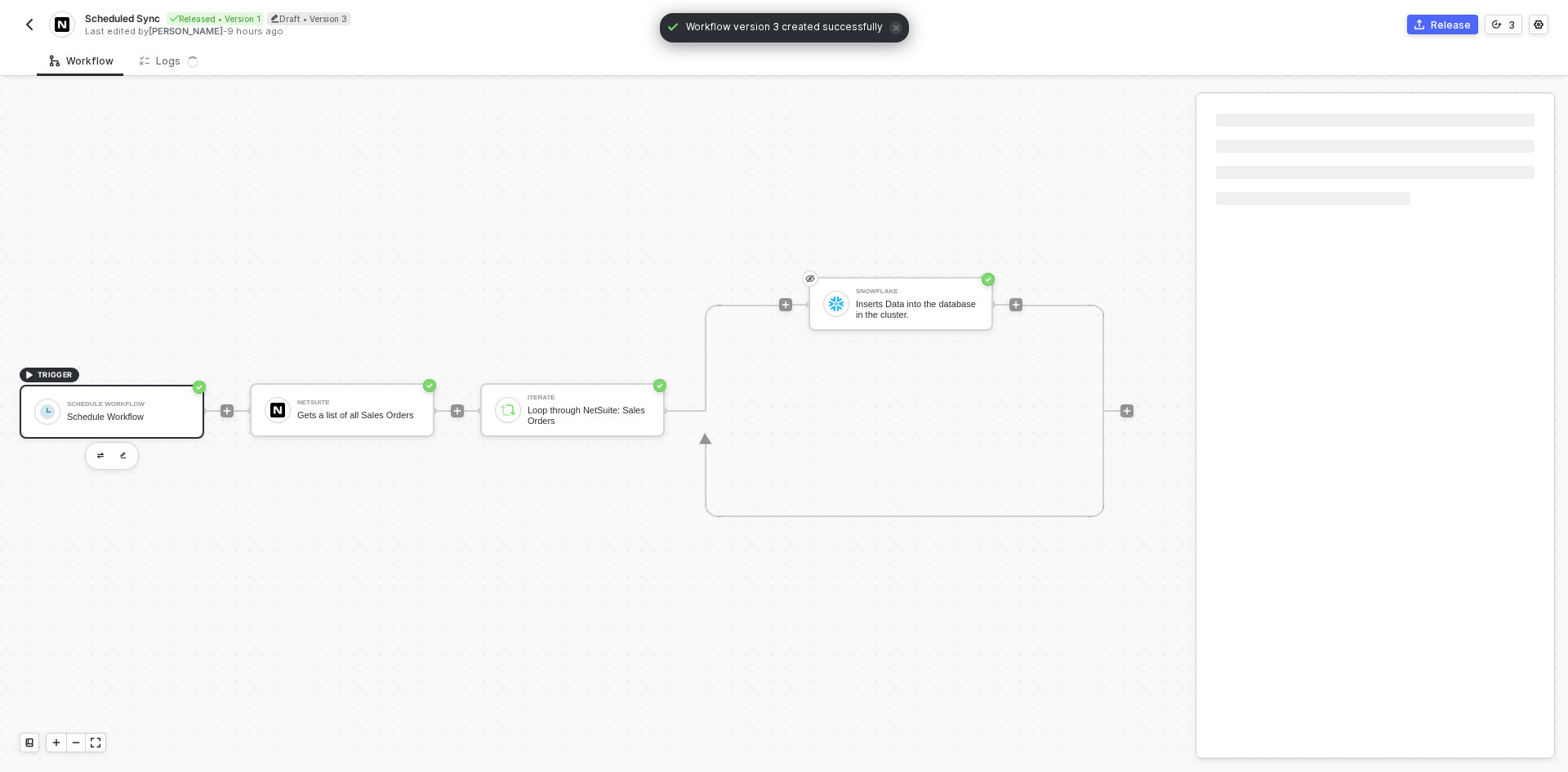
click at [140, 404] on div "Schedule Workflow" at bounding box center [128, 404] width 122 height 7
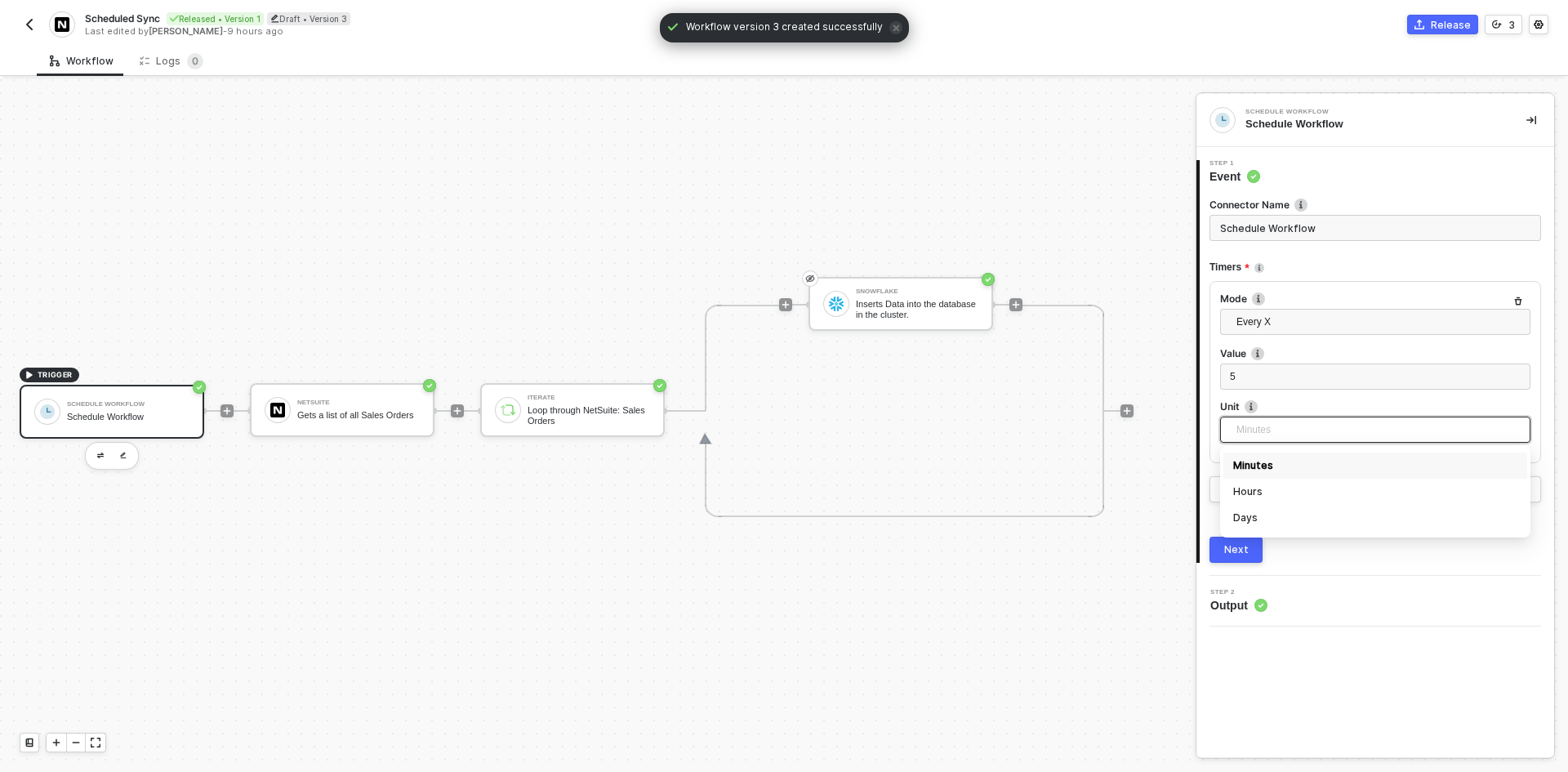
click at [1307, 431] on span "Minutes" at bounding box center [1378, 429] width 284 height 24
click at [530, 691] on div "TRIGGER Schedule Workflow Schedule Workflow NetSuite Gets a list of all Sales O…" at bounding box center [593, 409] width 1187 height 722
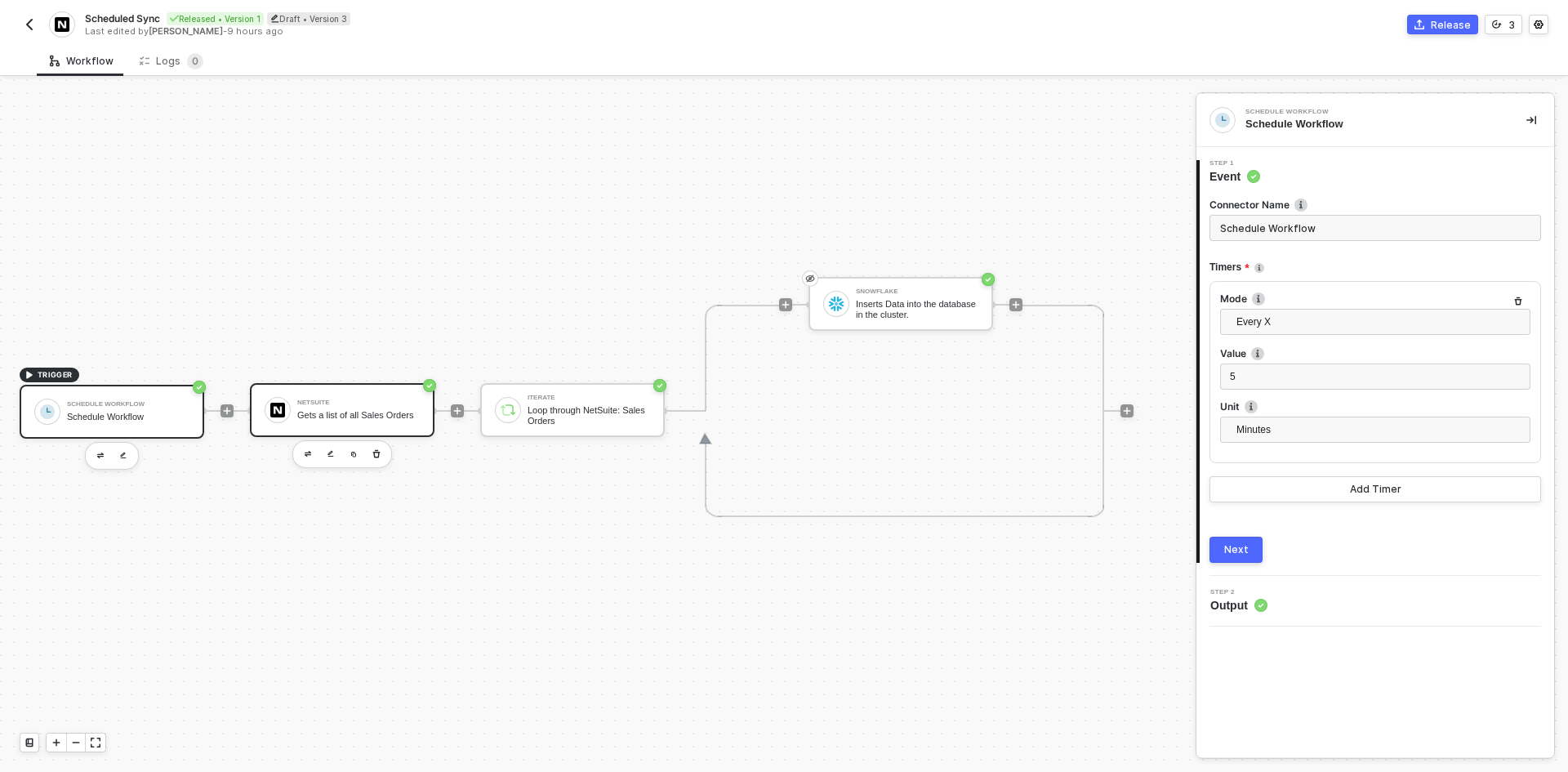
click at [354, 417] on div "Gets a list of all Sales Orders" at bounding box center [359, 415] width 122 height 11
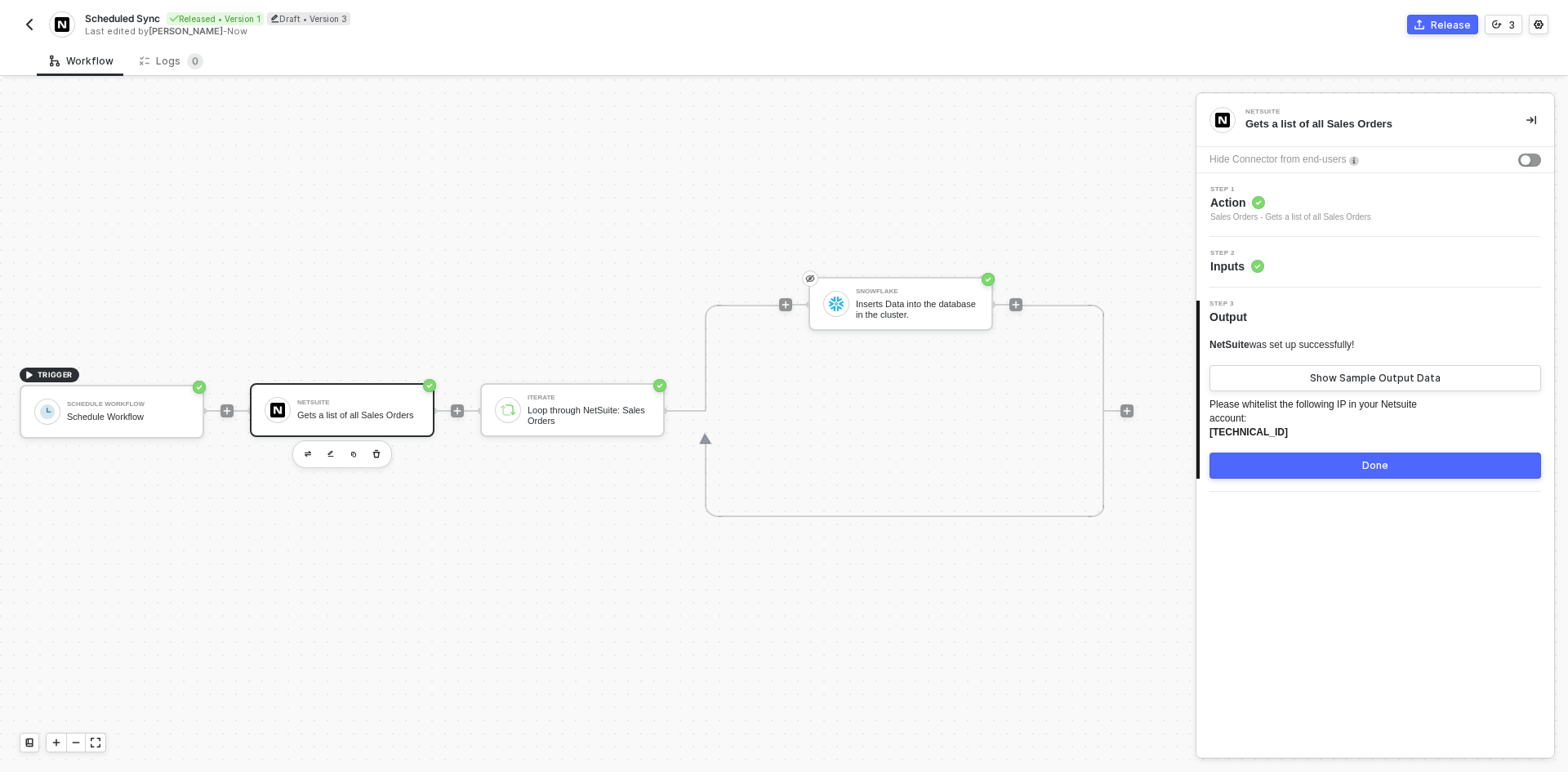
click at [1387, 255] on div "Step 2 Inputs" at bounding box center [1377, 262] width 354 height 24
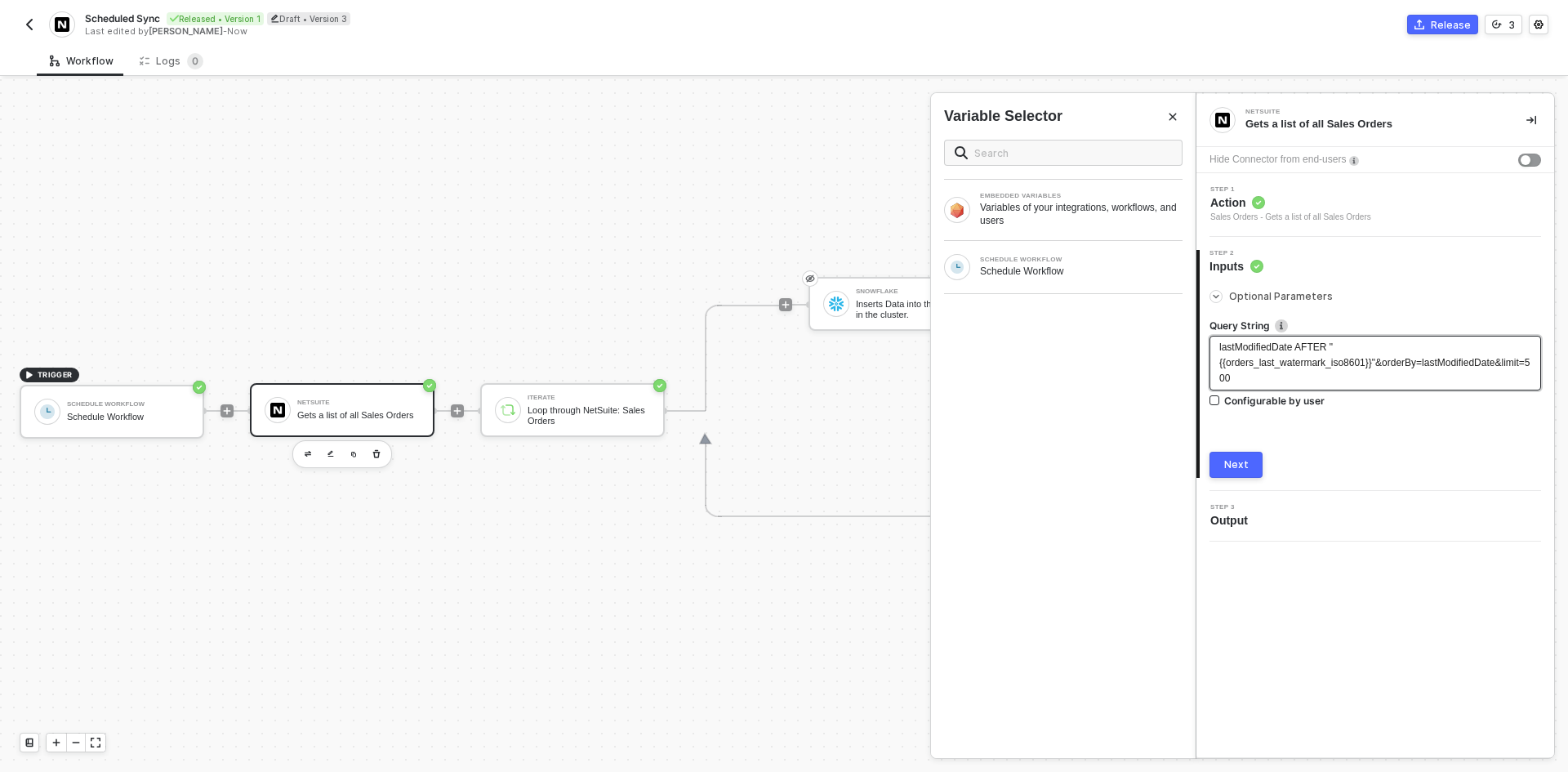
drag, startPoint x: 1260, startPoint y: 386, endPoint x: 1202, endPoint y: 344, distance: 71.6
click at [1202, 344] on div "Optional Parameters Query String lastModifiedDate AFTER "{{orders_last_watermar…" at bounding box center [1376, 375] width 354 height 203
drag, startPoint x: 1270, startPoint y: 386, endPoint x: 1215, endPoint y: 365, distance: 58.9
click at [1196, 334] on div "NetSuite Gets a list of all Sales Orders Hide Connector from end-users Step 1 A…" at bounding box center [1381, 425] width 372 height 692
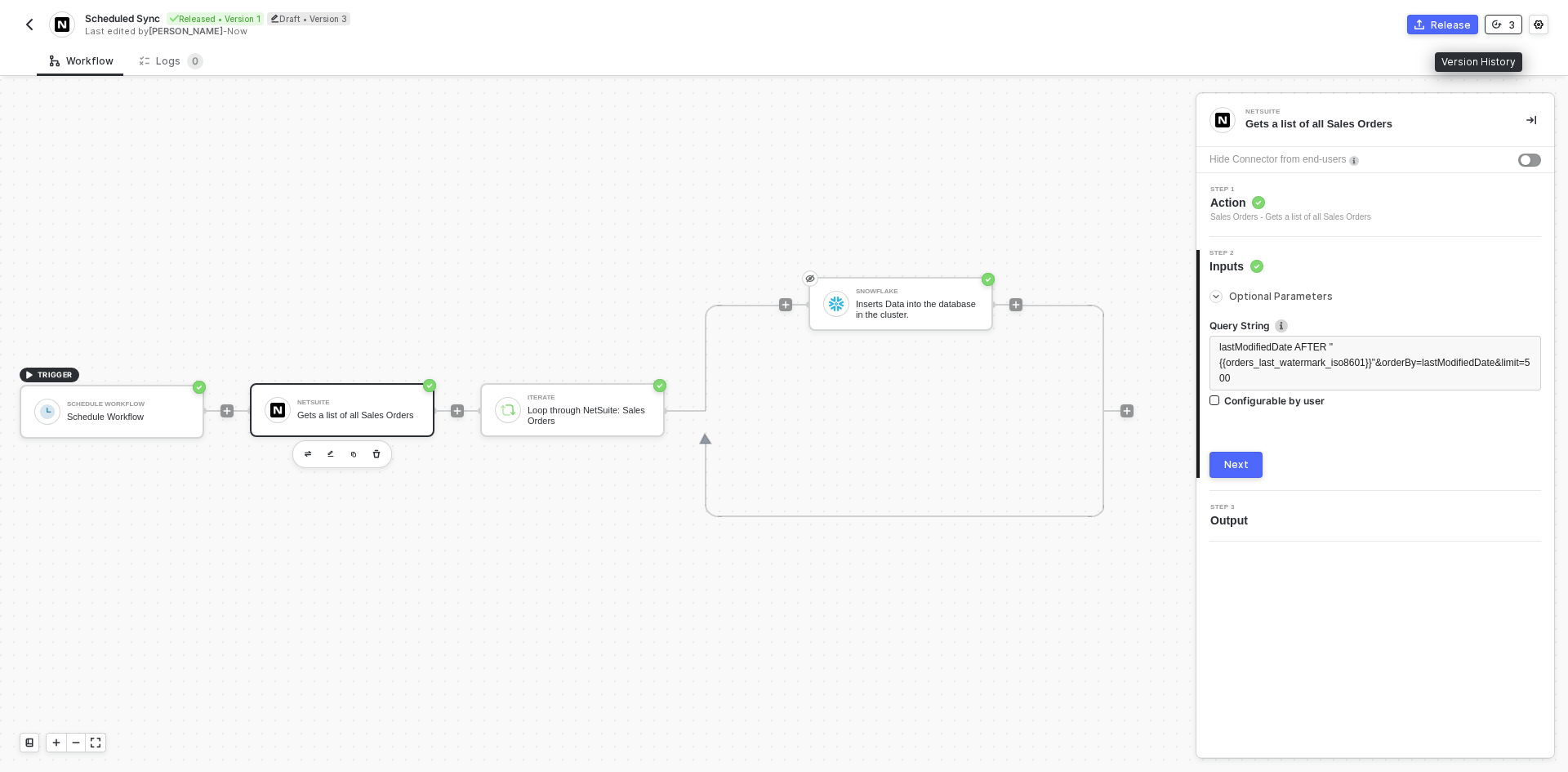
click at [1507, 27] on button "3" at bounding box center [1503, 24] width 38 height 19
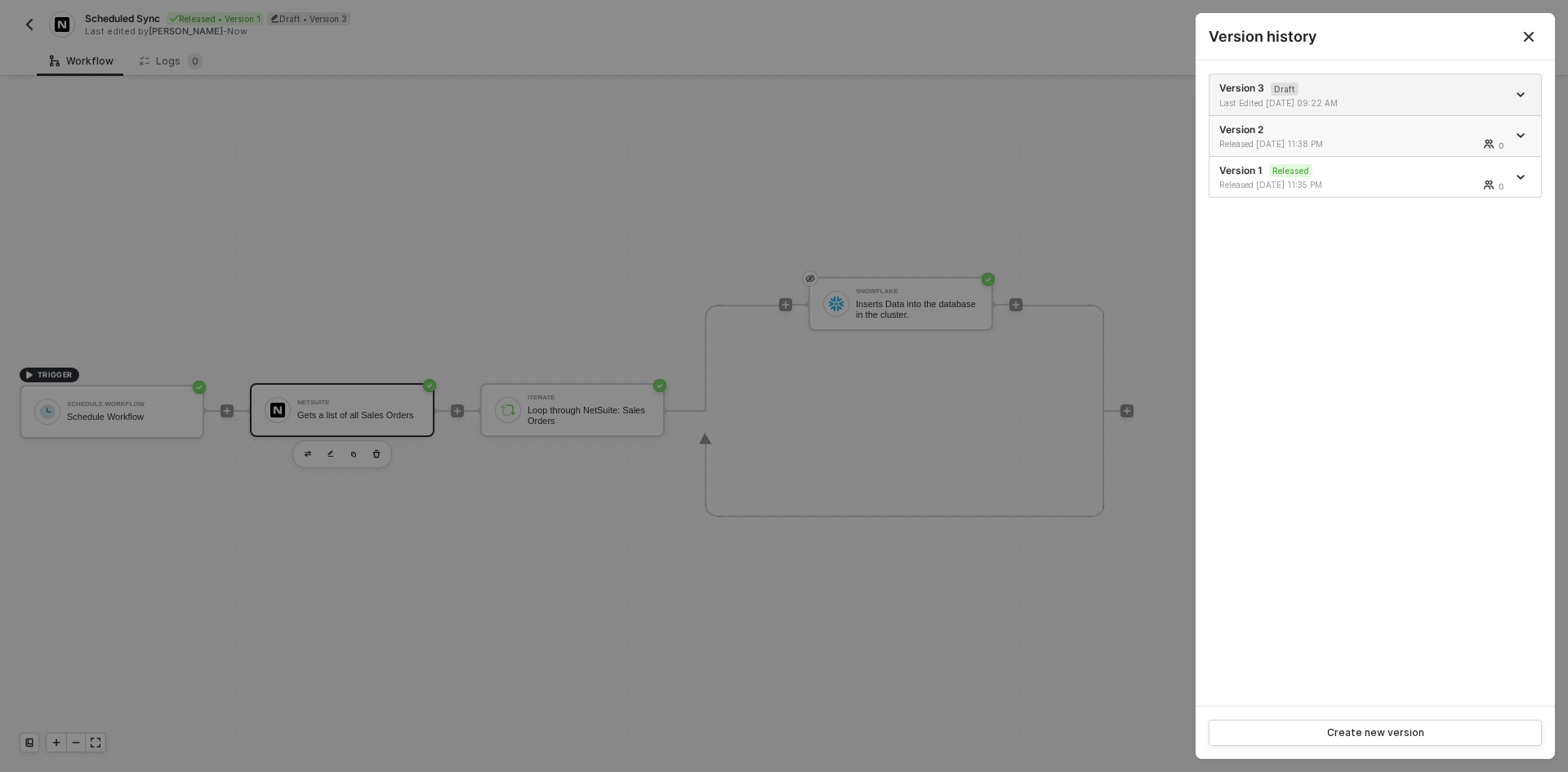
click at [1369, 133] on div "Version 2 Released 09/30/2025 11:38 PM 0" at bounding box center [1363, 136] width 288 height 27
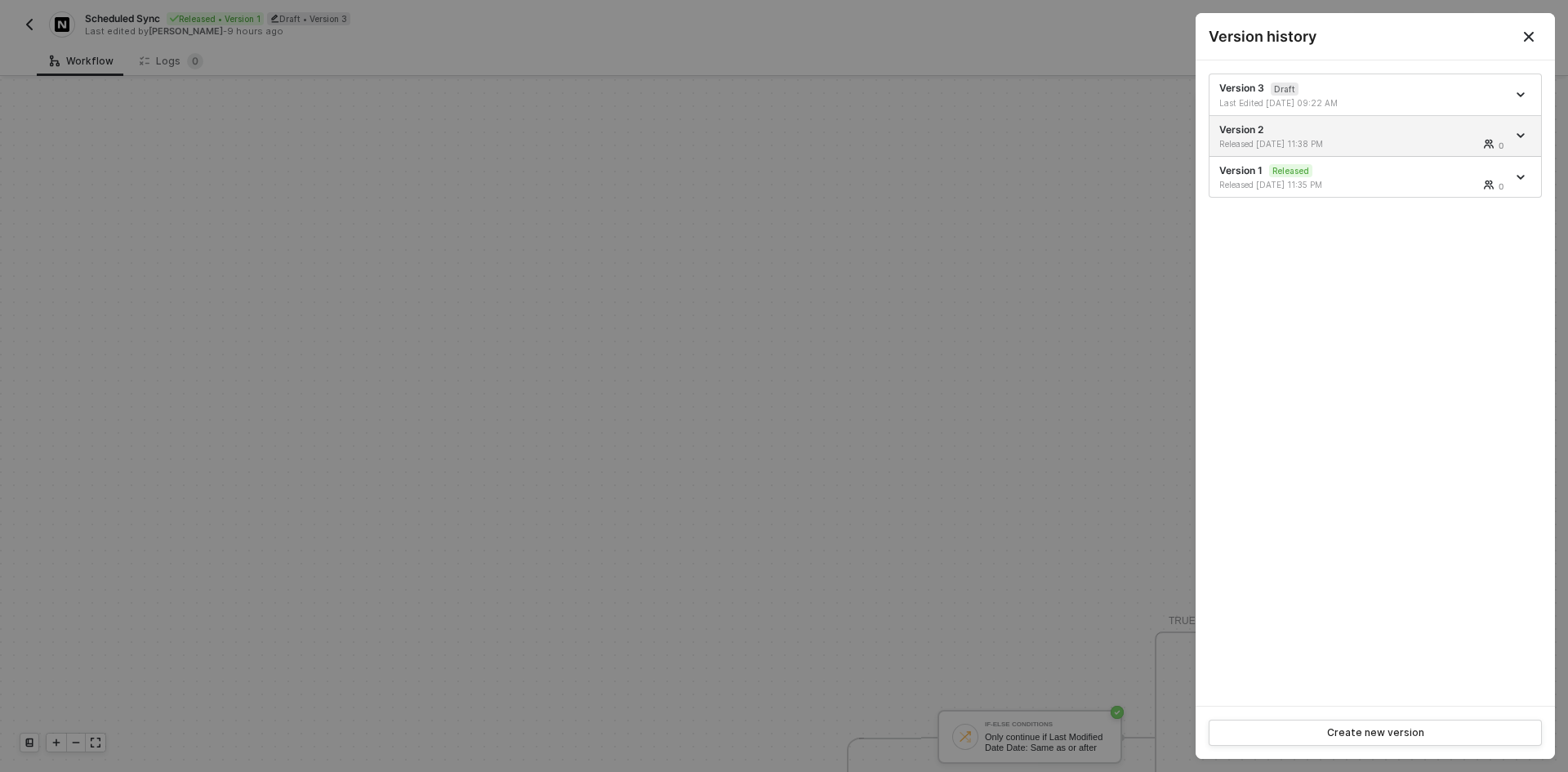
click at [1521, 31] on button "Close" at bounding box center [1528, 37] width 19 height 19
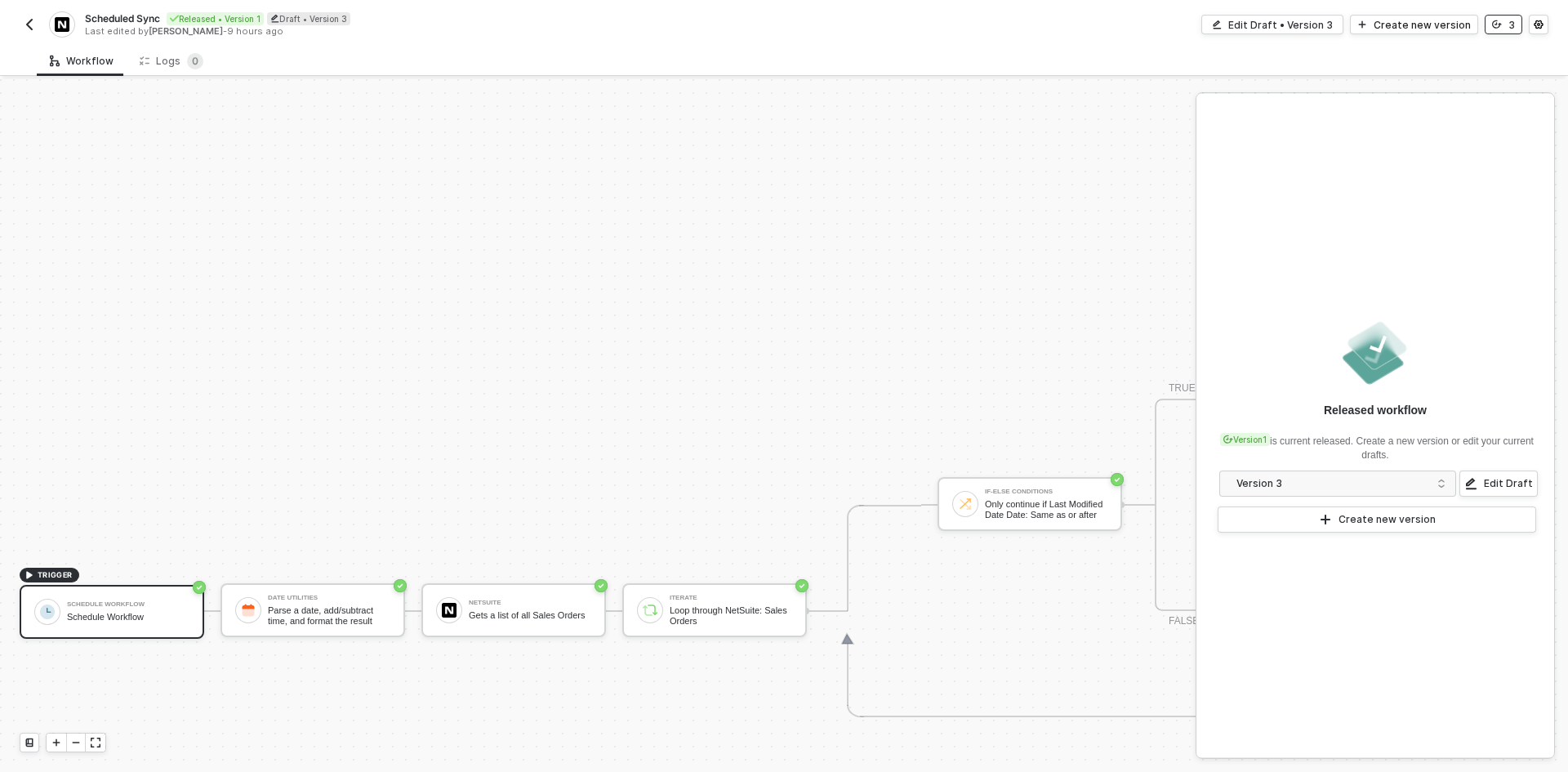
scroll to position [357, 0]
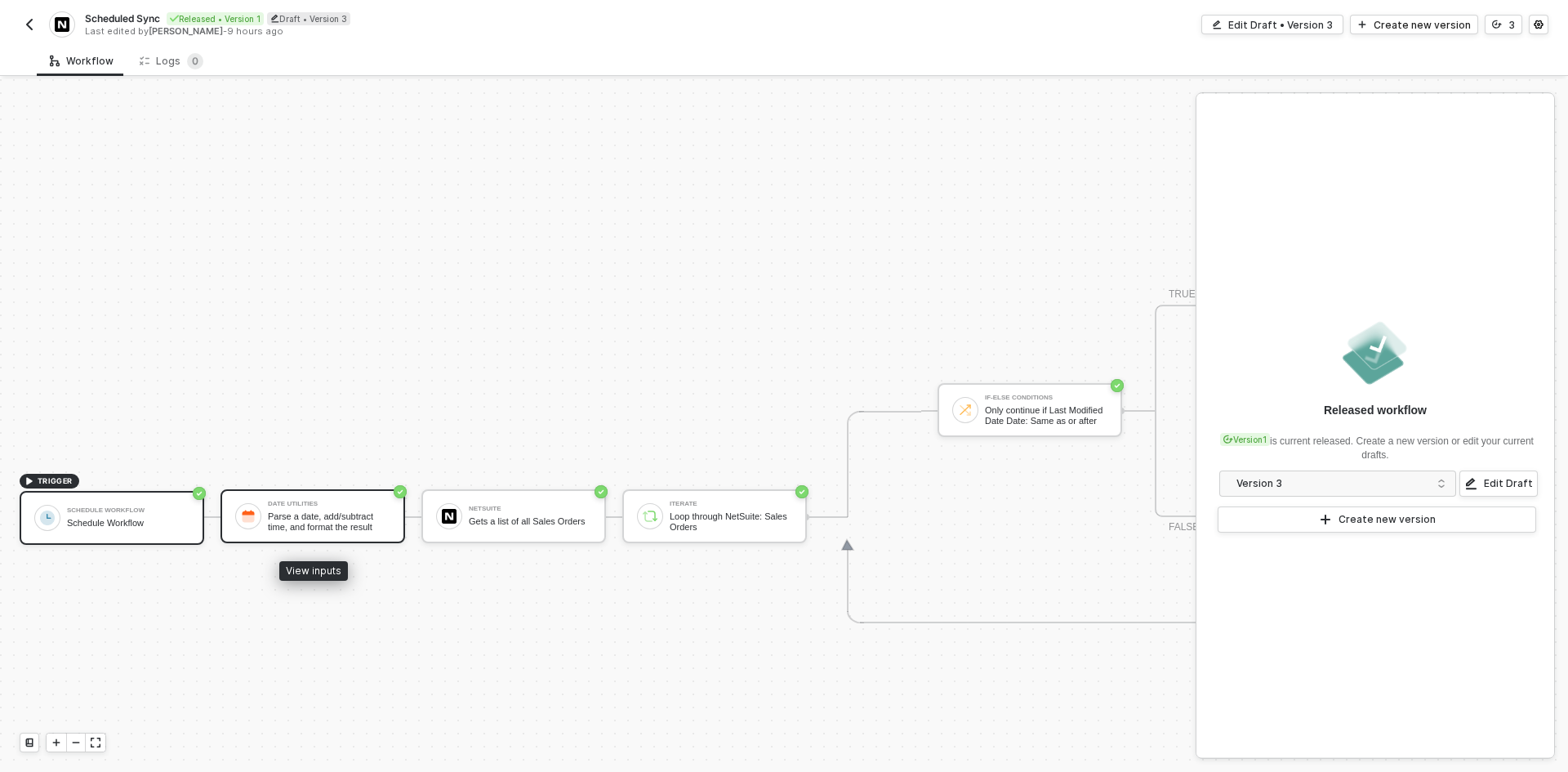
click at [336, 516] on div "Parse a date, add/subtract time, and format the result" at bounding box center [329, 521] width 122 height 20
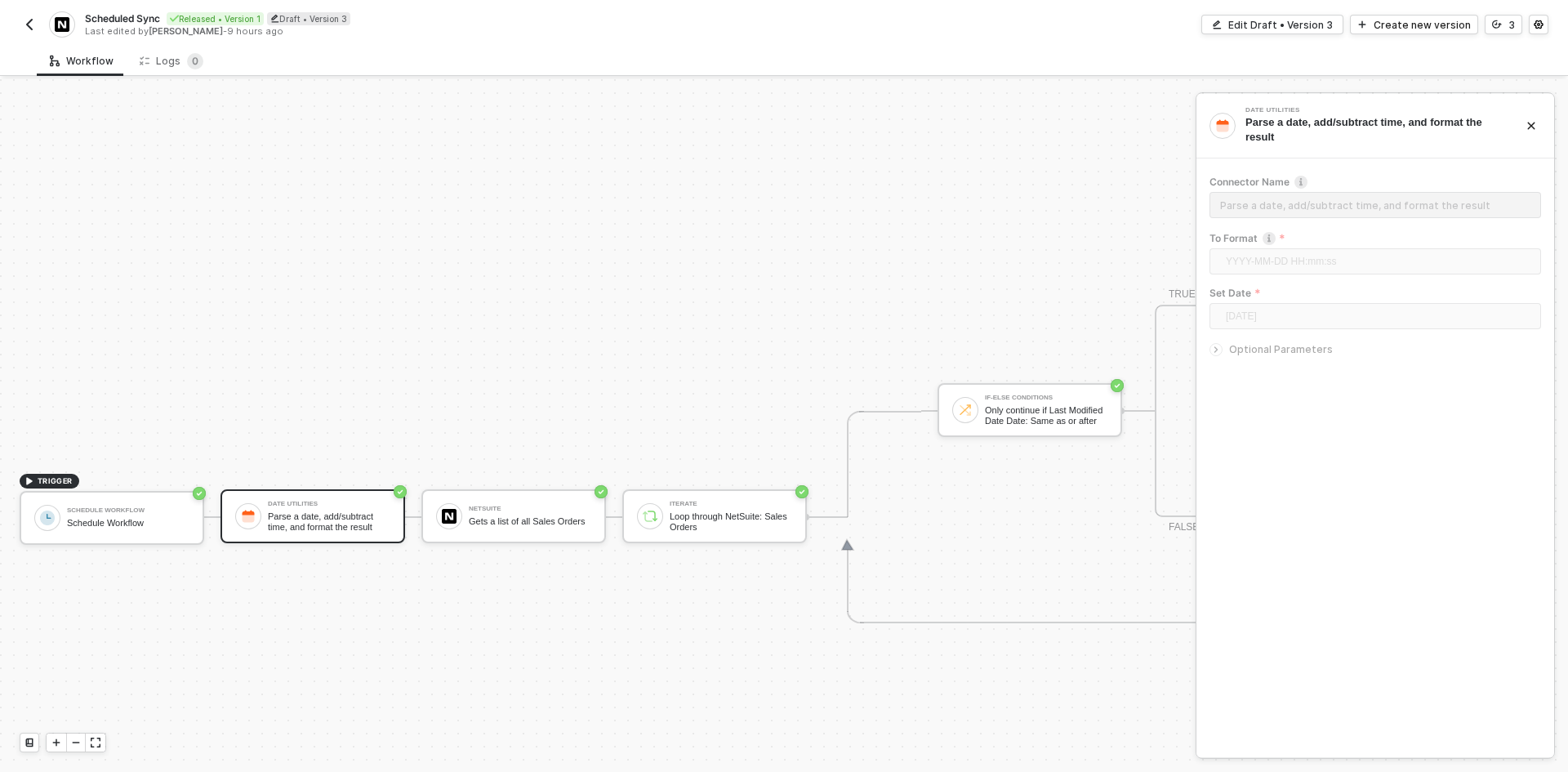
click at [1221, 354] on div at bounding box center [1219, 349] width 19 height 18
click at [522, 521] on div "Gets a list of all Sales Orders" at bounding box center [530, 521] width 122 height 11
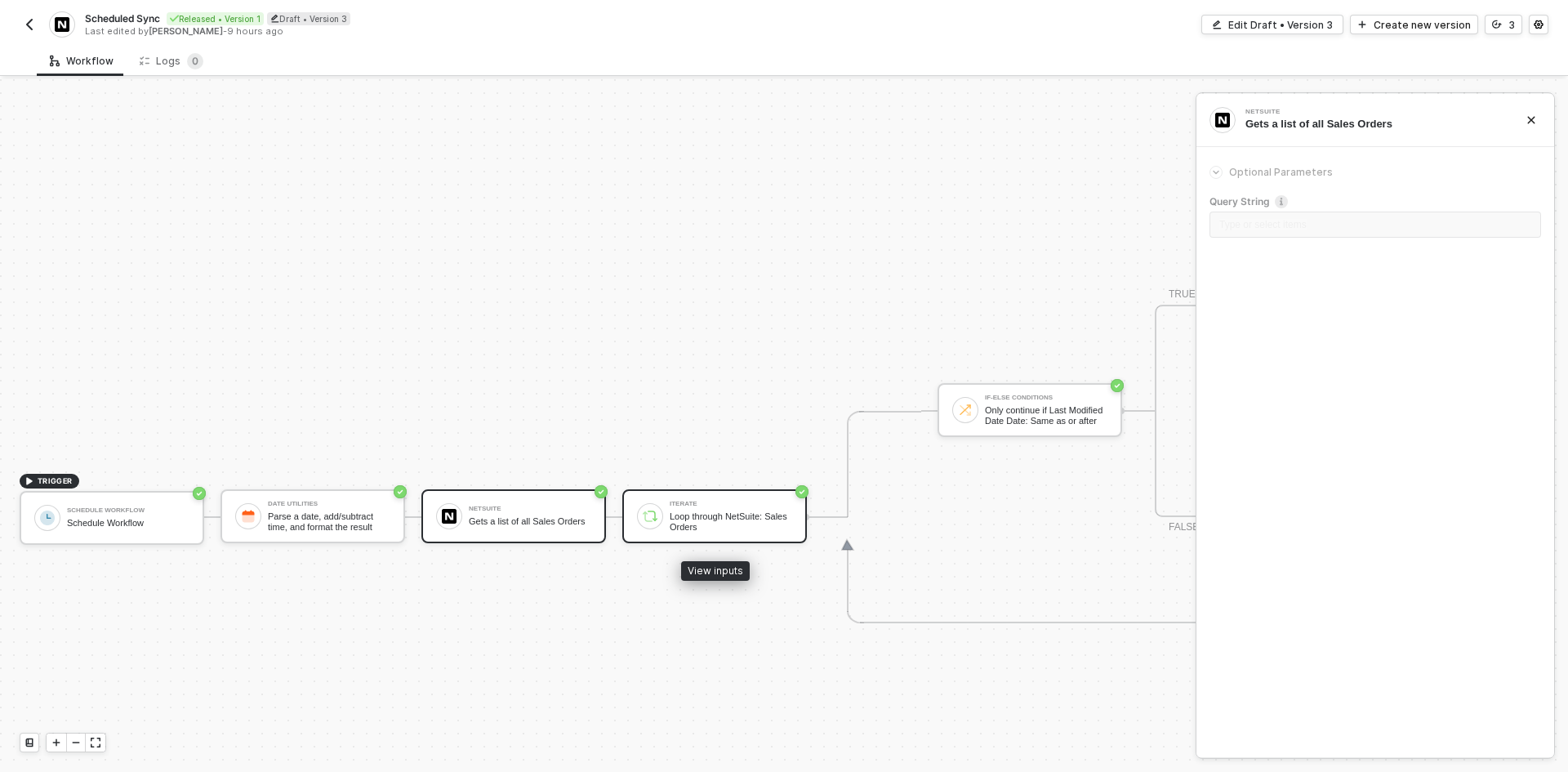
click at [662, 520] on div at bounding box center [649, 515] width 26 height 26
click at [503, 520] on div "Gets a list of all Sales Orders" at bounding box center [530, 521] width 122 height 11
click at [730, 524] on div "Loop through NetSuite: Sales Orders" at bounding box center [731, 521] width 122 height 20
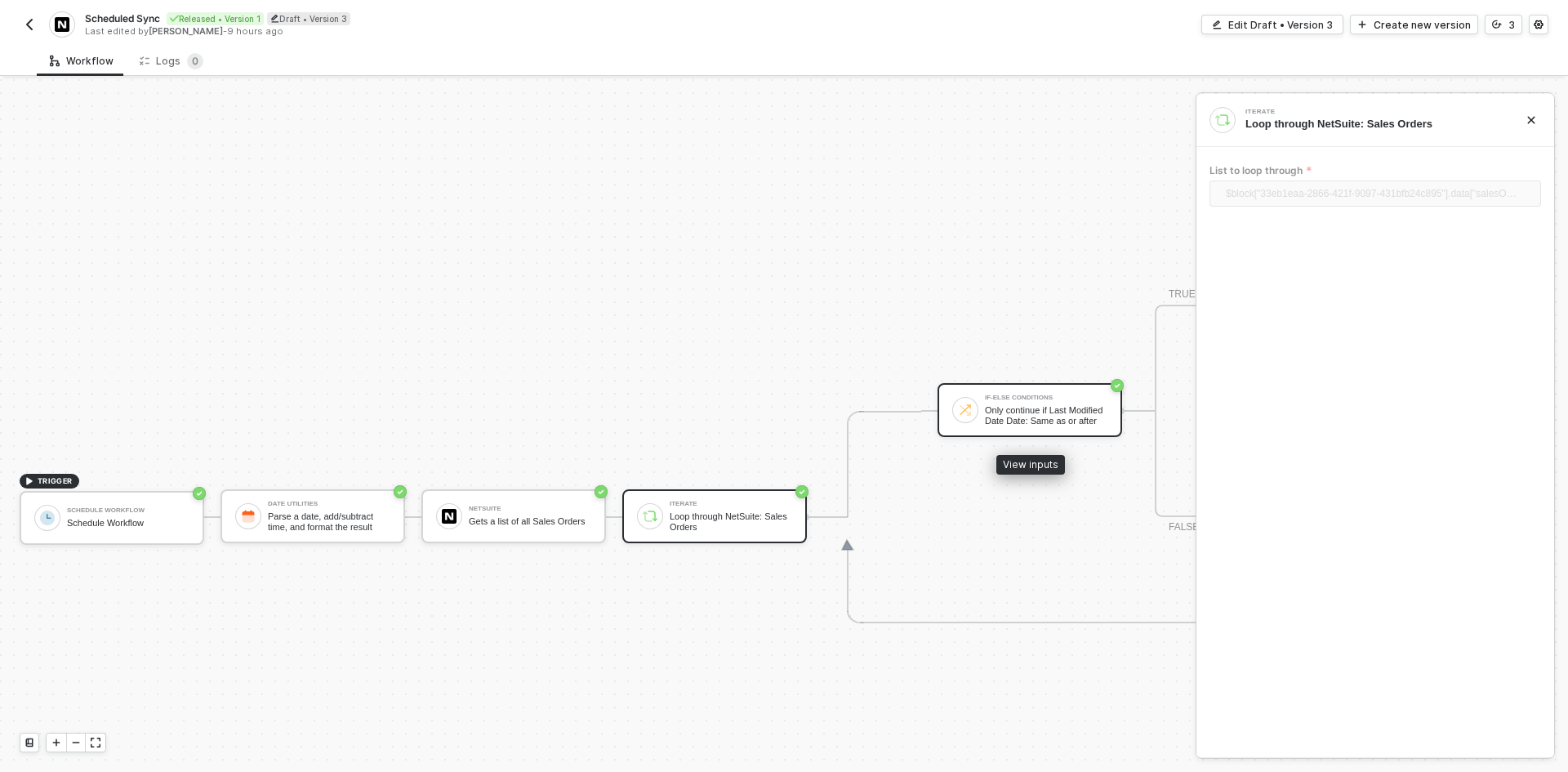
click at [1064, 402] on div "If-Else Conditions Only continue if Last Modified Date Date: Same as or after" at bounding box center [1046, 410] width 122 height 31
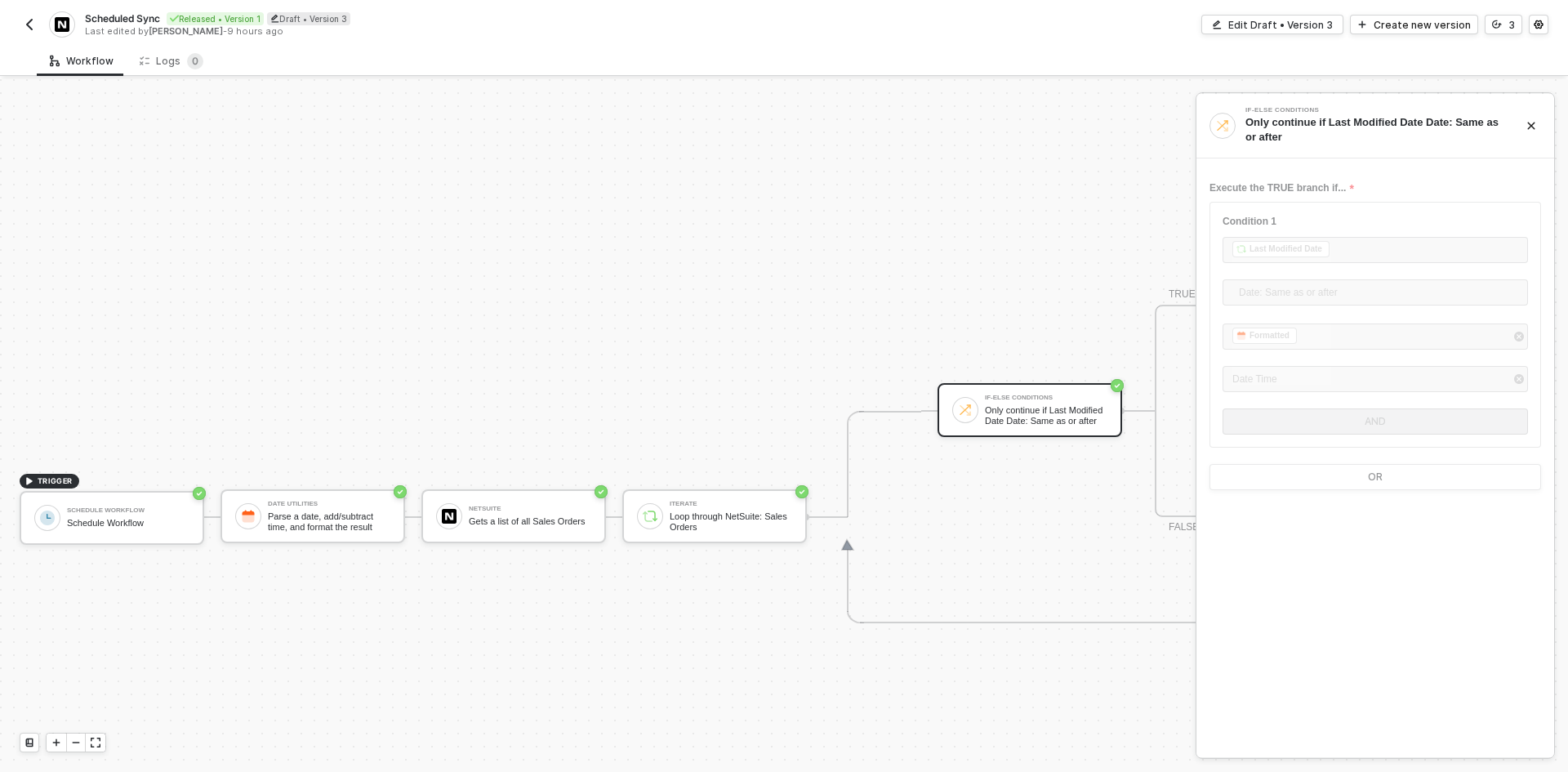
click at [31, 23] on img "button" at bounding box center [29, 23] width 13 height 13
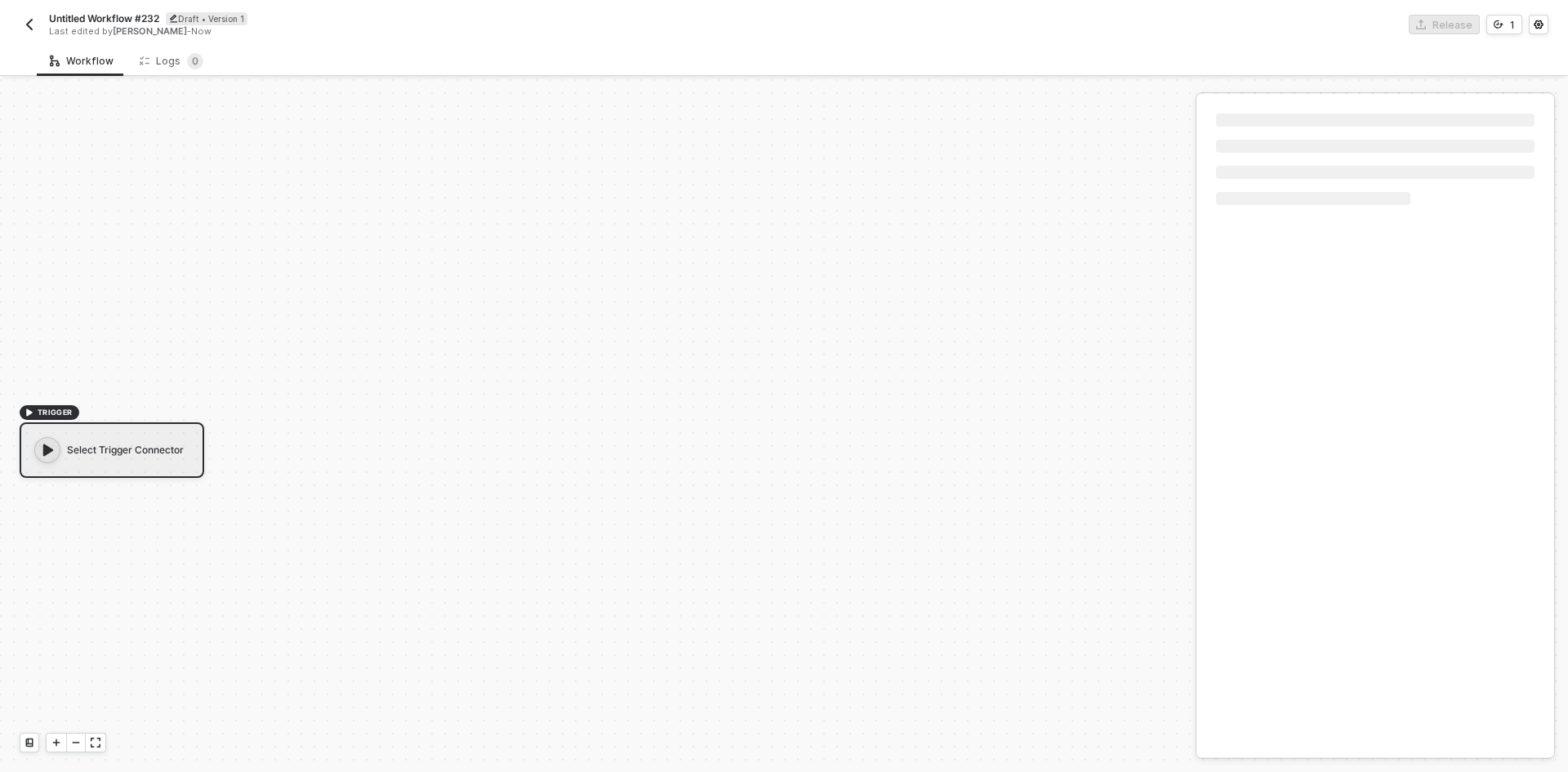
scroll to position [30, 0]
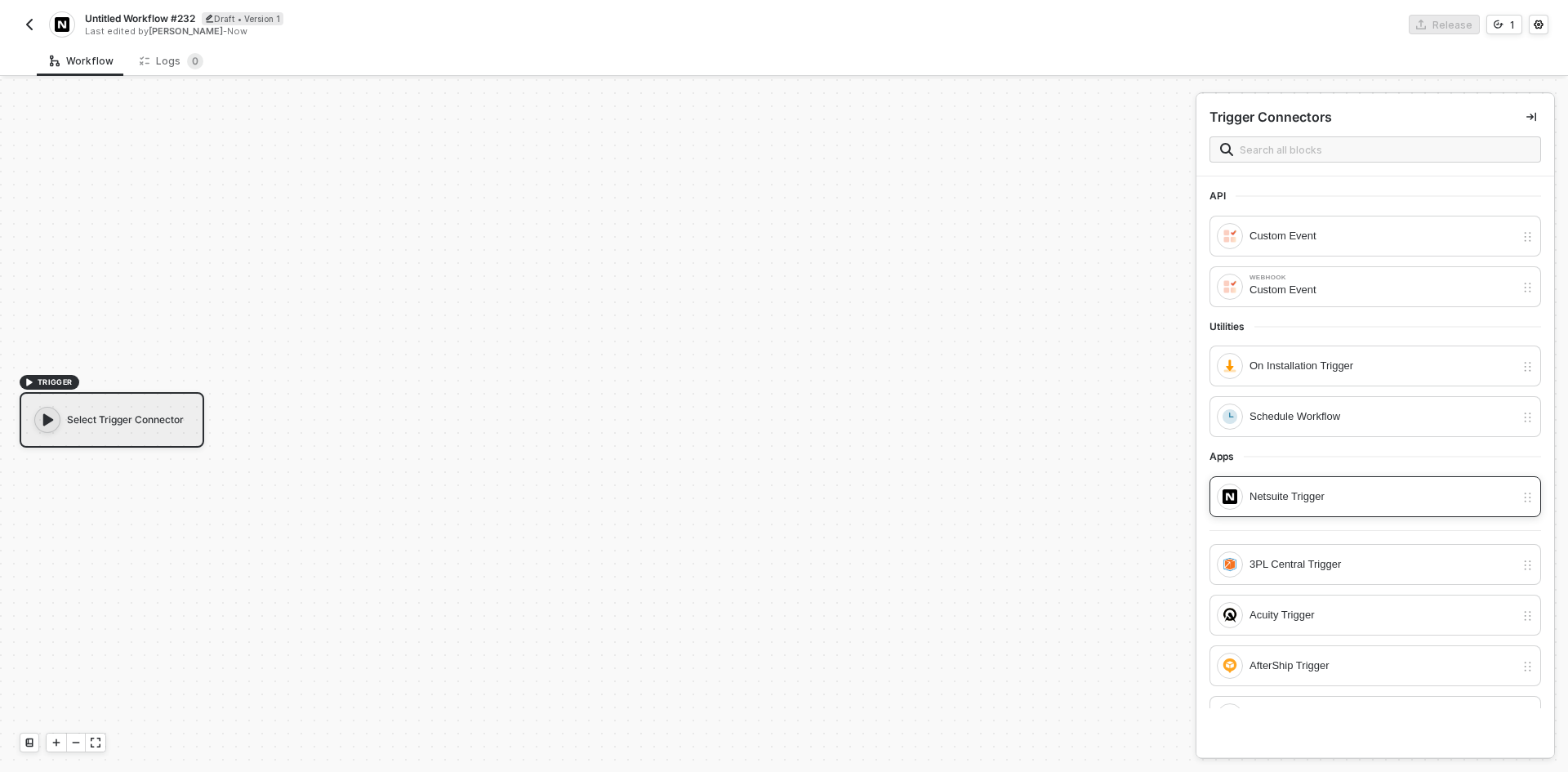
click at [1348, 498] on div "Netsuite Trigger" at bounding box center [1381, 496] width 265 height 18
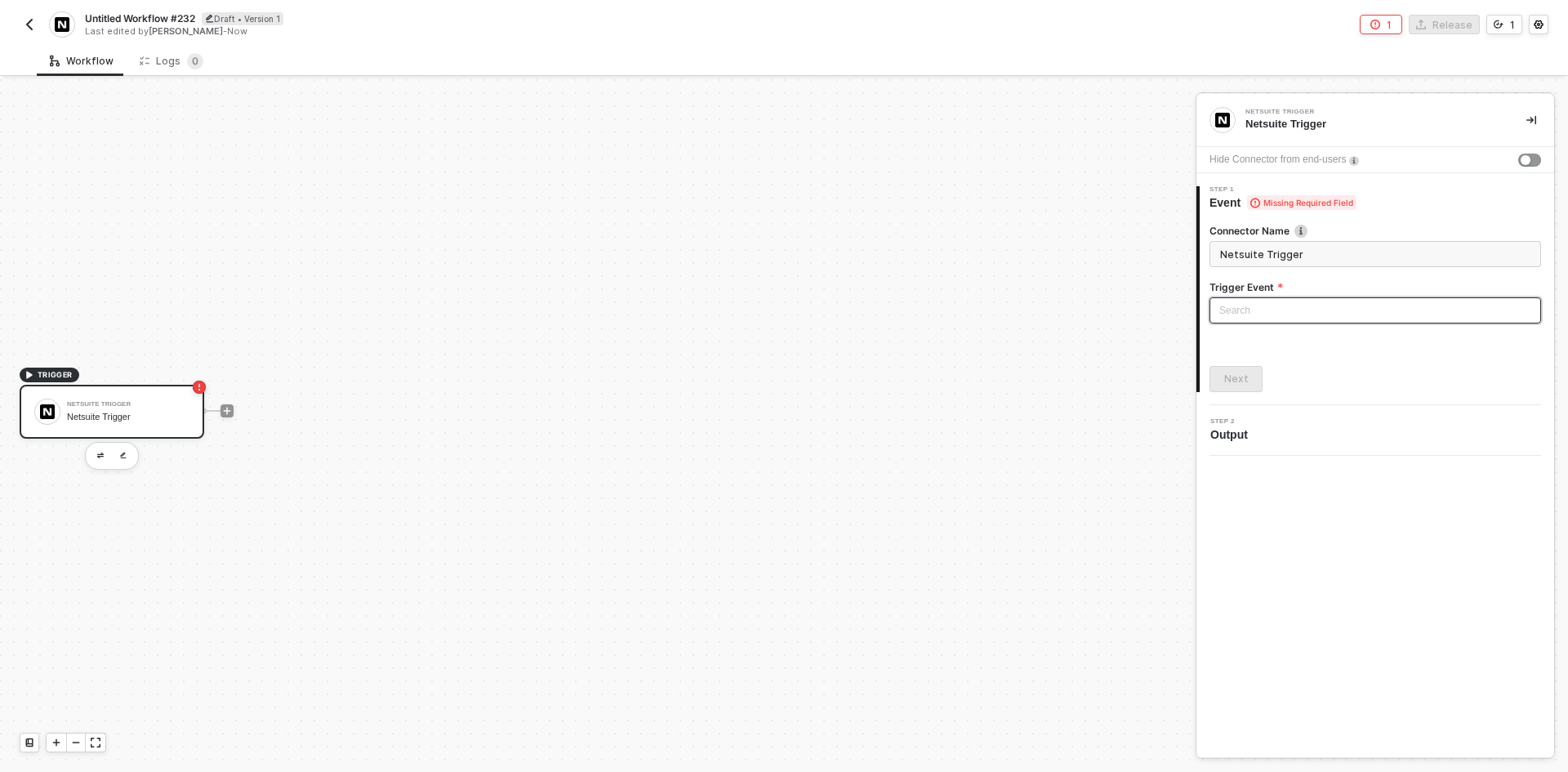
click at [1270, 311] on input "search" at bounding box center [1375, 310] width 312 height 24
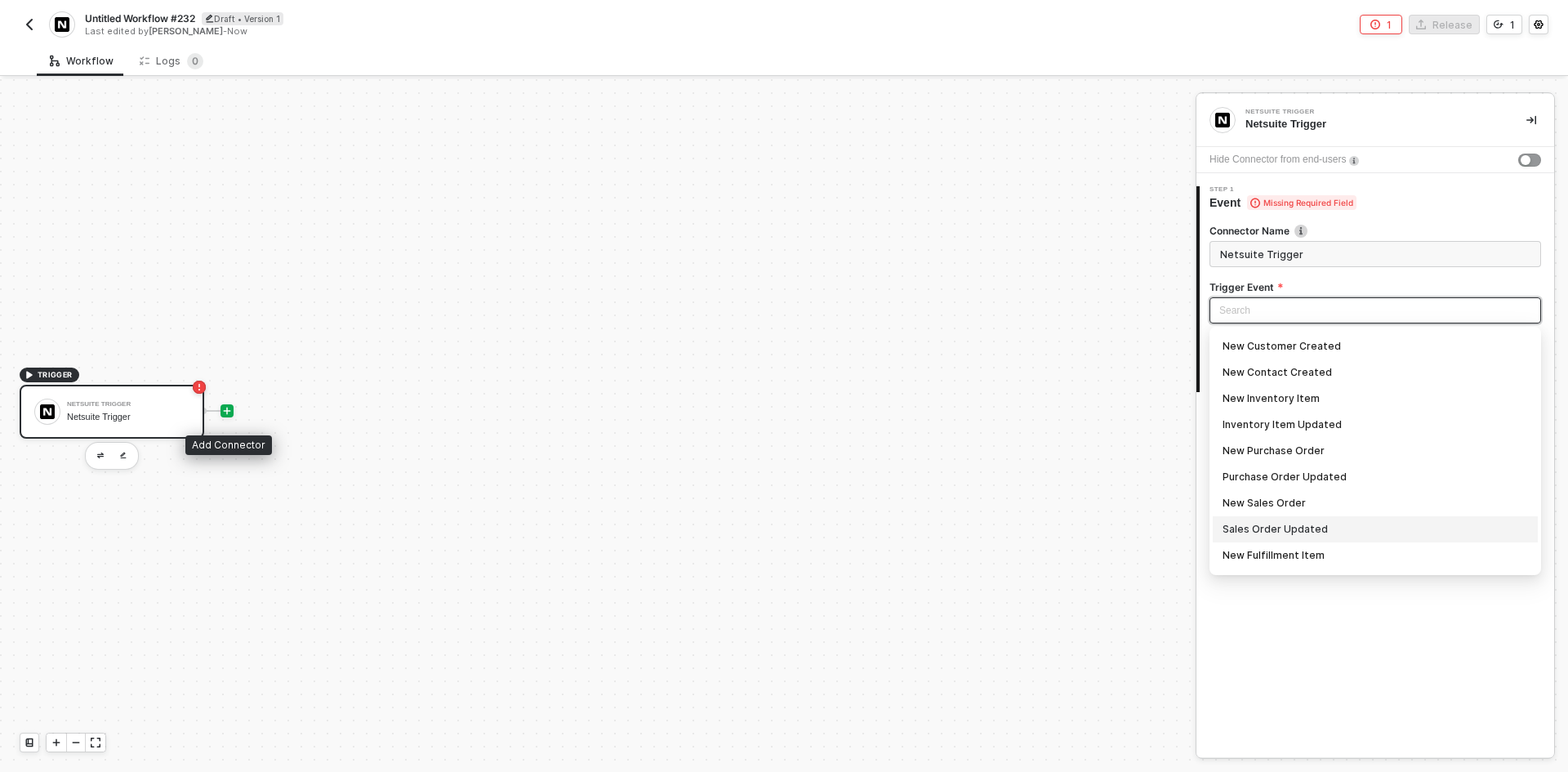
click at [230, 405] on icon "icon-play" at bounding box center [226, 410] width 10 height 10
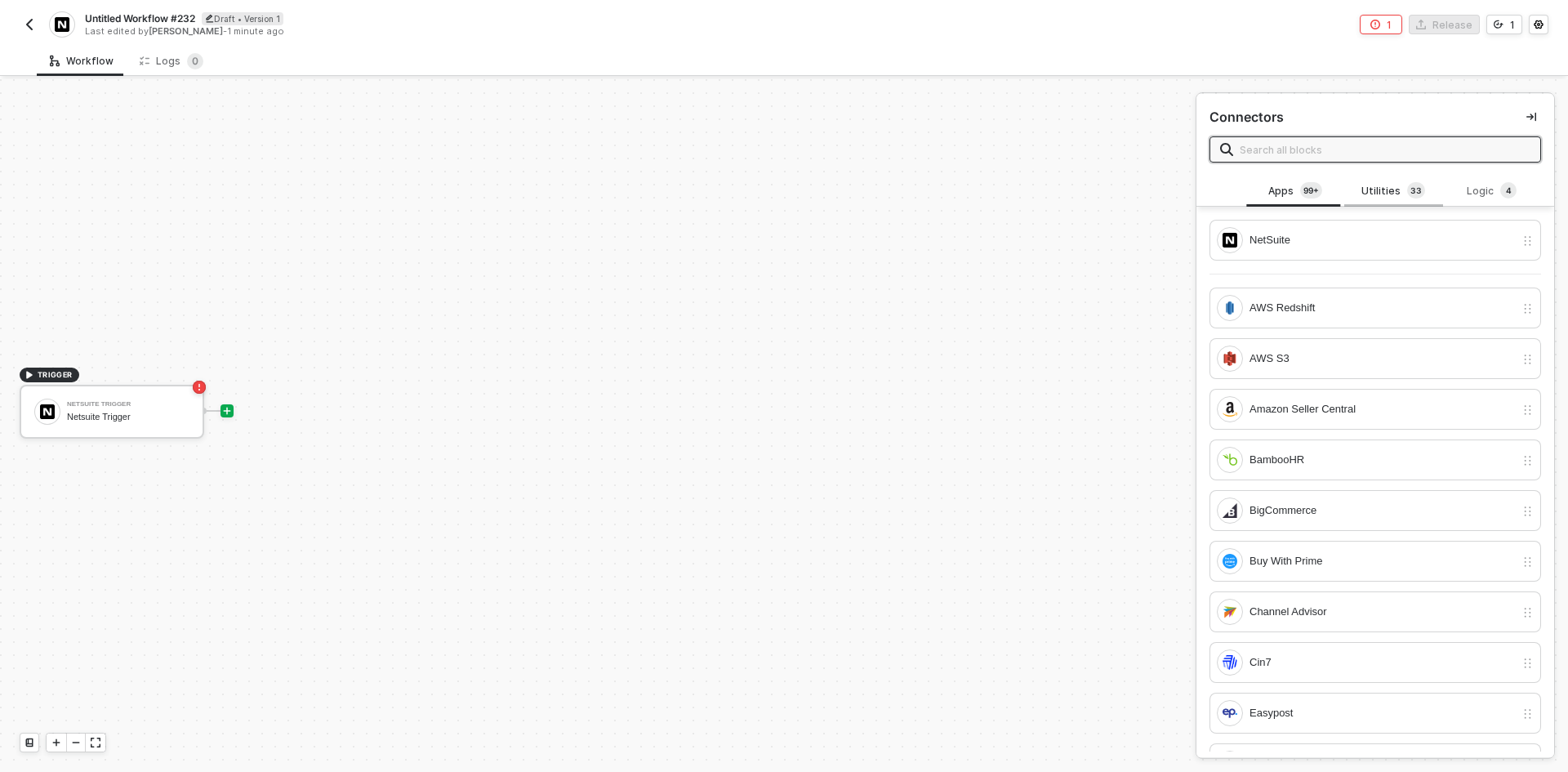
click at [1379, 195] on div "Utilities 3 3" at bounding box center [1393, 191] width 72 height 18
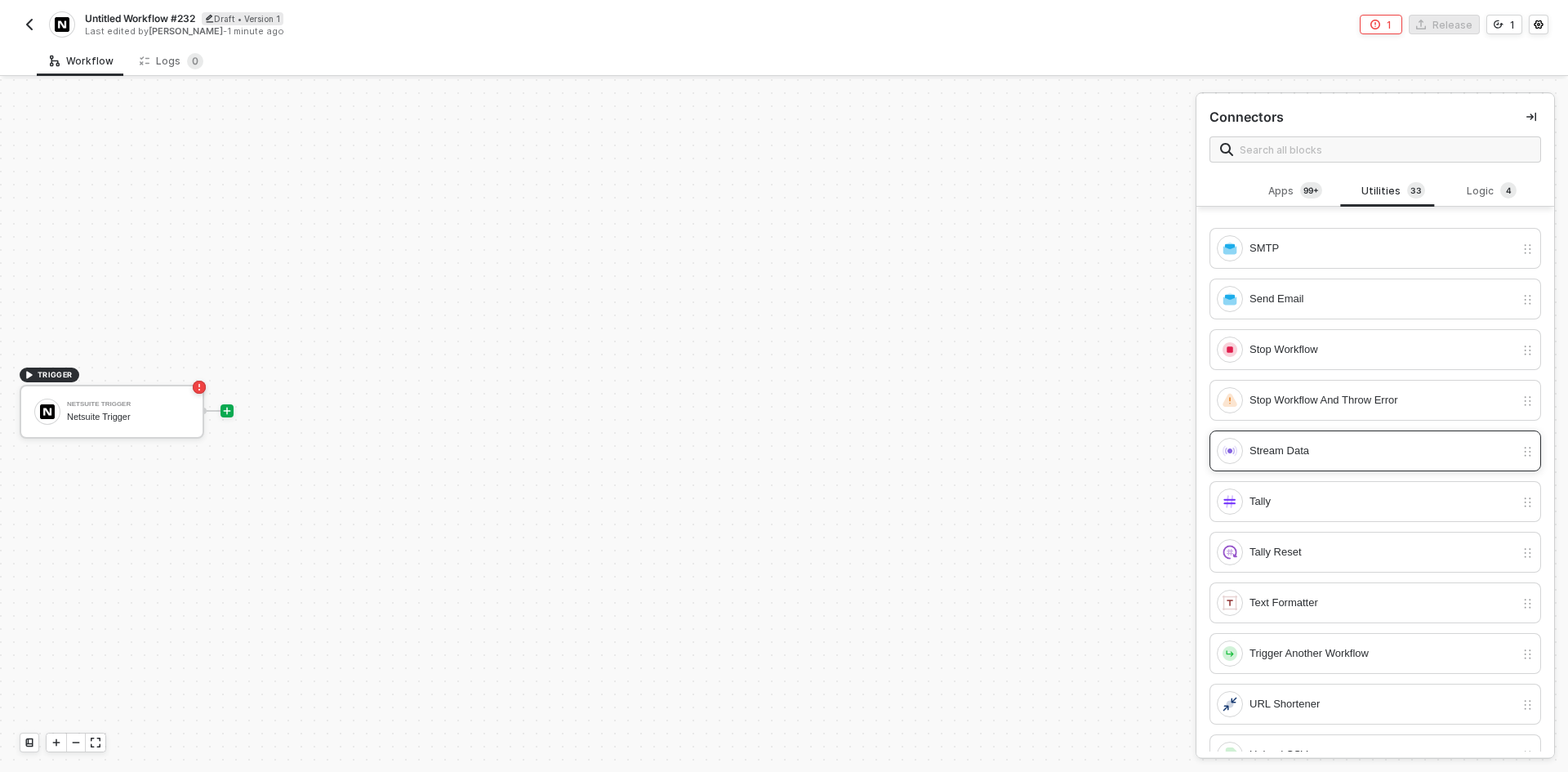
scroll to position [1140, 0]
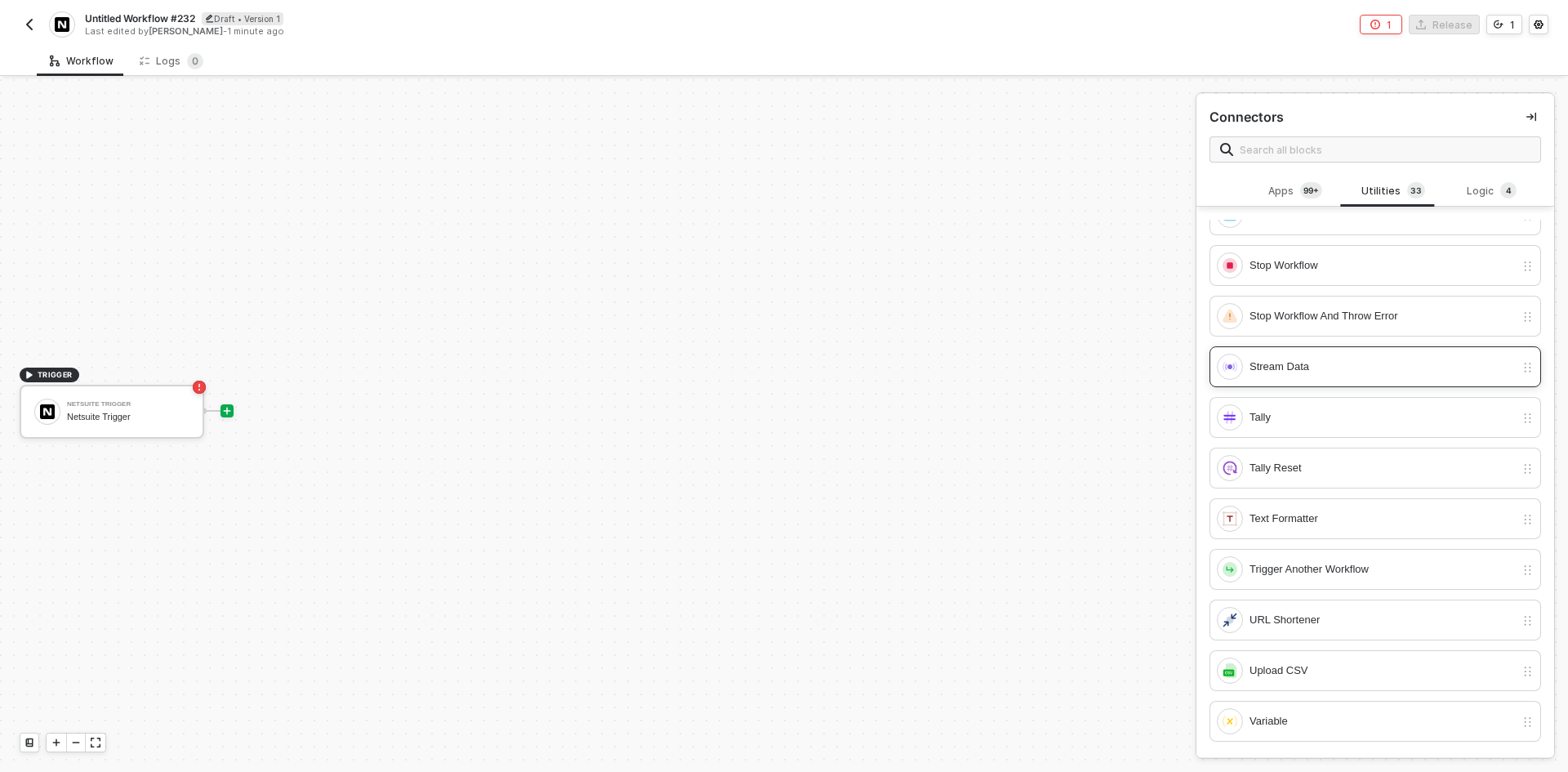
click at [1308, 375] on div "Stream Data" at bounding box center [1365, 367] width 298 height 26
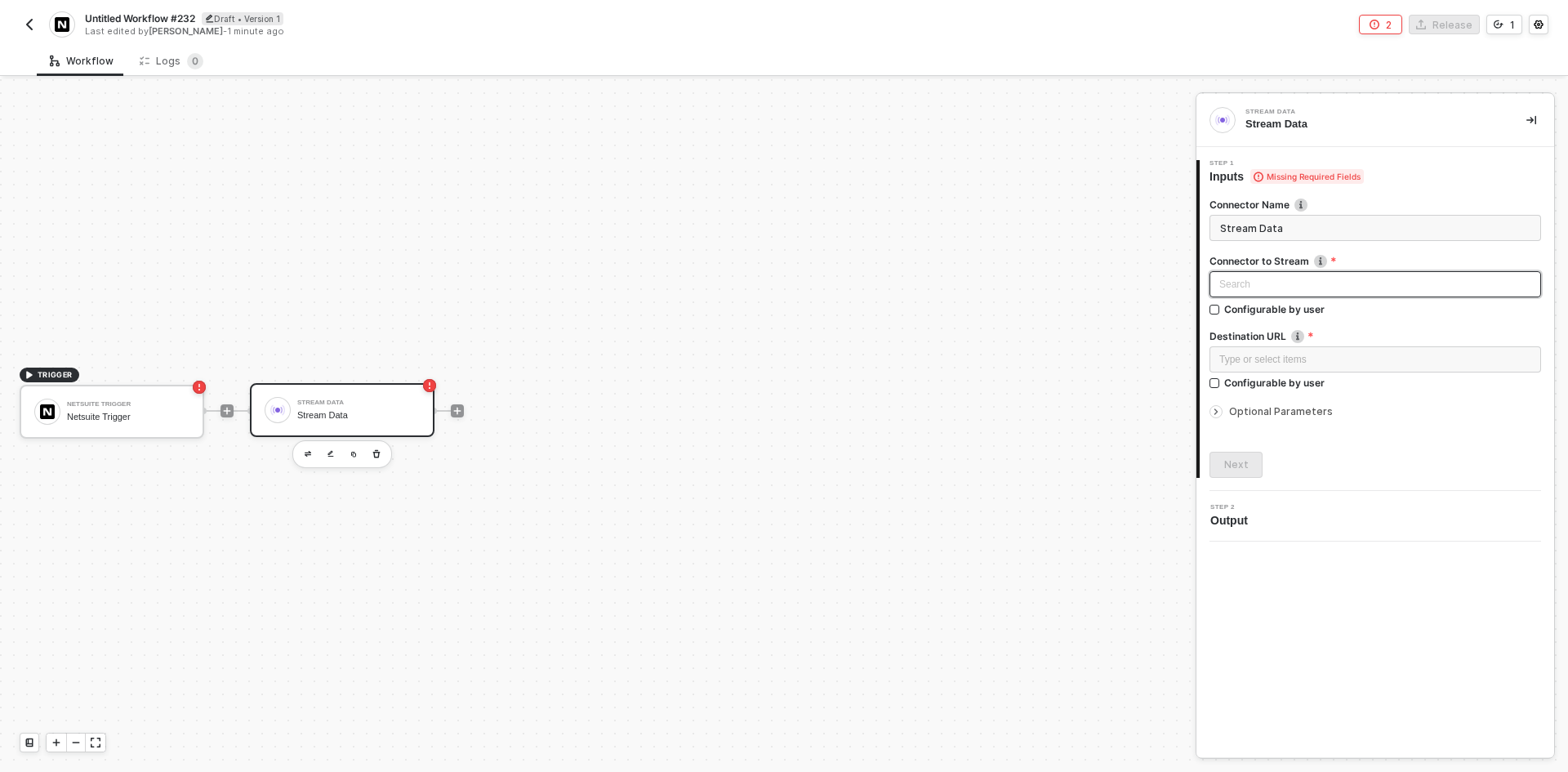
click at [1268, 278] on input "search" at bounding box center [1375, 284] width 312 height 24
click at [1284, 314] on div "Netsuite Trigger" at bounding box center [1375, 320] width 305 height 18
click at [1327, 354] on div "Type or select items ﻿" at bounding box center [1375, 359] width 331 height 26
click at [1303, 415] on span "Optional Parameters" at bounding box center [1280, 411] width 104 height 13
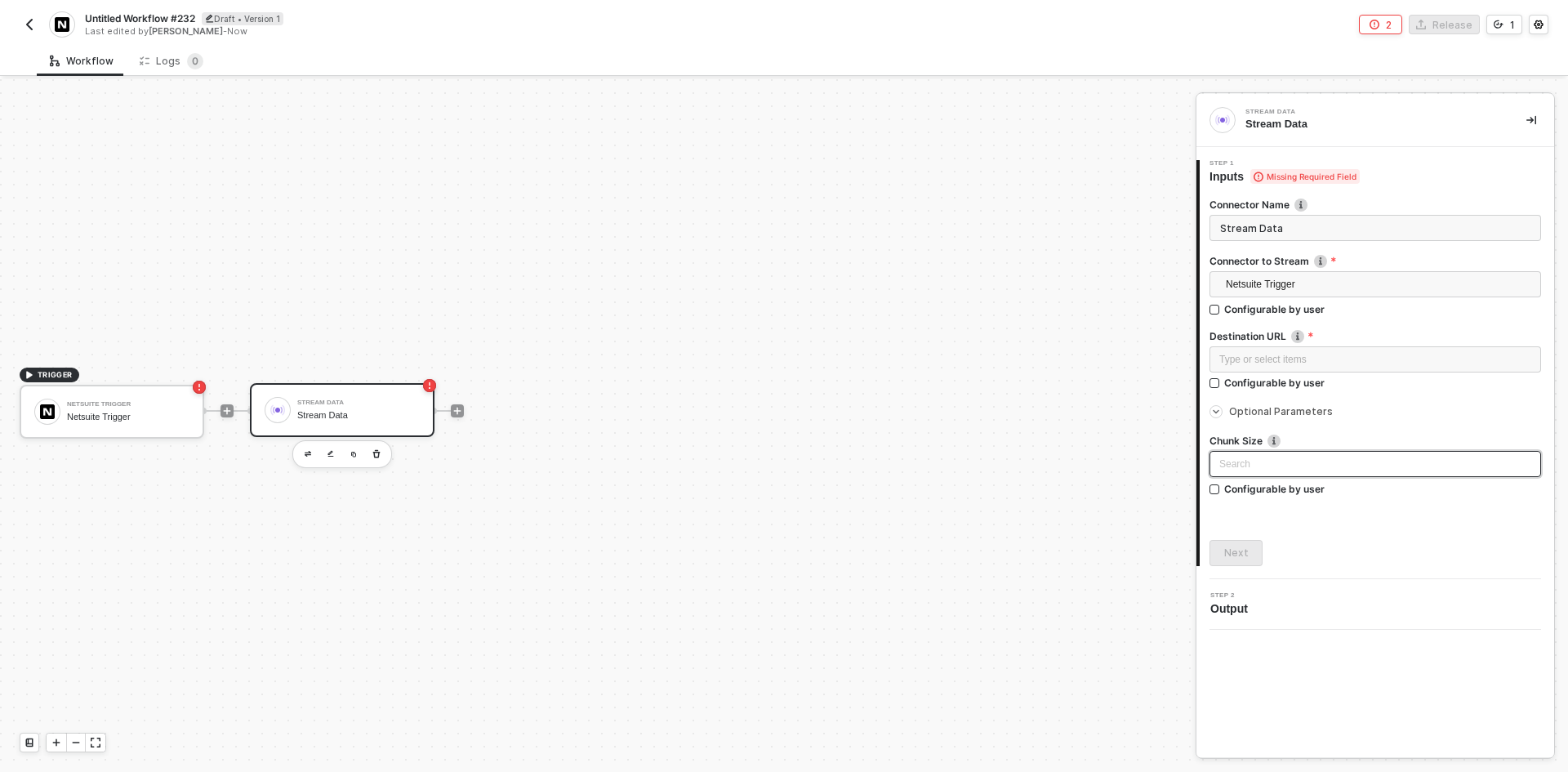
click at [1300, 472] on input "search" at bounding box center [1375, 463] width 312 height 24
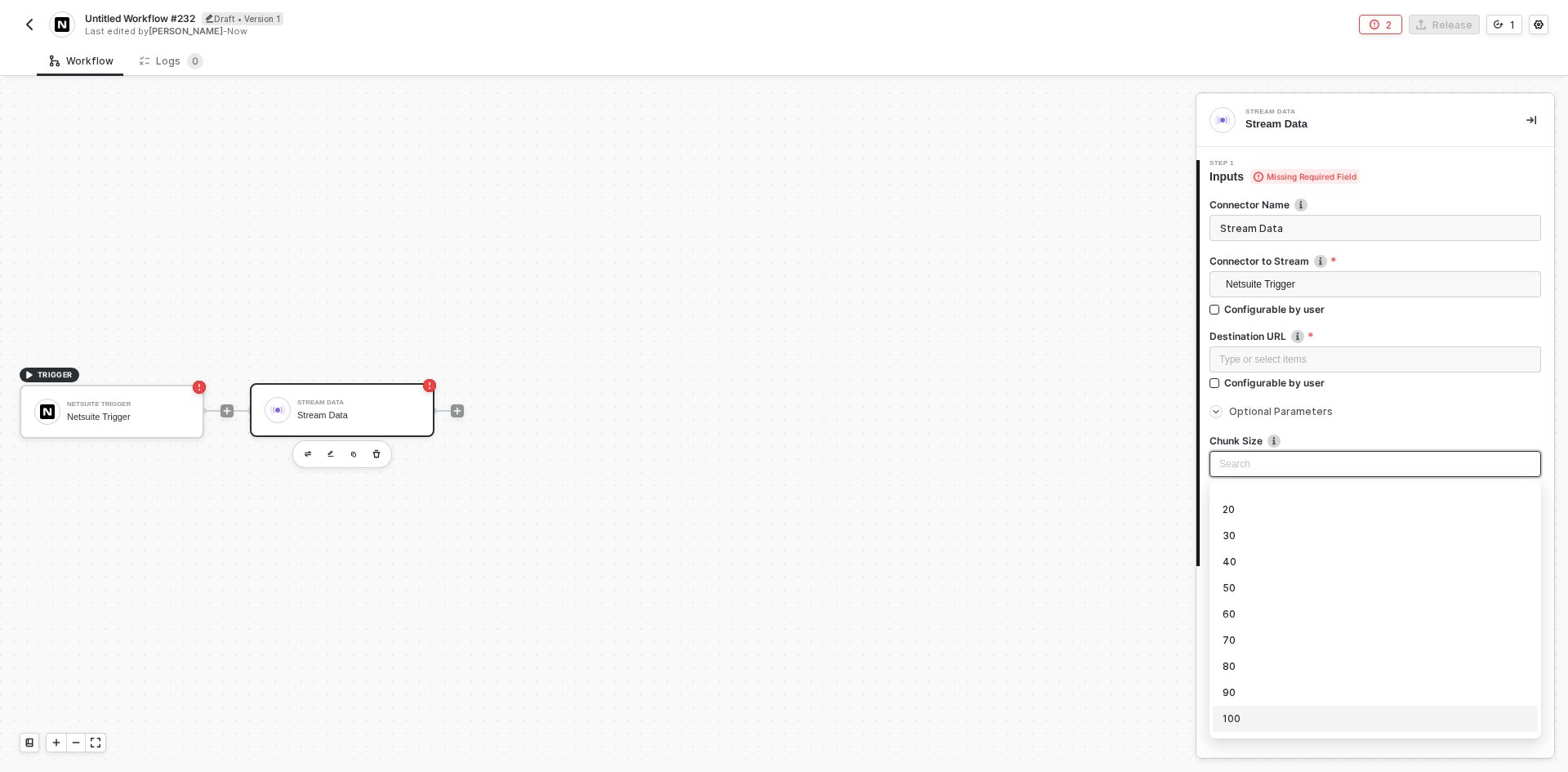
click at [1287, 717] on div "100" at bounding box center [1375, 719] width 305 height 18
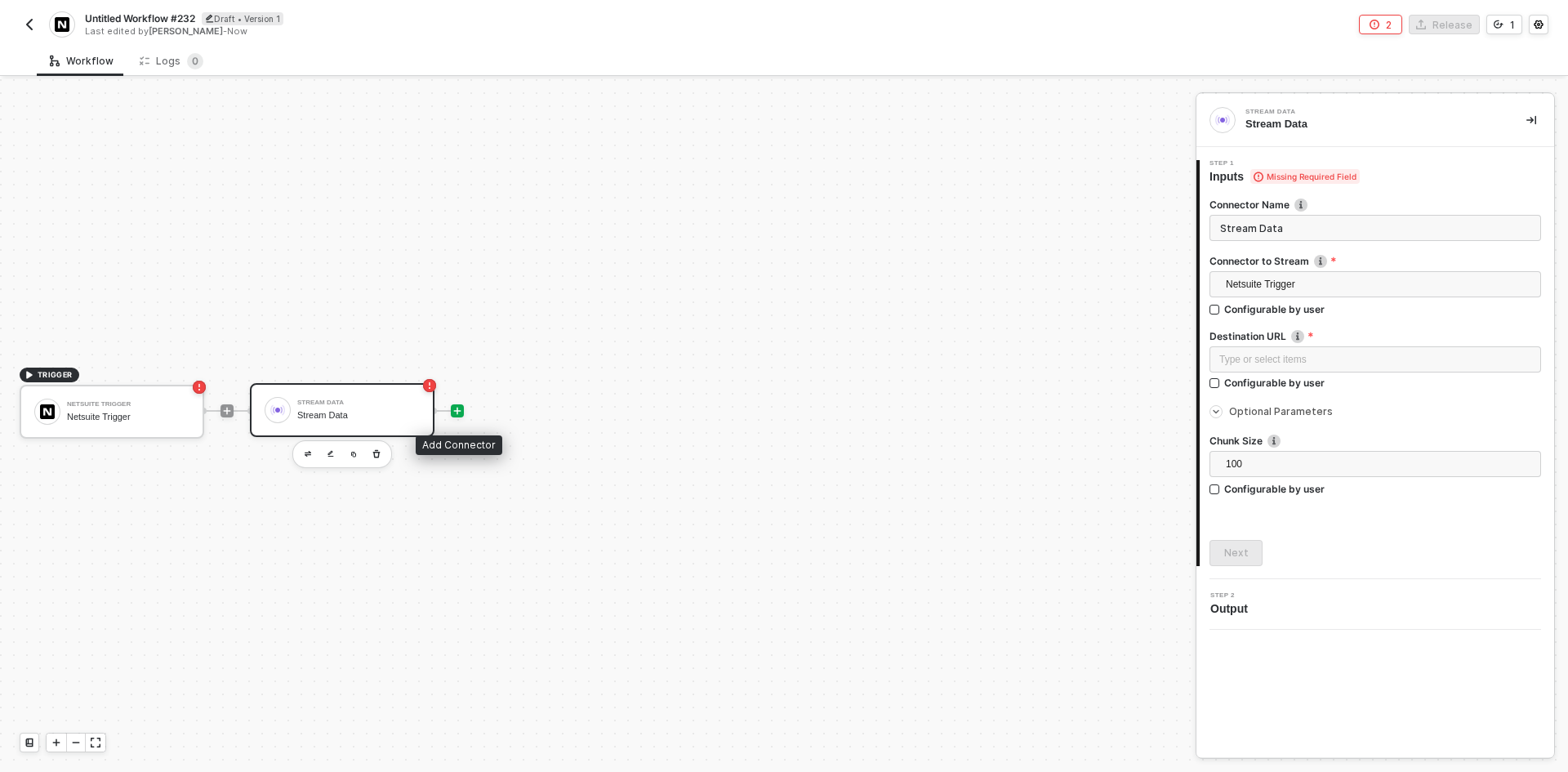
click at [461, 416] on div at bounding box center [457, 410] width 13 height 13
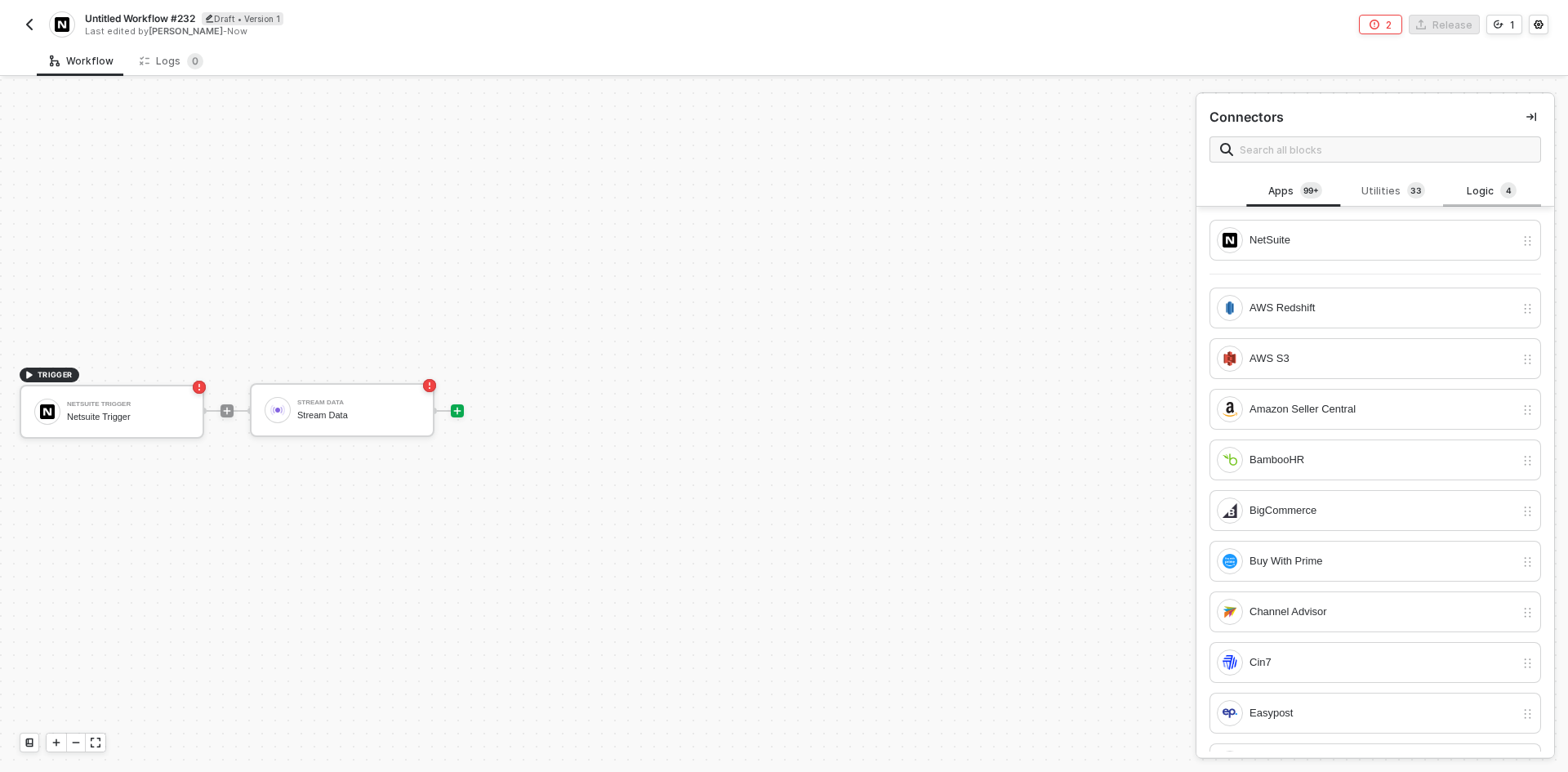
click at [1491, 181] on div "Logic 4" at bounding box center [1491, 192] width 98 height 31
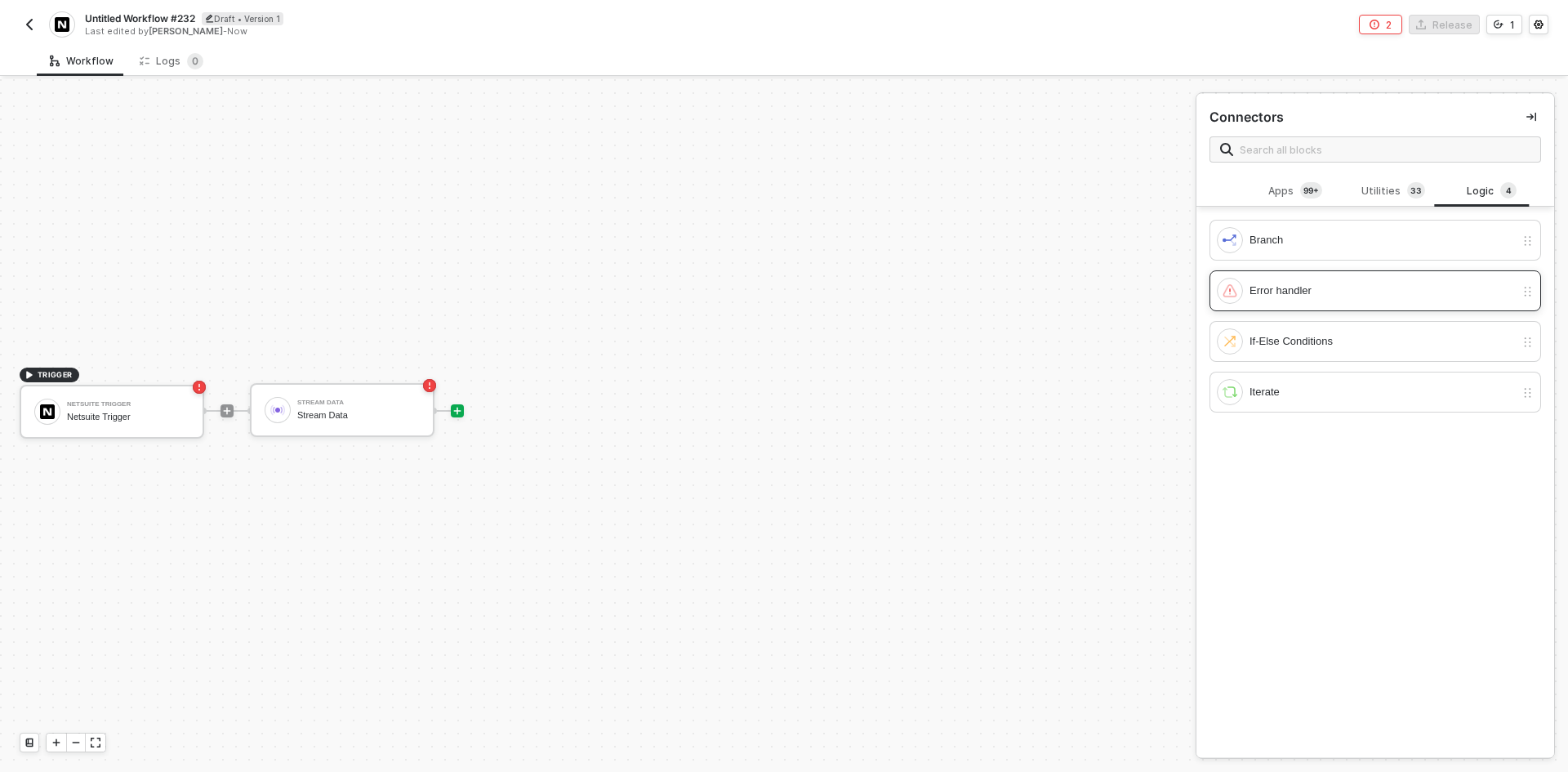
click at [1342, 285] on div "Error handler" at bounding box center [1381, 291] width 265 height 18
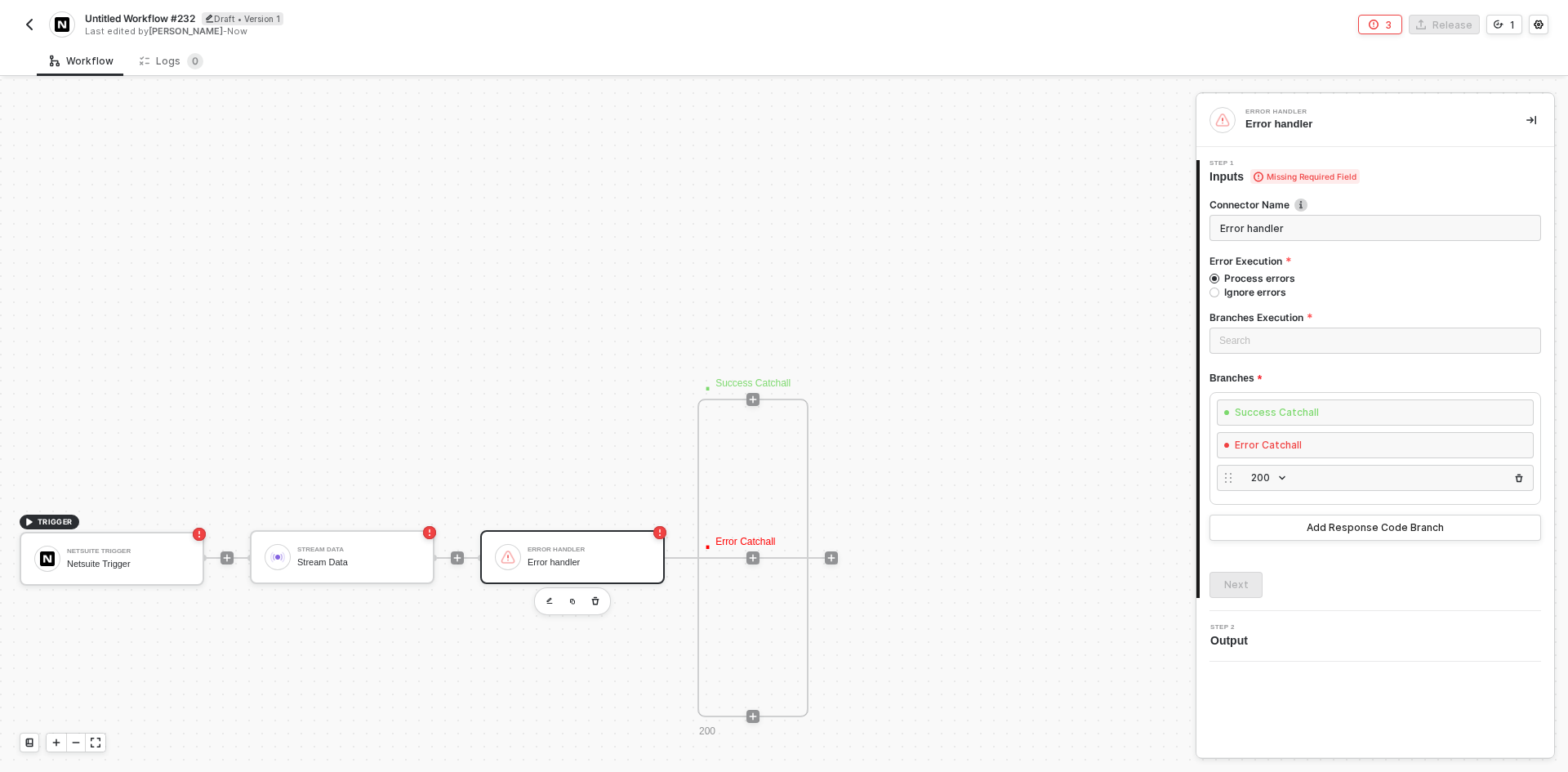
scroll to position [684, 0]
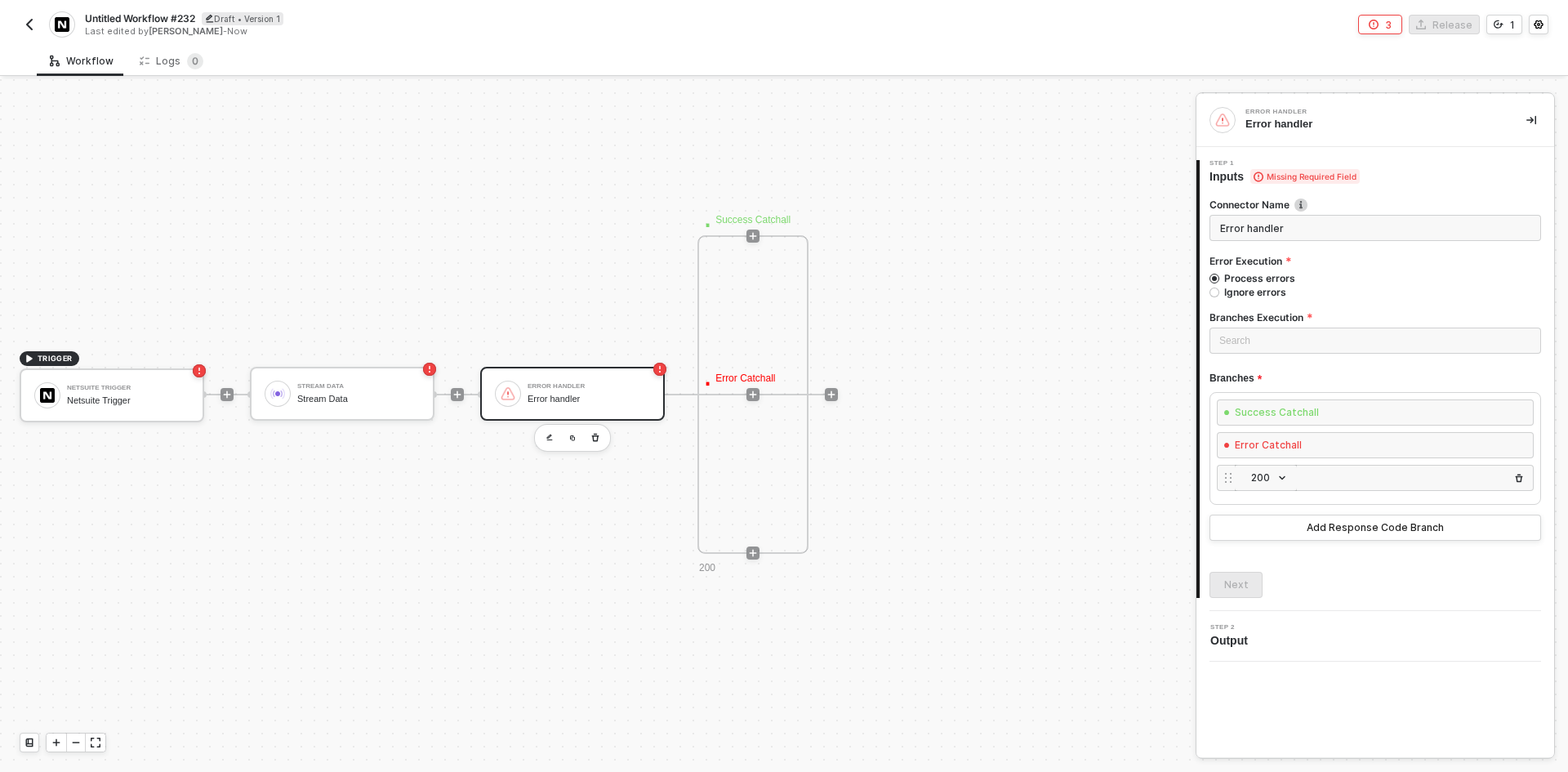
click at [1264, 476] on span "200" at bounding box center [1269, 477] width 36 height 18
click at [770, 431] on div "· Success Catchall · Error Catchall 200" at bounding box center [752, 395] width 111 height 319
click at [1267, 484] on span "200" at bounding box center [1269, 477] width 36 height 18
click at [35, 29] on img "button" at bounding box center [29, 23] width 13 height 13
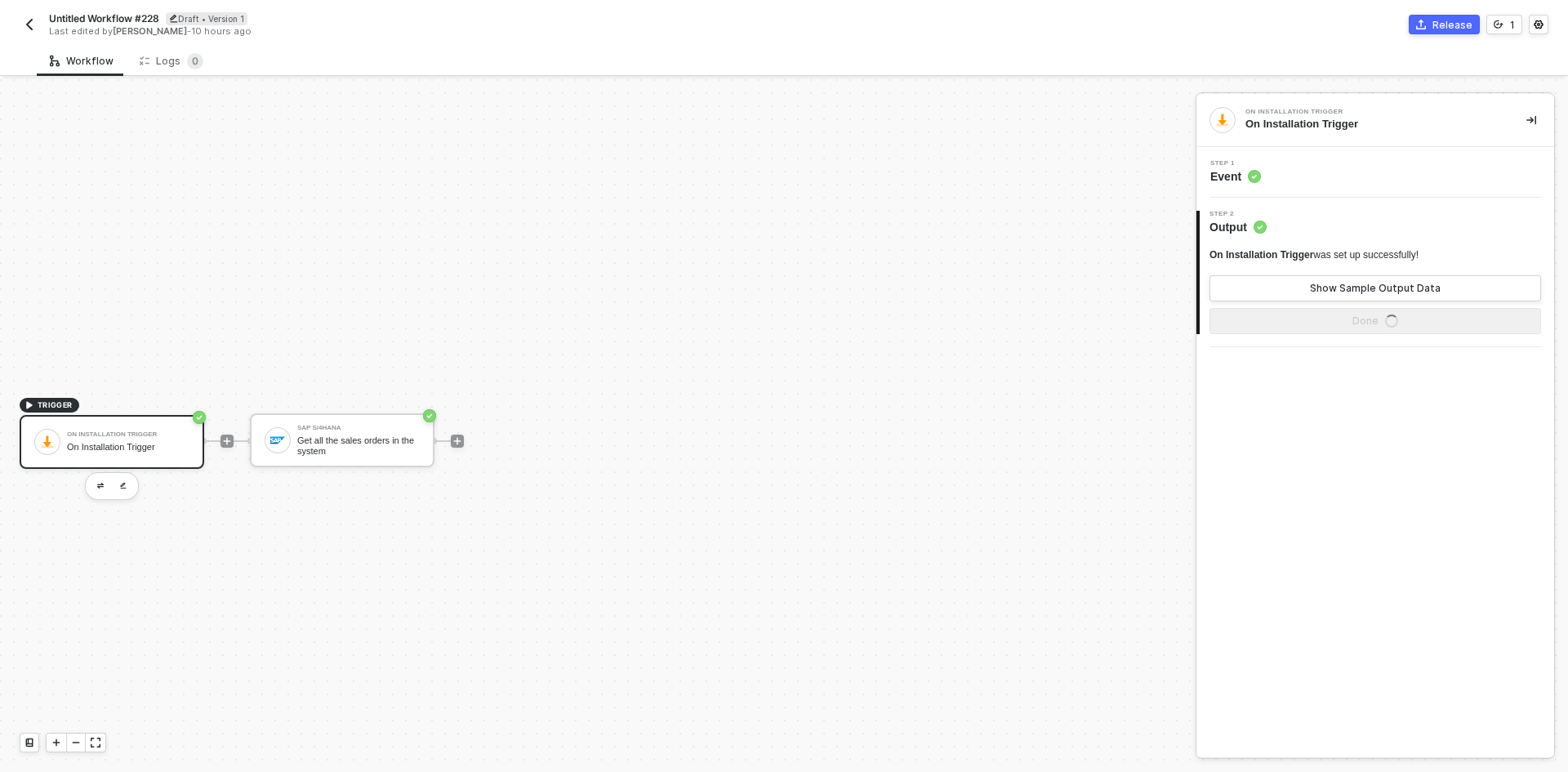
scroll to position [30, 0]
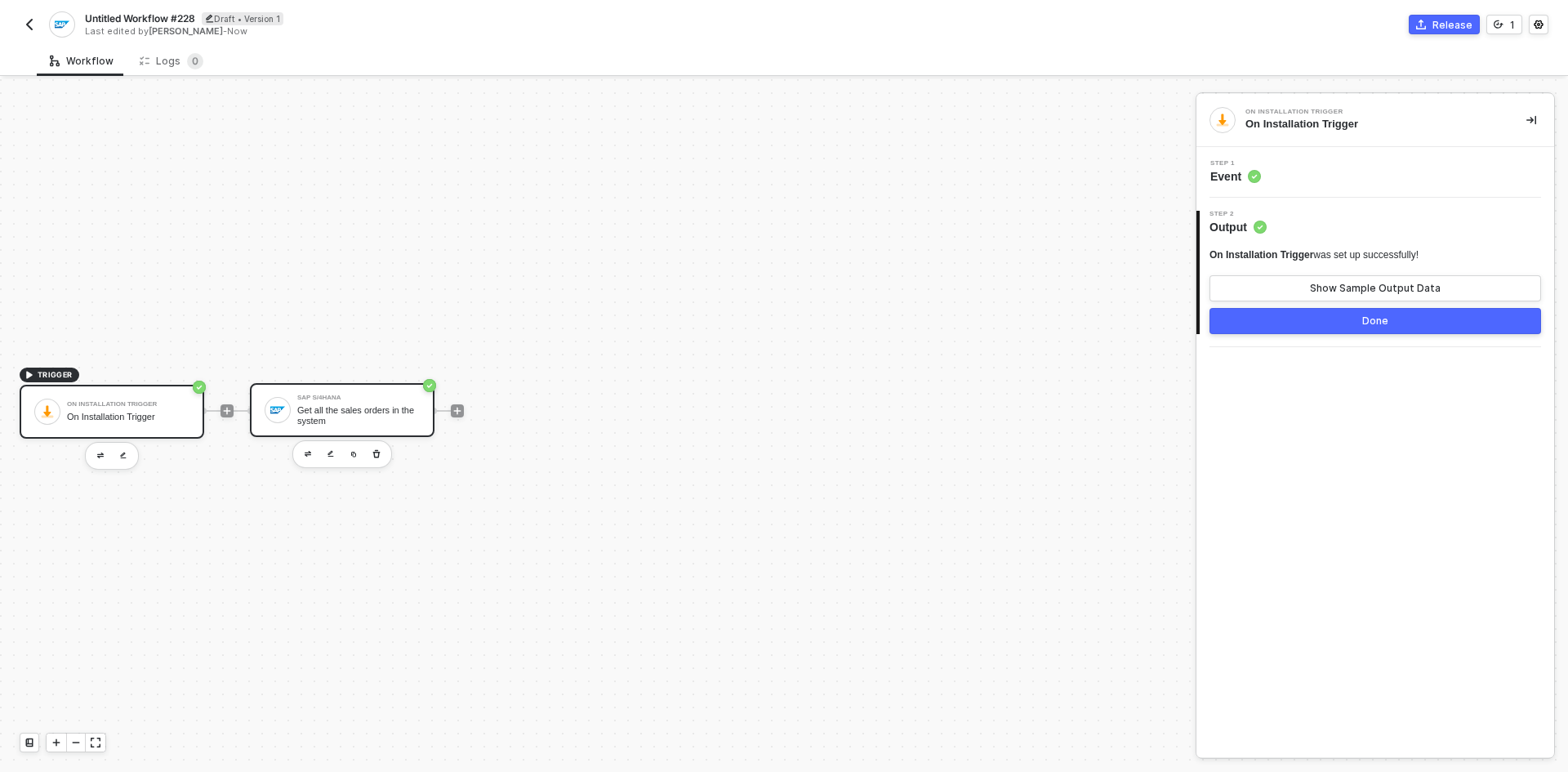
click at [366, 401] on div "SAP S/4HANA" at bounding box center [359, 398] width 122 height 7
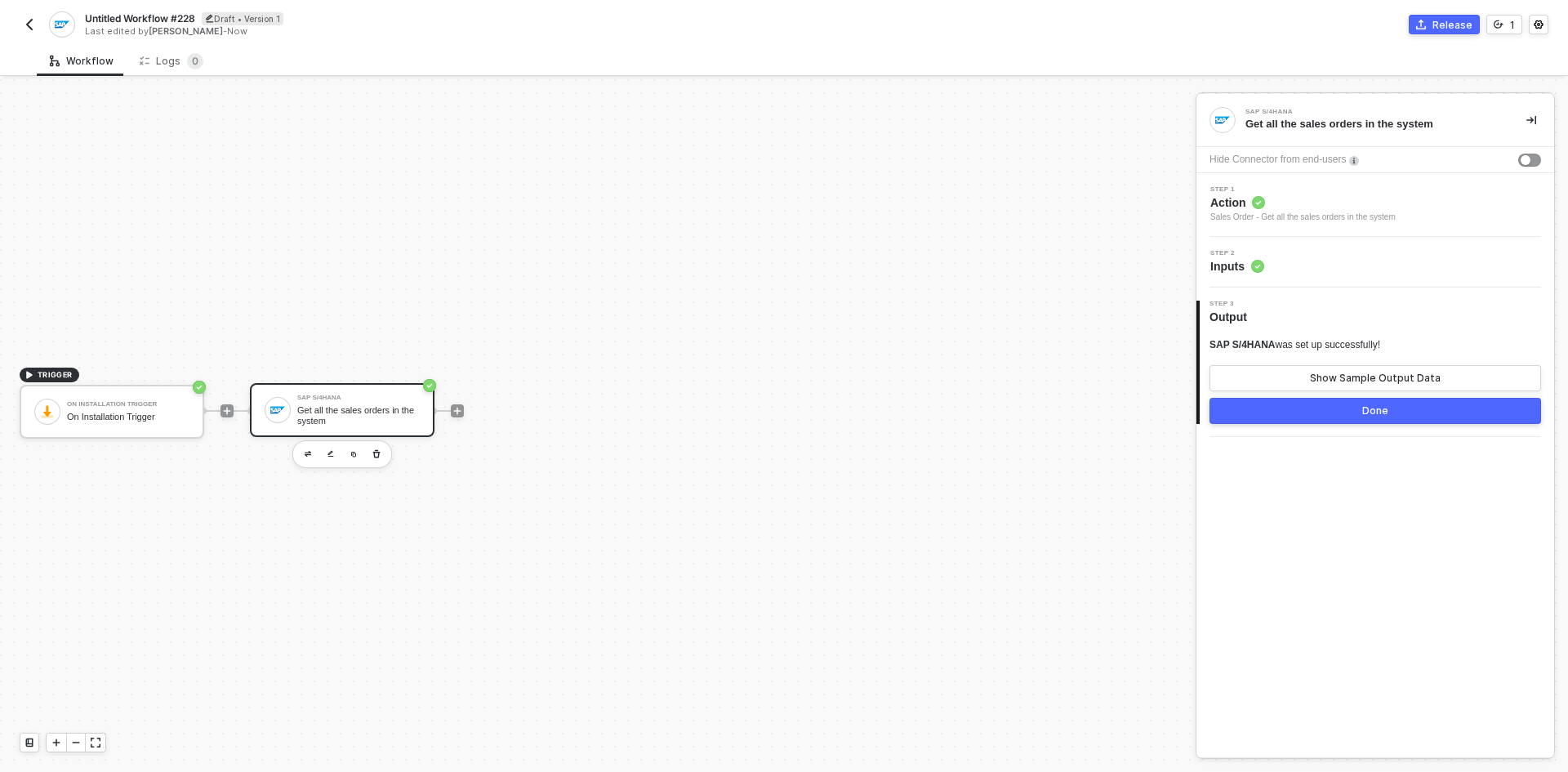
drag, startPoint x: 1315, startPoint y: 203, endPoint x: 1322, endPoint y: 196, distance: 9.9
click at [1322, 196] on span "Action" at bounding box center [1303, 202] width 186 height 17
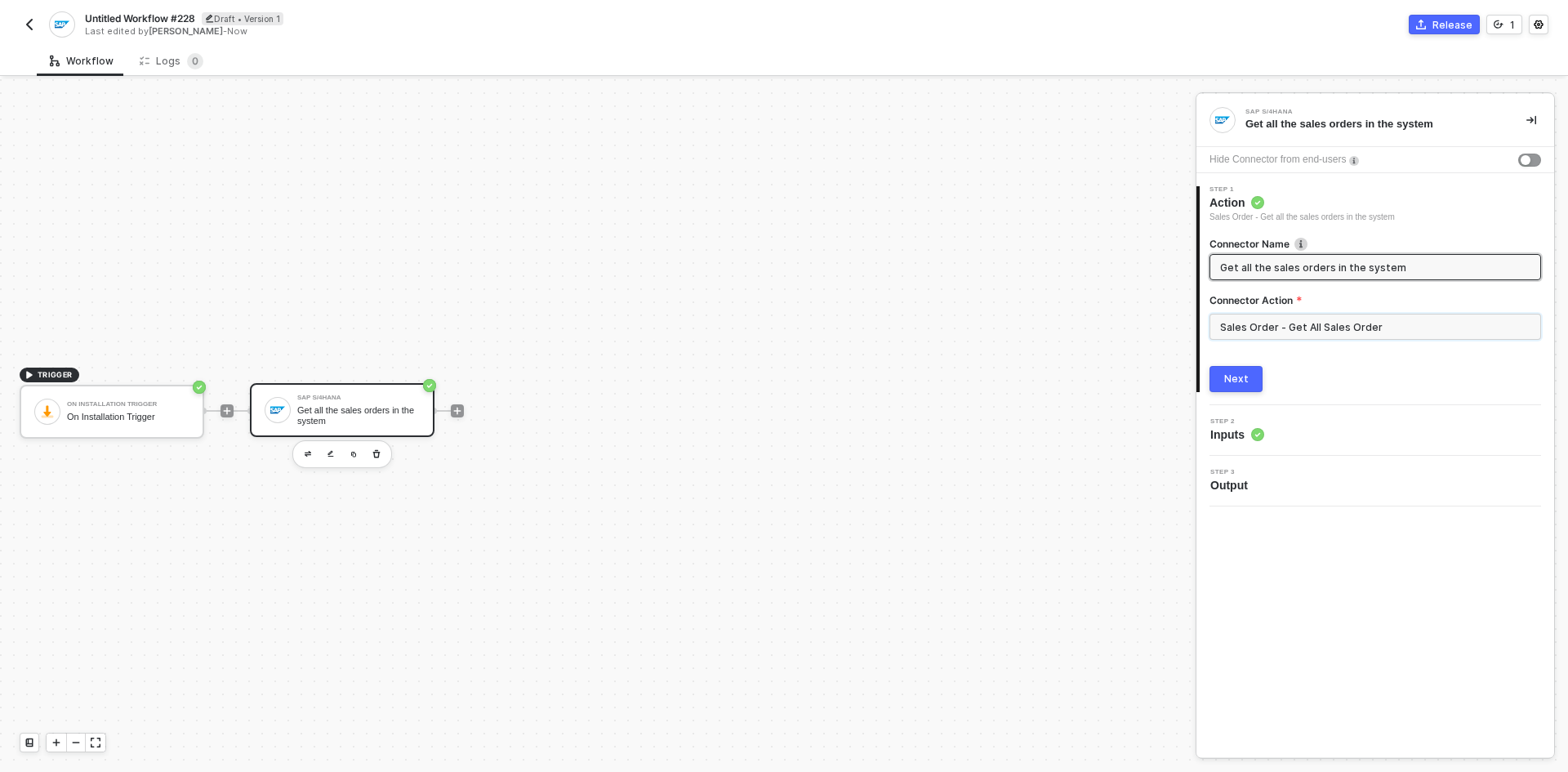
click at [1329, 329] on input "Sales Order - Get All Sales Order" at bounding box center [1375, 327] width 331 height 26
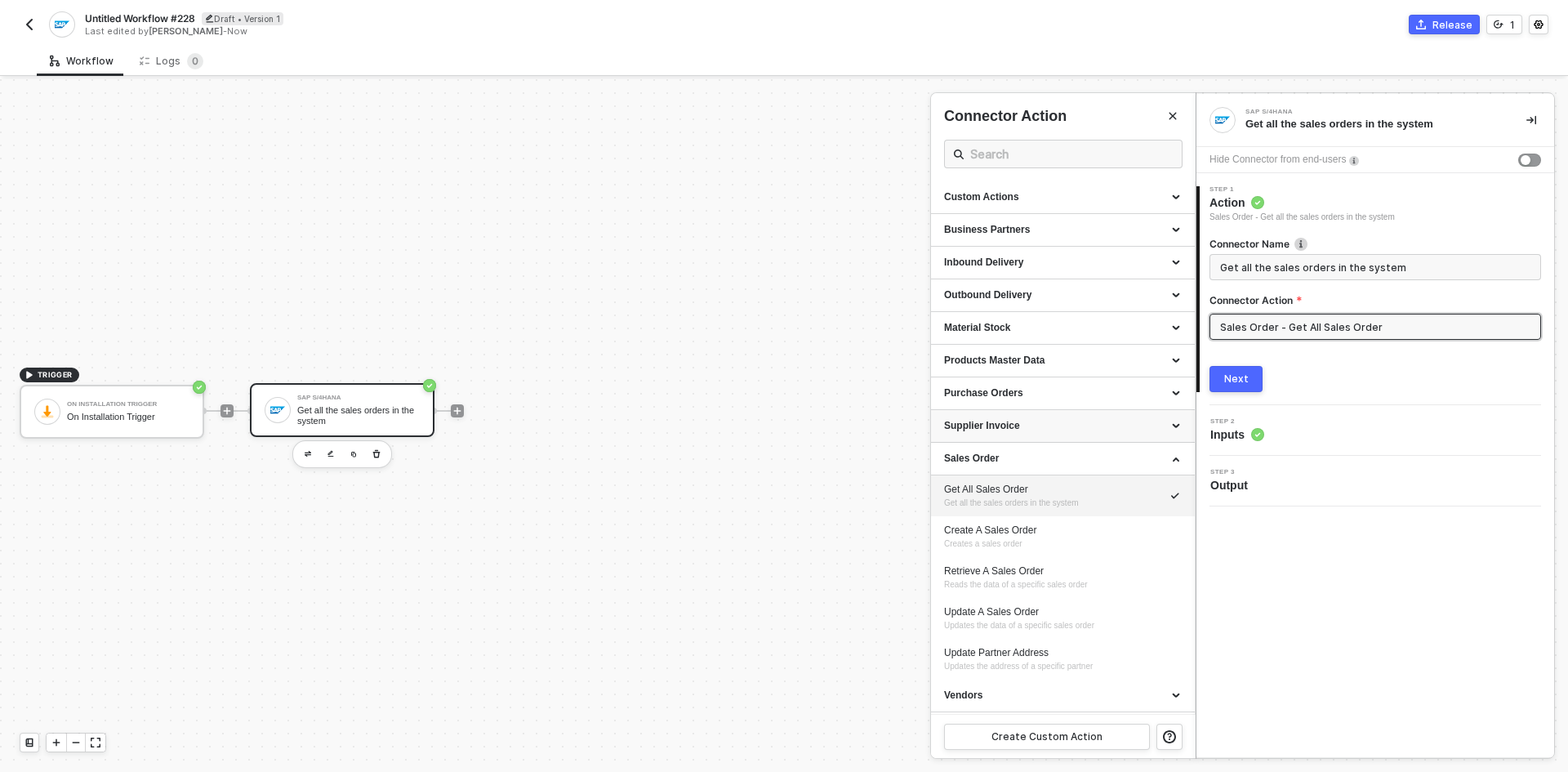
click at [1048, 420] on div "Supplier Invoice" at bounding box center [1063, 426] width 237 height 14
click at [1048, 368] on div "Products Master Data" at bounding box center [1062, 361] width 263 height 33
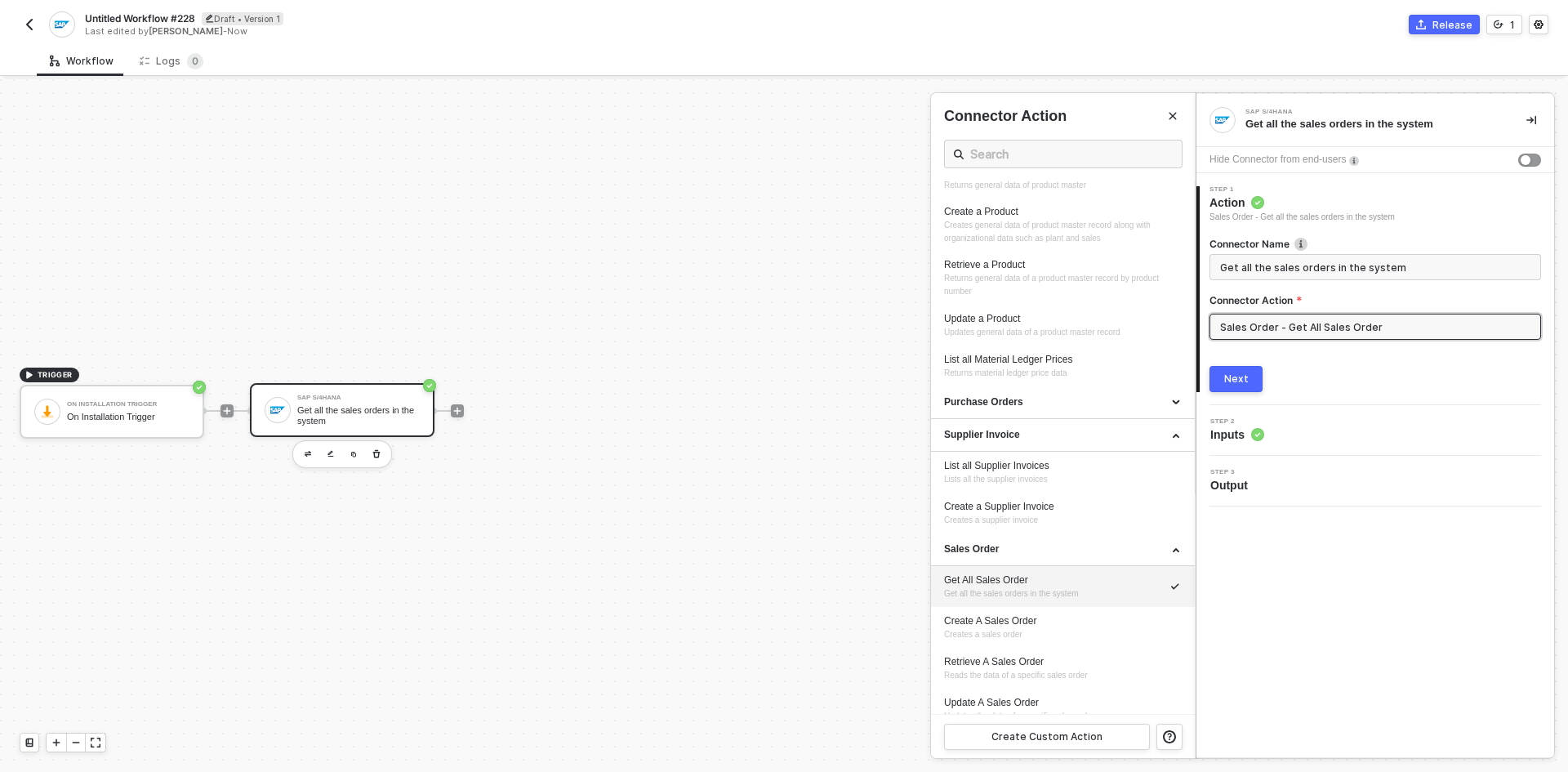
scroll to position [308, 0]
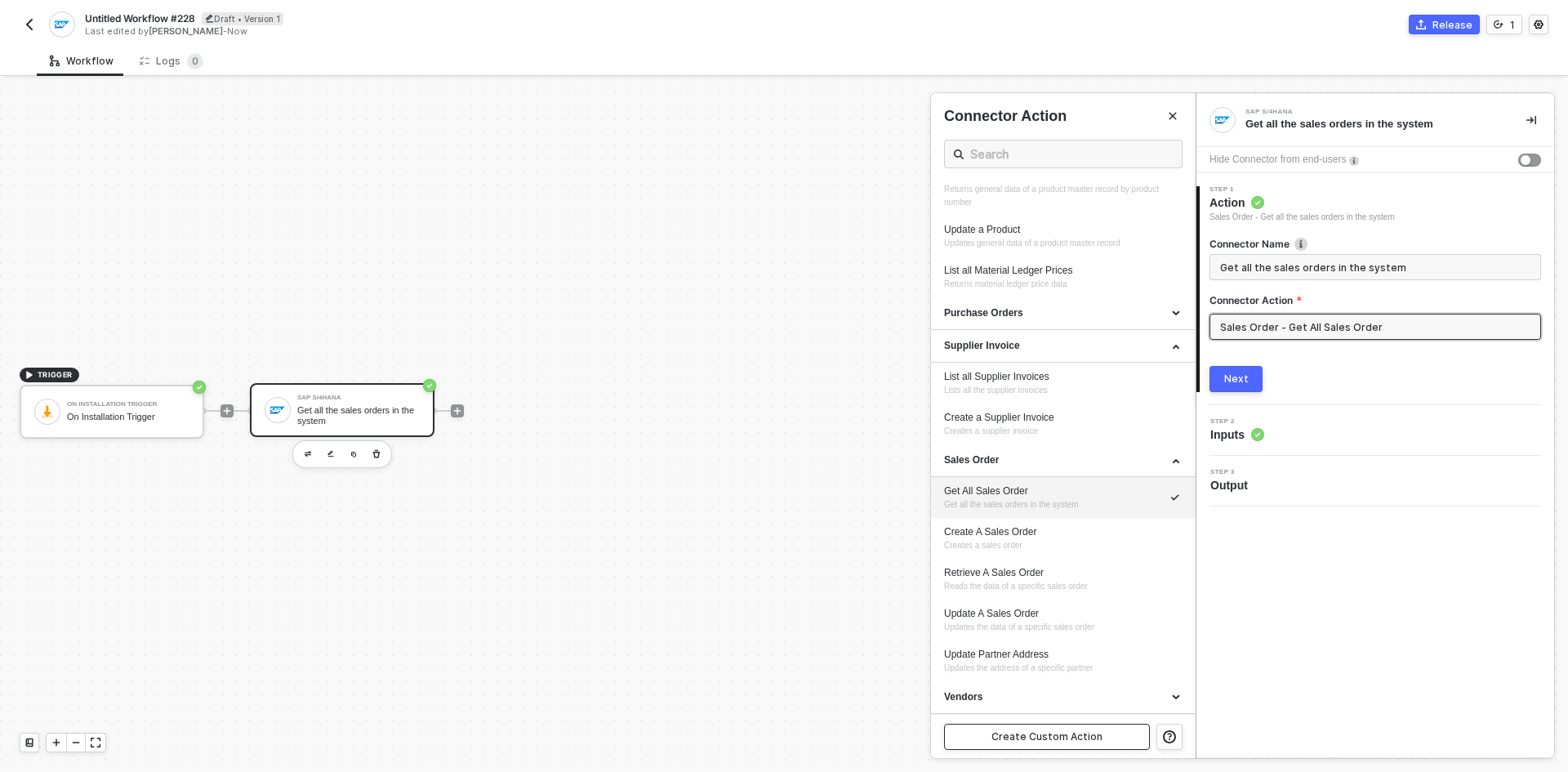
click at [1068, 728] on button "Create Custom Action" at bounding box center [1047, 736] width 206 height 26
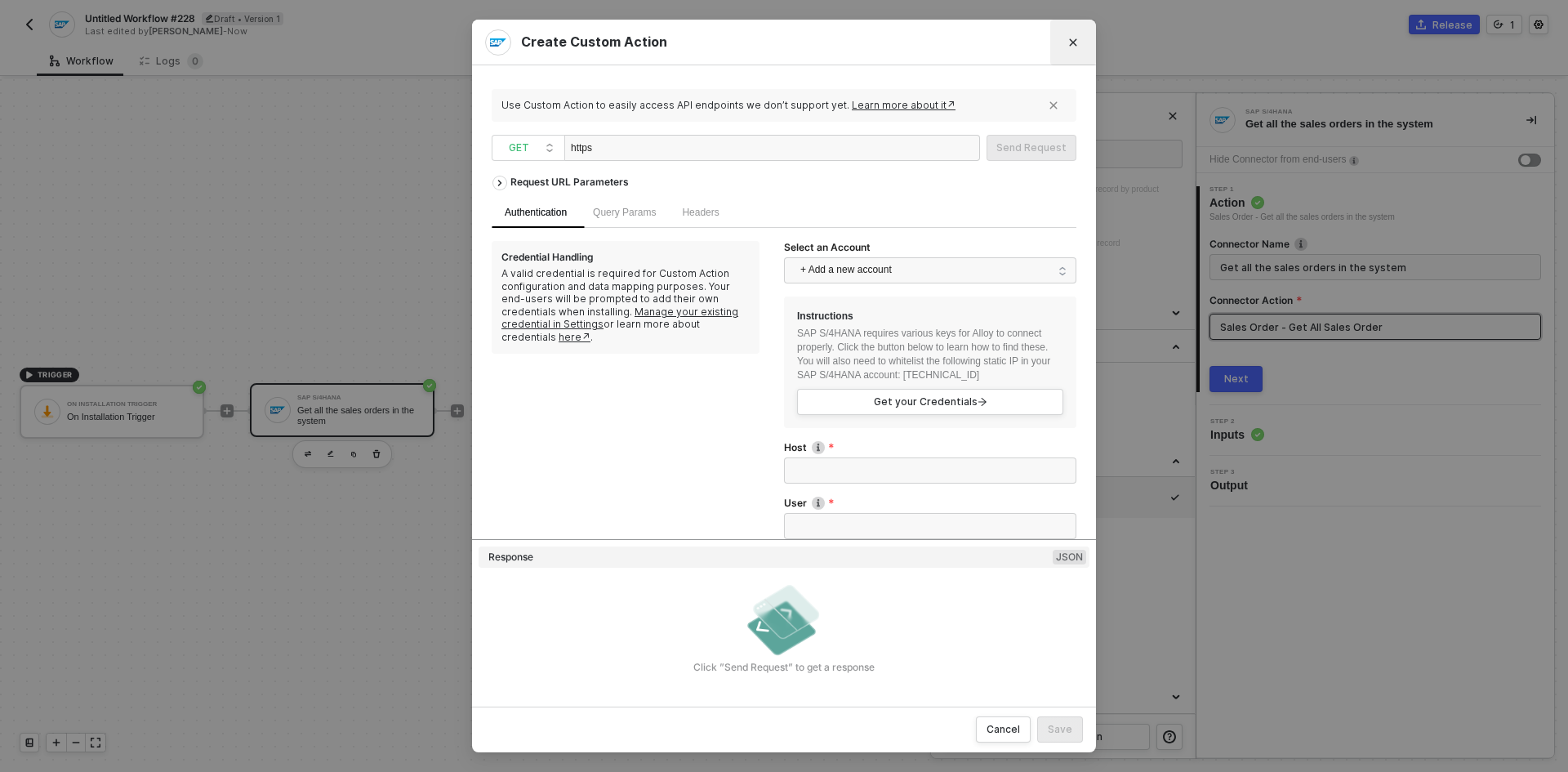
click at [1076, 46] on icon "Close" at bounding box center [1073, 42] width 8 height 8
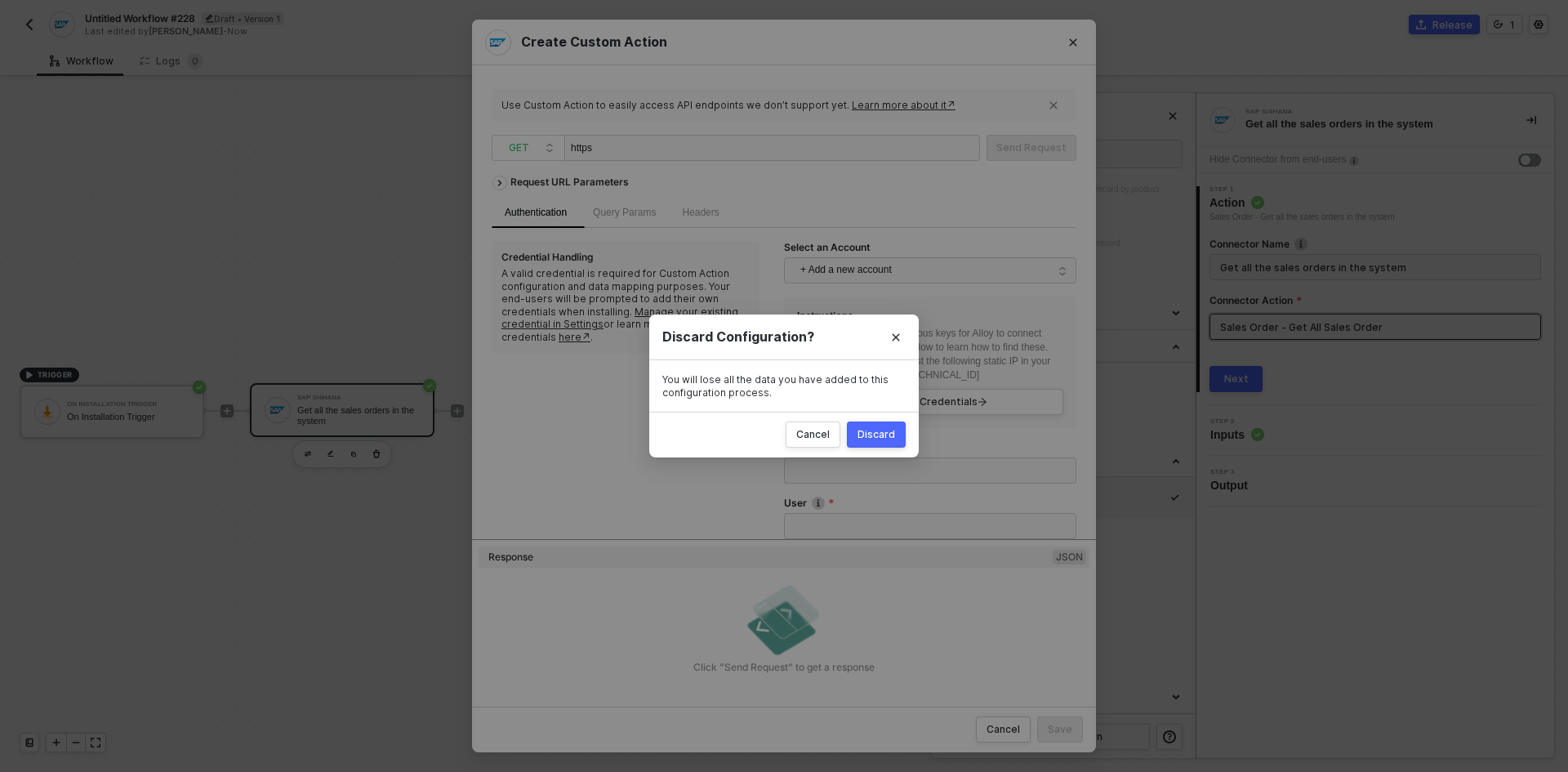
click at [871, 425] on button "Discard" at bounding box center [876, 434] width 58 height 26
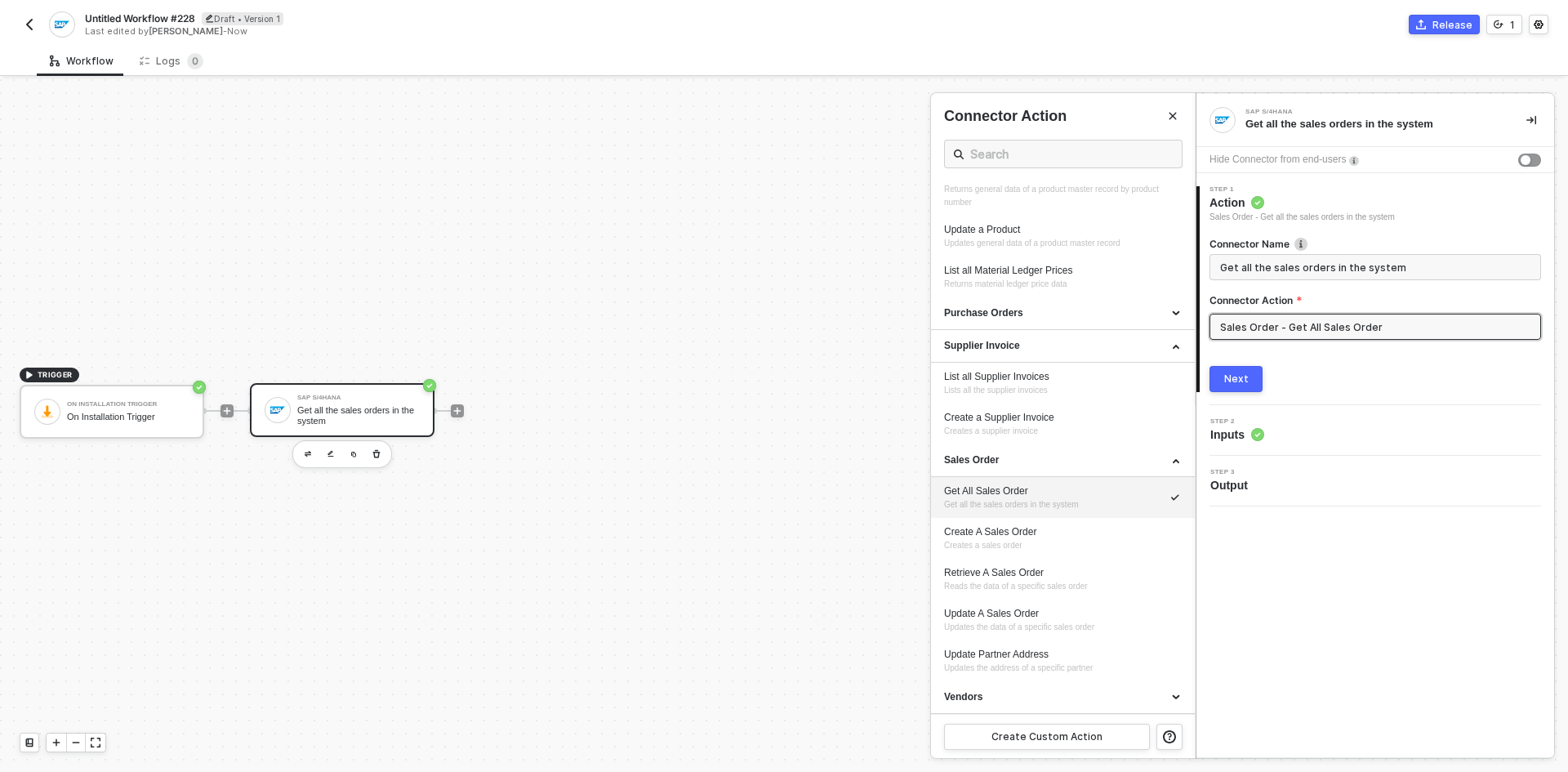
click at [462, 407] on div at bounding box center [784, 425] width 1568 height 692
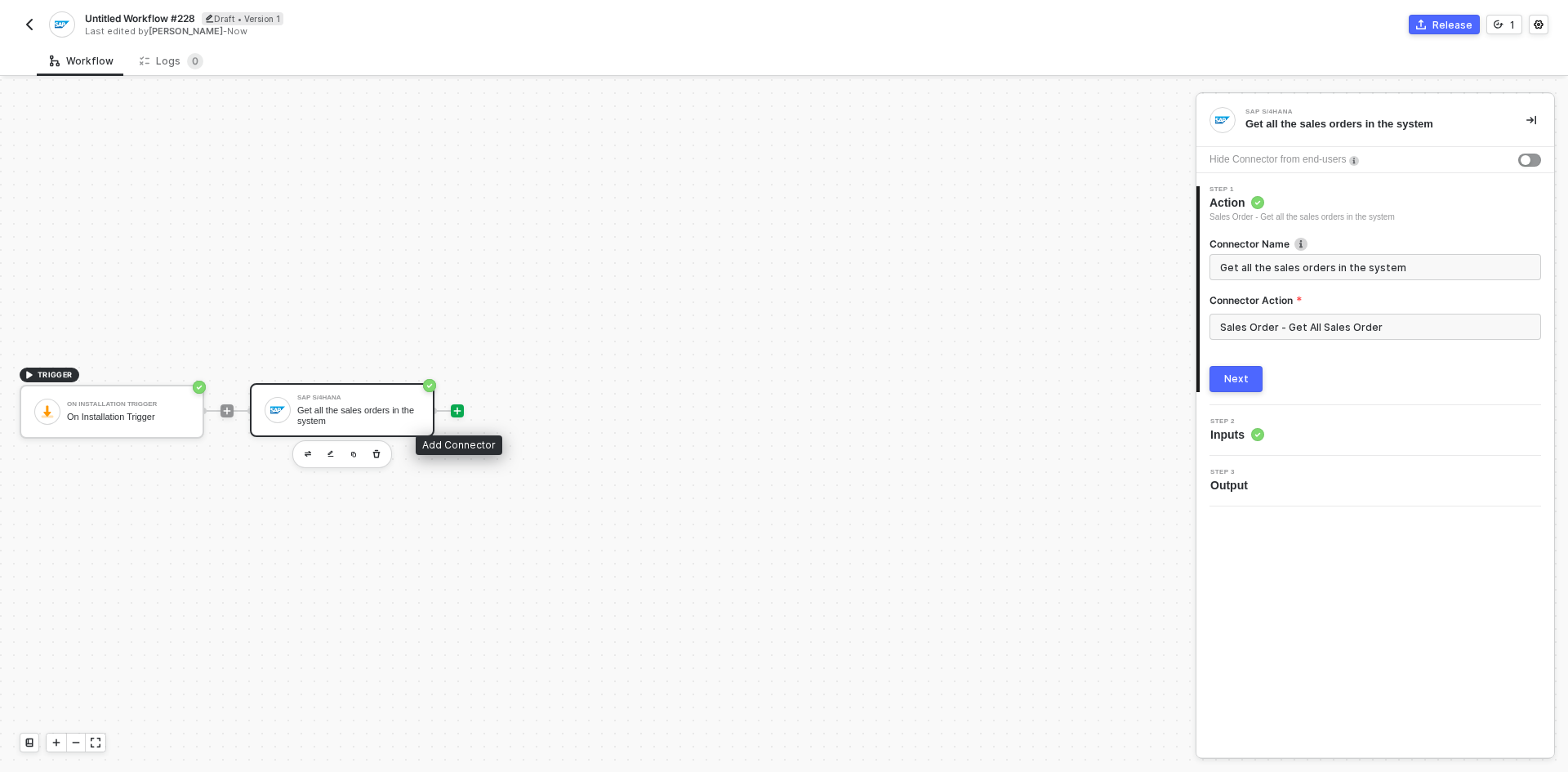
click at [453, 414] on icon "icon-play" at bounding box center [457, 410] width 10 height 10
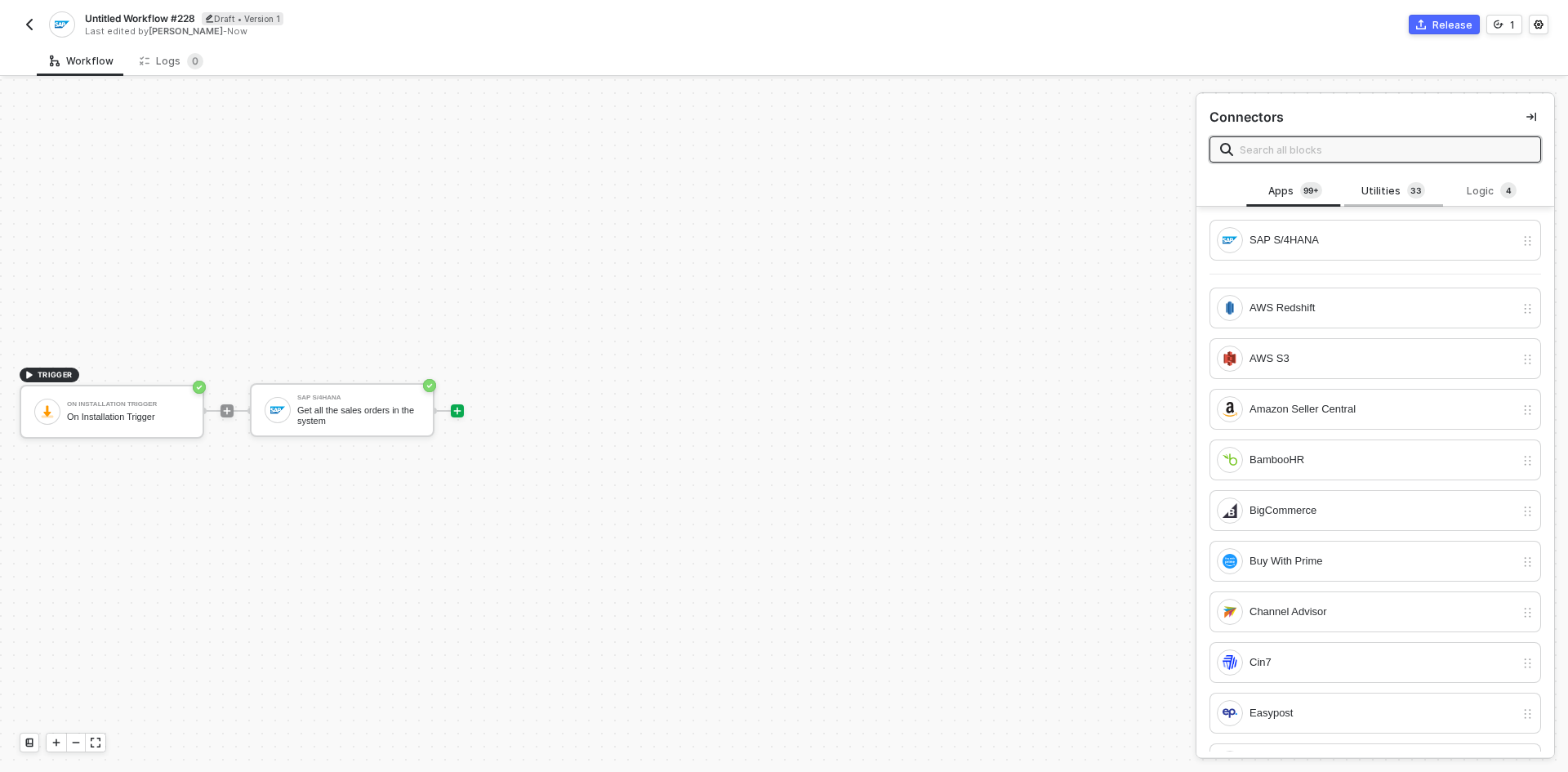
click at [1366, 195] on div "Utilities 3 3" at bounding box center [1393, 191] width 72 height 18
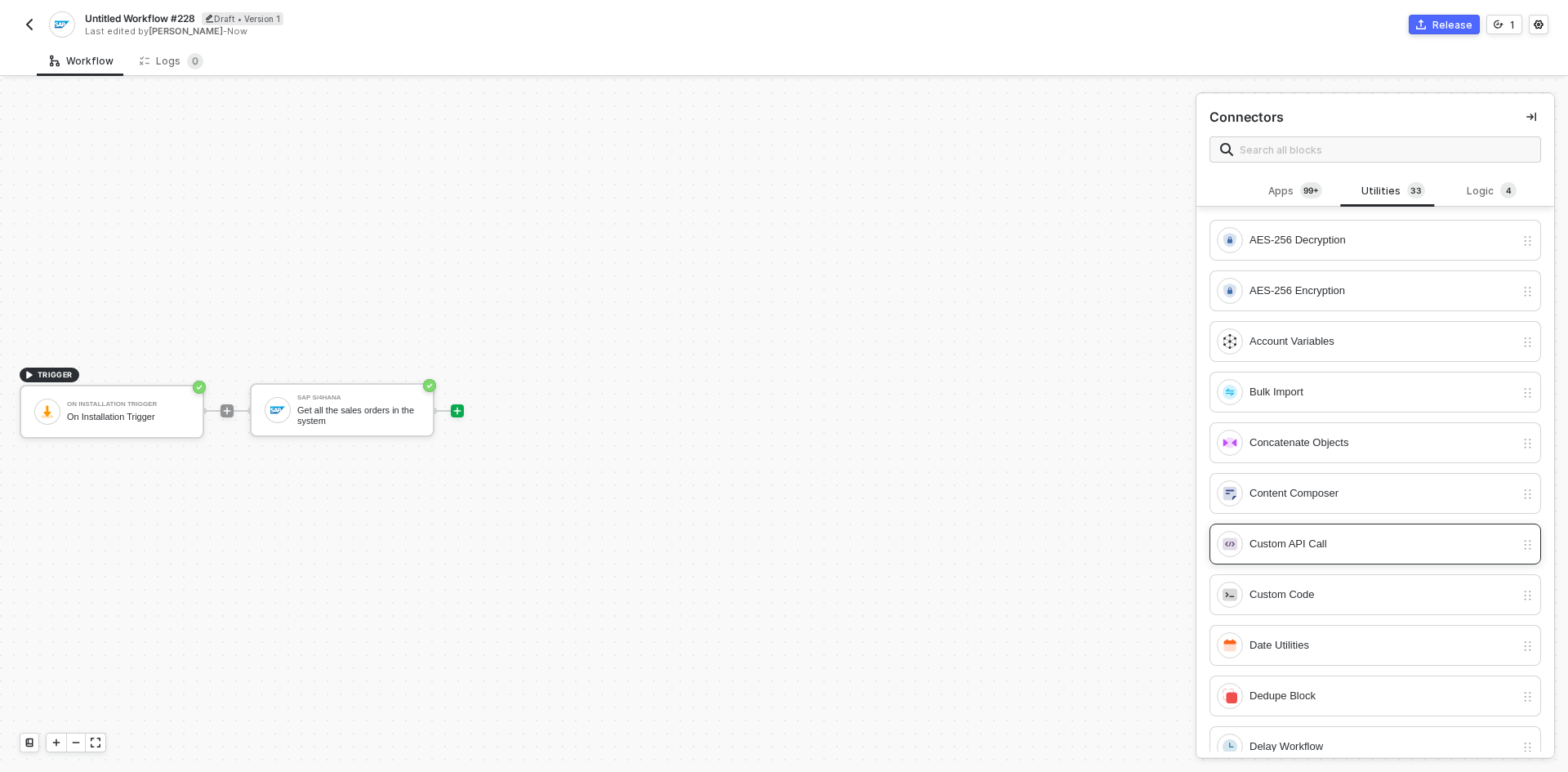
click at [1333, 553] on div "Custom API Call" at bounding box center [1365, 544] width 298 height 26
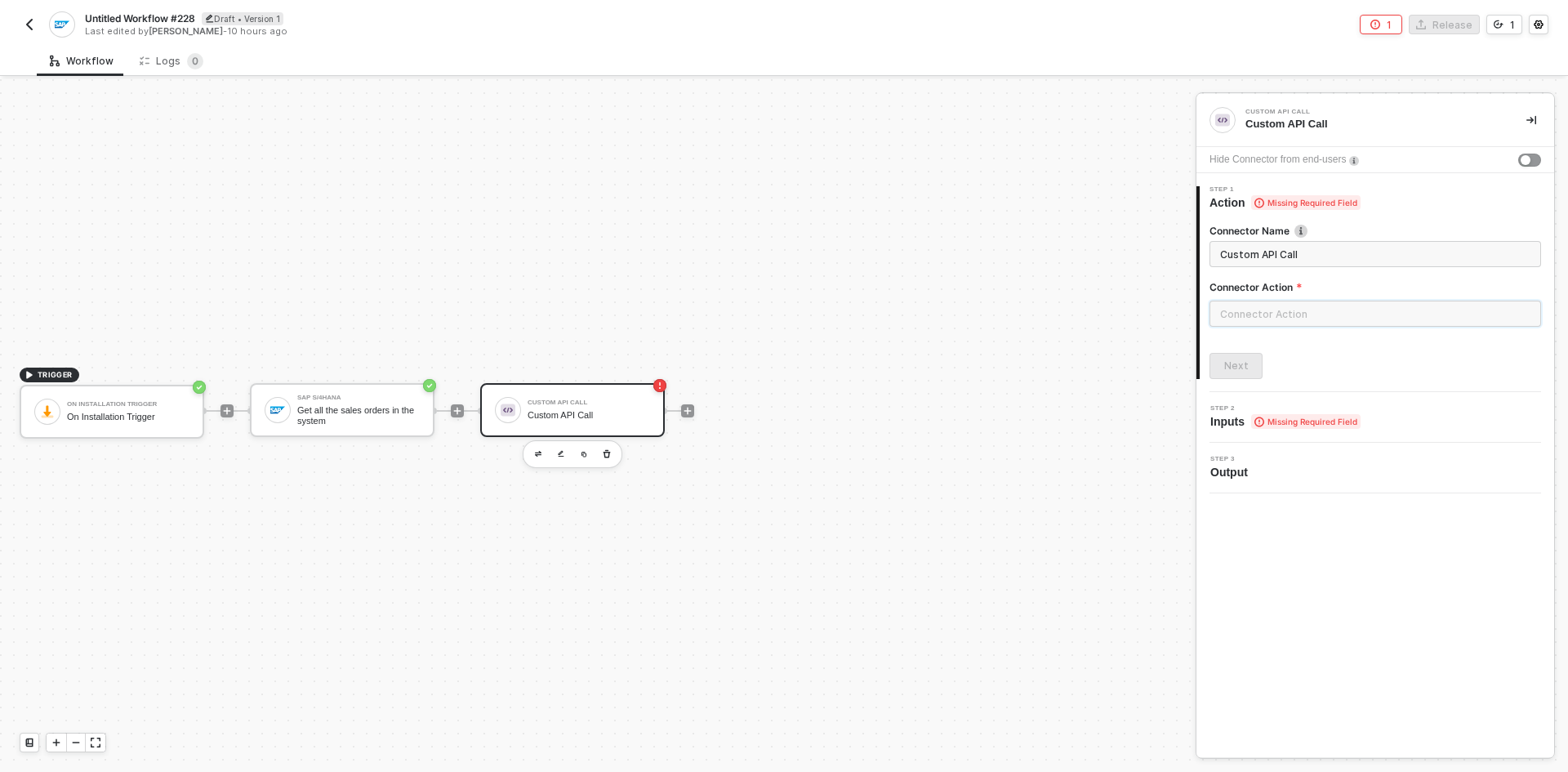
click at [1232, 314] on input "text" at bounding box center [1375, 313] width 331 height 26
click at [1037, 738] on div "Create Custom Action" at bounding box center [1047, 736] width 111 height 13
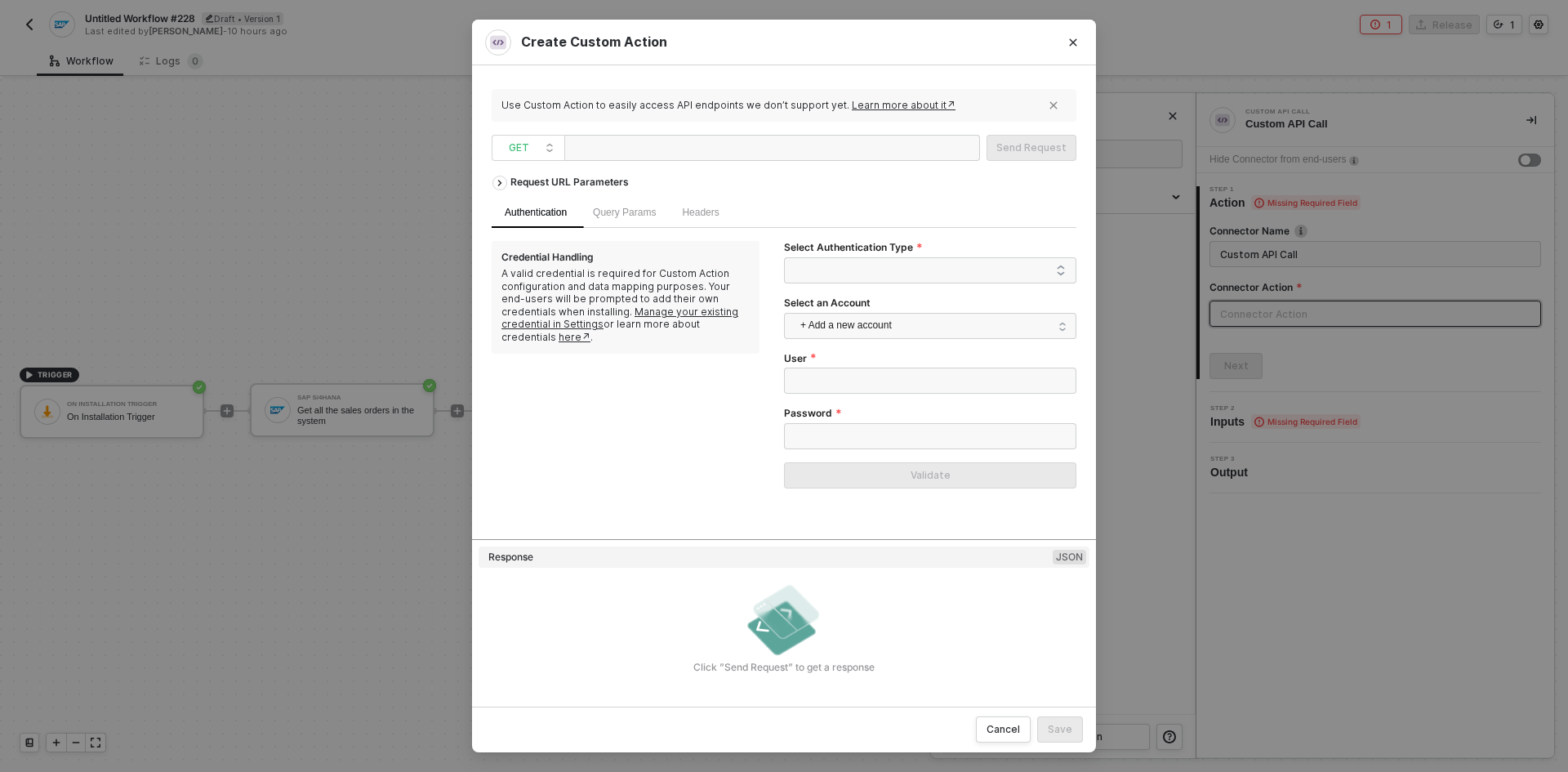
click at [730, 150] on div at bounding box center [652, 148] width 163 height 26
click at [947, 261] on span at bounding box center [933, 269] width 264 height 24
click at [1077, 38] on icon "Close" at bounding box center [1073, 43] width 10 height 10
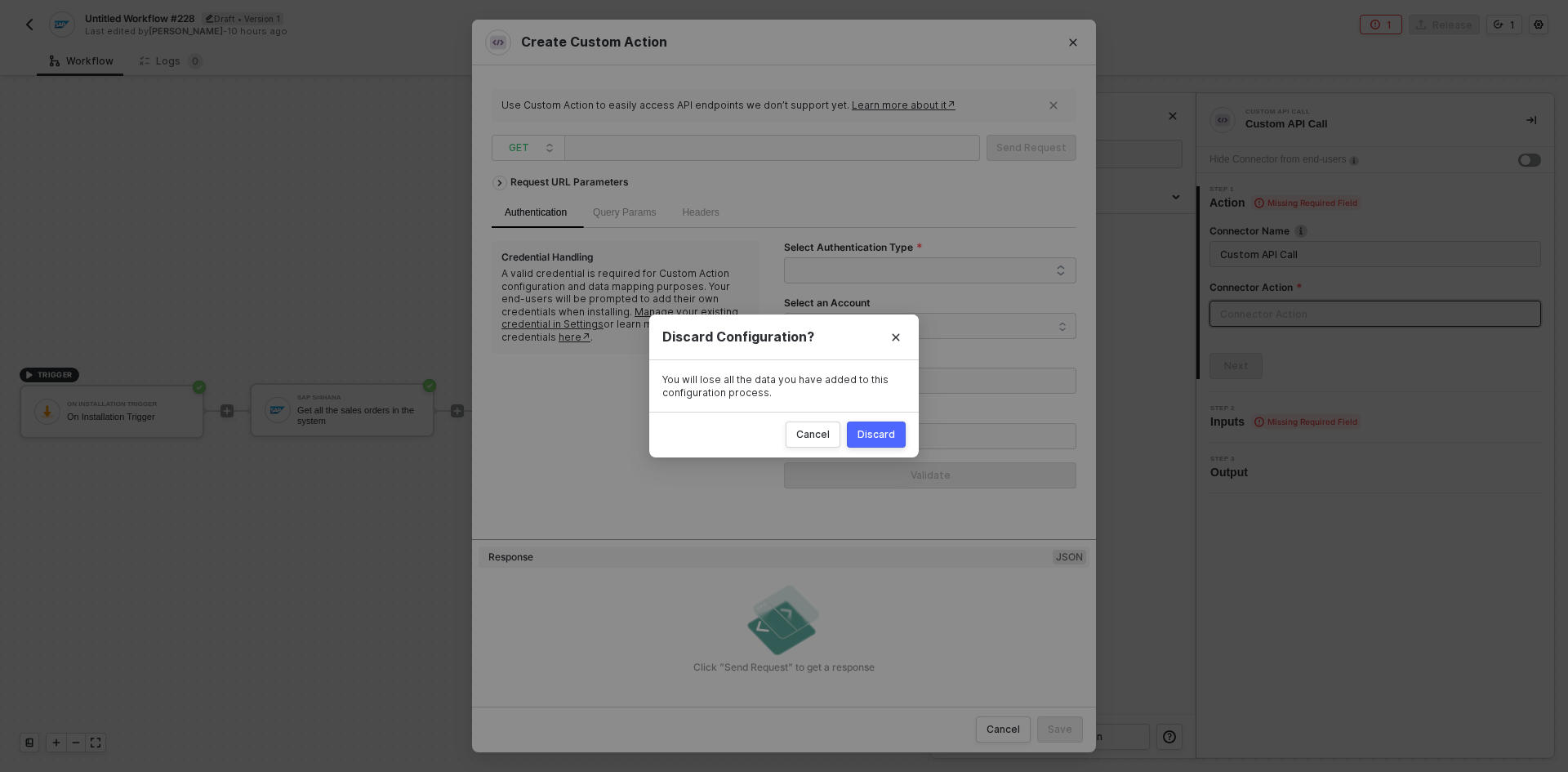
click at [890, 439] on div "Discard" at bounding box center [876, 434] width 38 height 13
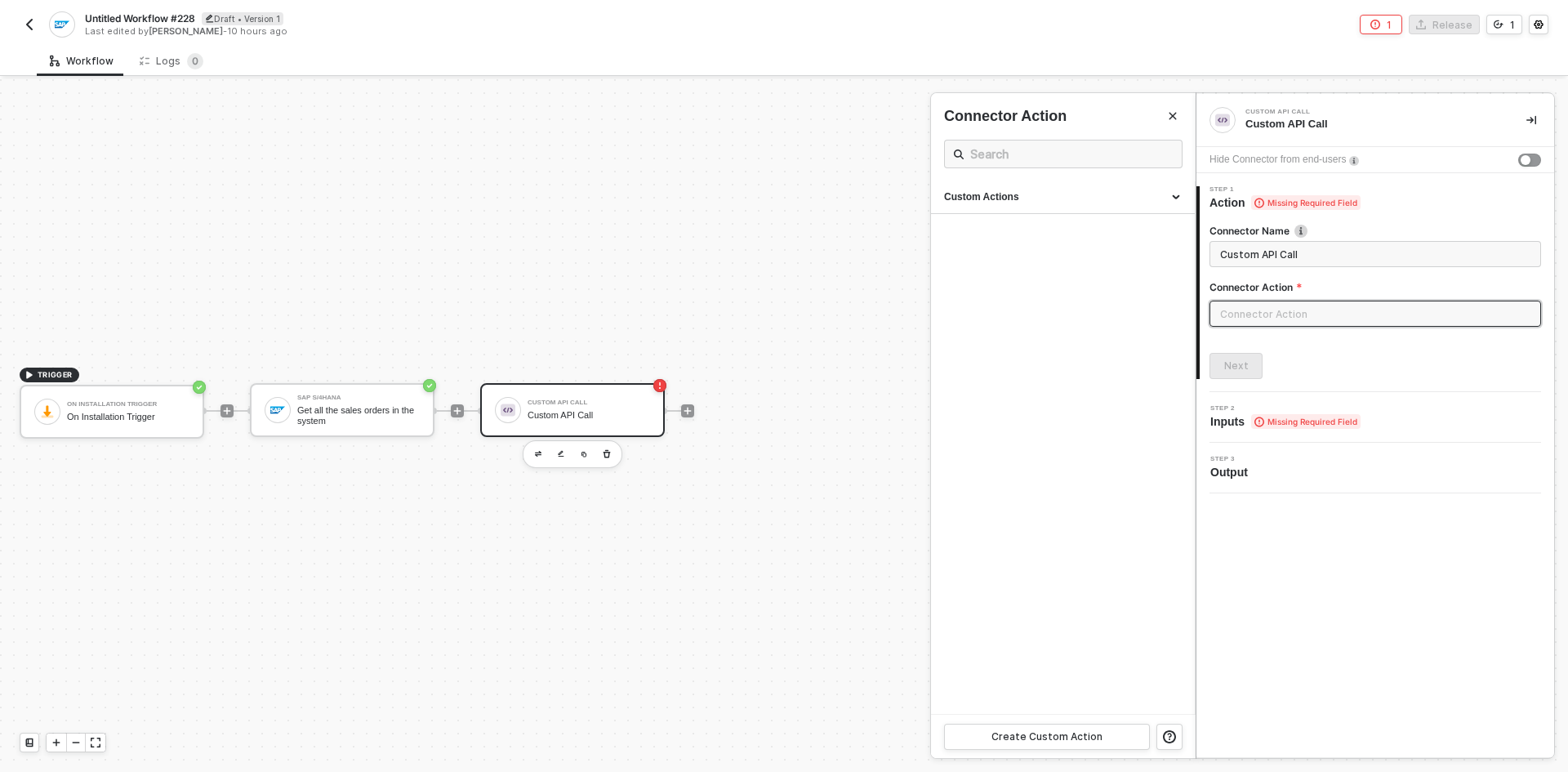
click at [27, 21] on img "button" at bounding box center [29, 23] width 13 height 13
